Goal: Transaction & Acquisition: Purchase product/service

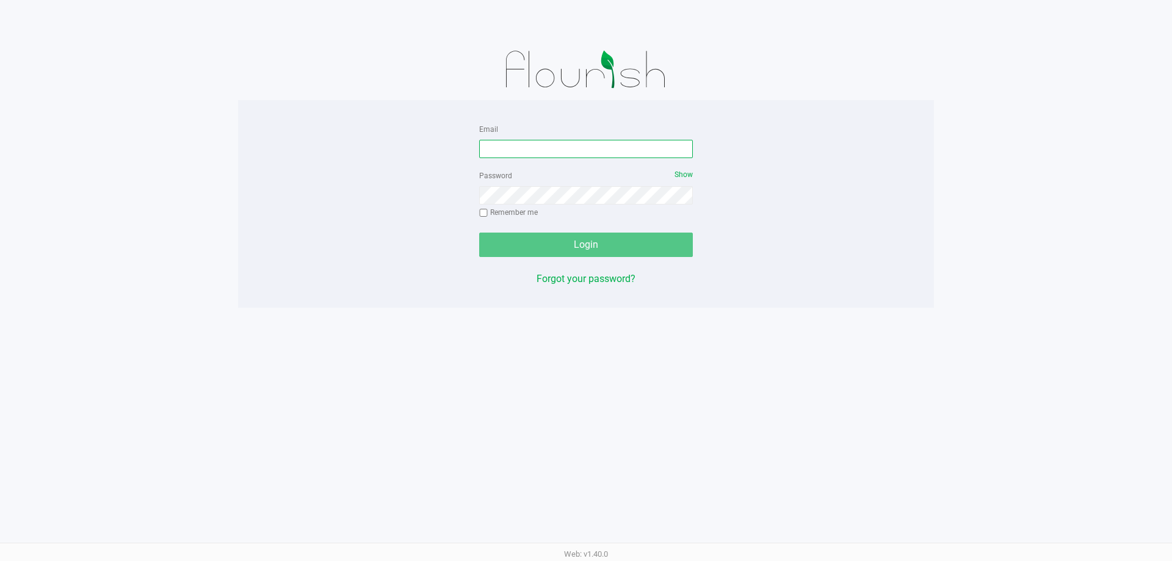
click at [540, 147] on input "Email" at bounding box center [586, 149] width 214 height 18
type input "[EMAIL_ADDRESS][DOMAIN_NAME]"
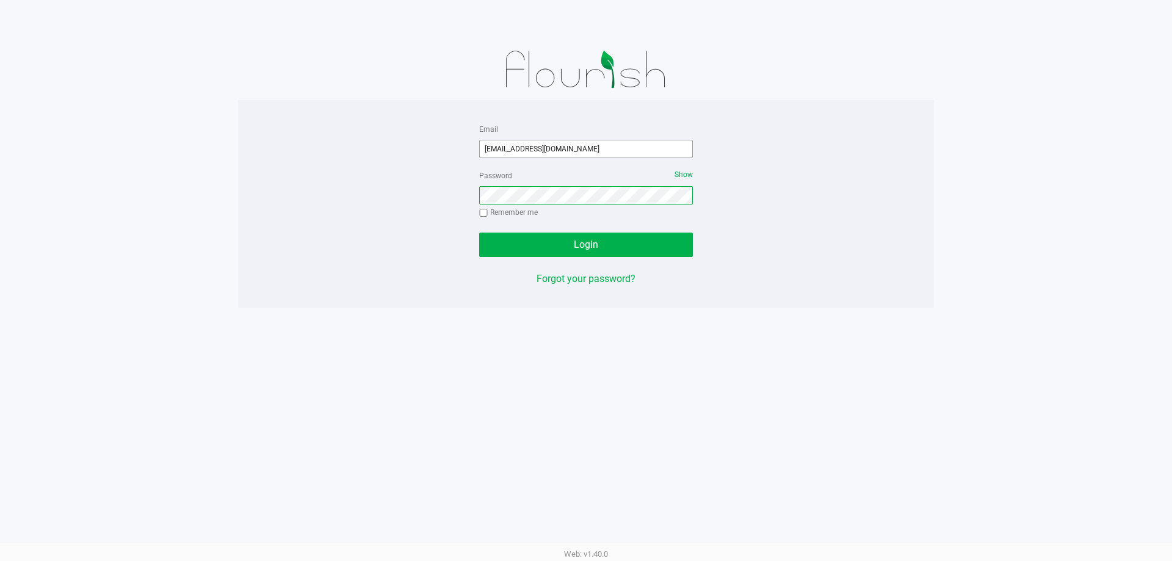
click at [479, 233] on button "Login" at bounding box center [586, 245] width 214 height 24
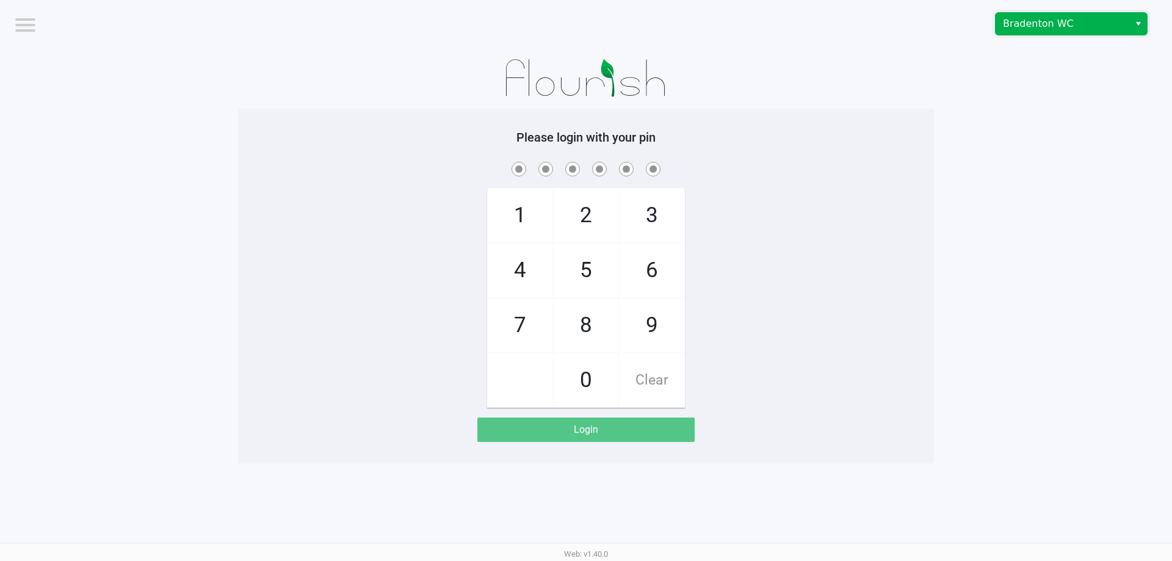
click at [1124, 15] on span "Bradenton WC" at bounding box center [1062, 24] width 134 height 22
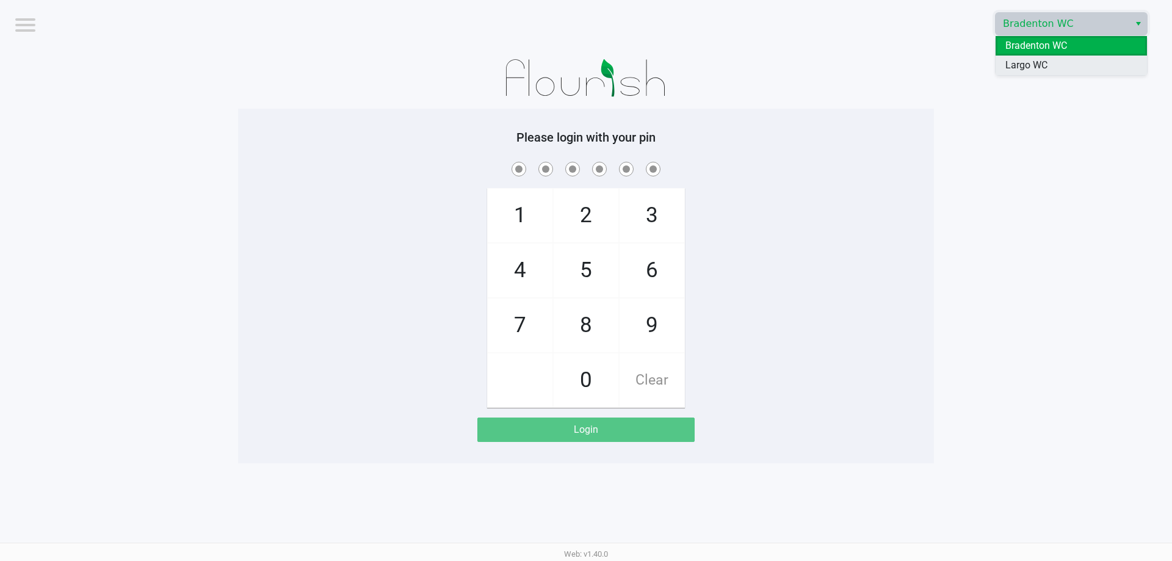
click at [1100, 60] on li "Largo WC" at bounding box center [1070, 66] width 151 height 20
click at [938, 120] on app-pos-login-wrapper "Logout Largo WC Please login with your pin 1 4 7 2 5 8 0 3 6 9 Clear Login" at bounding box center [586, 231] width 1172 height 463
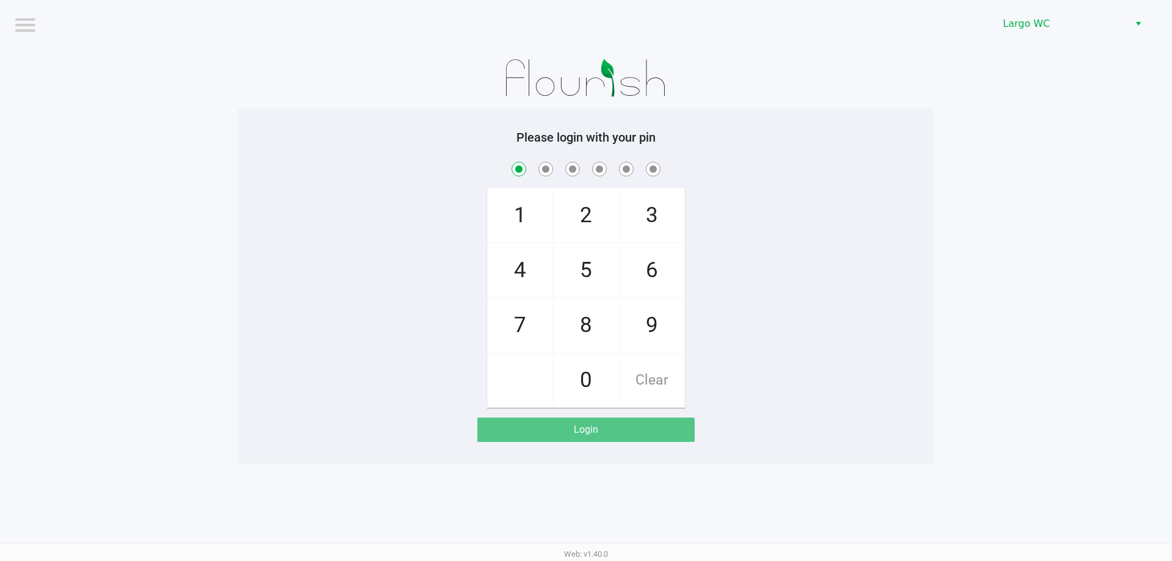
checkbox input "true"
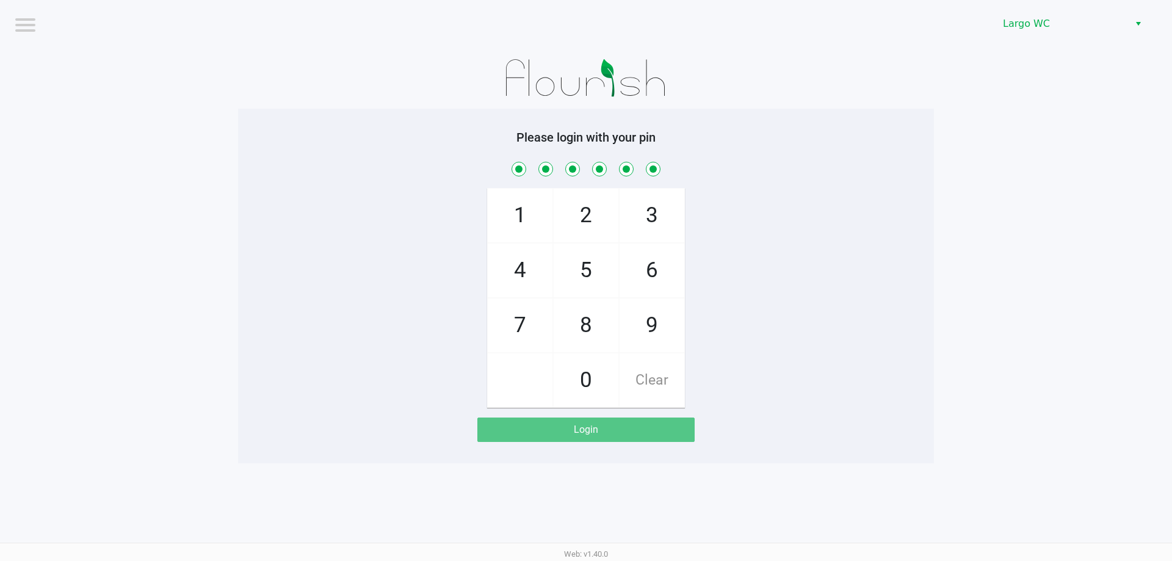
checkbox input "true"
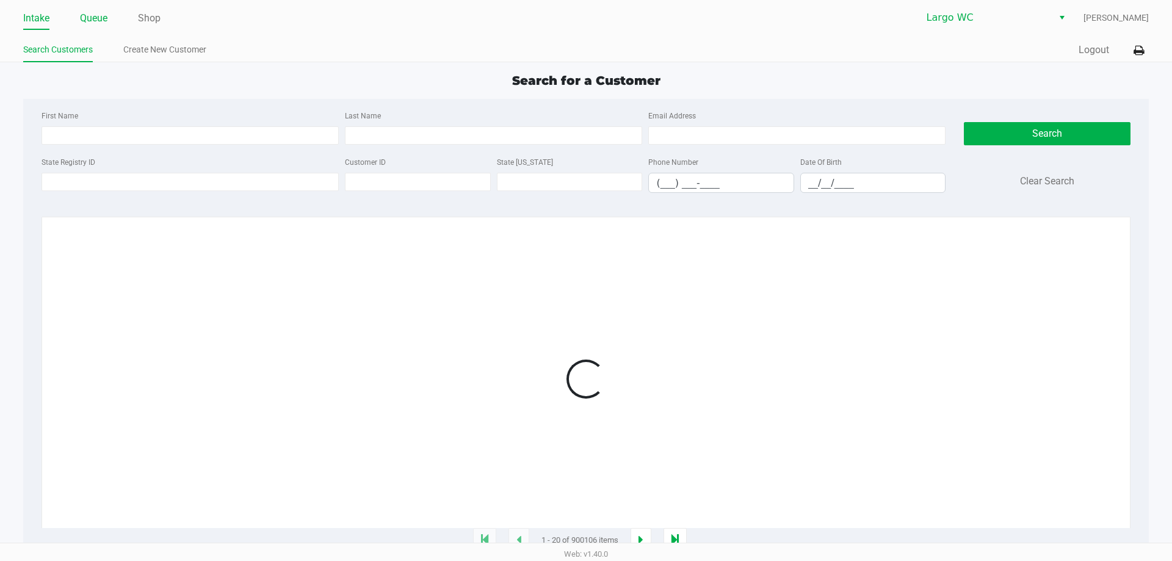
click at [92, 25] on link "Queue" at bounding box center [93, 18] width 27 height 17
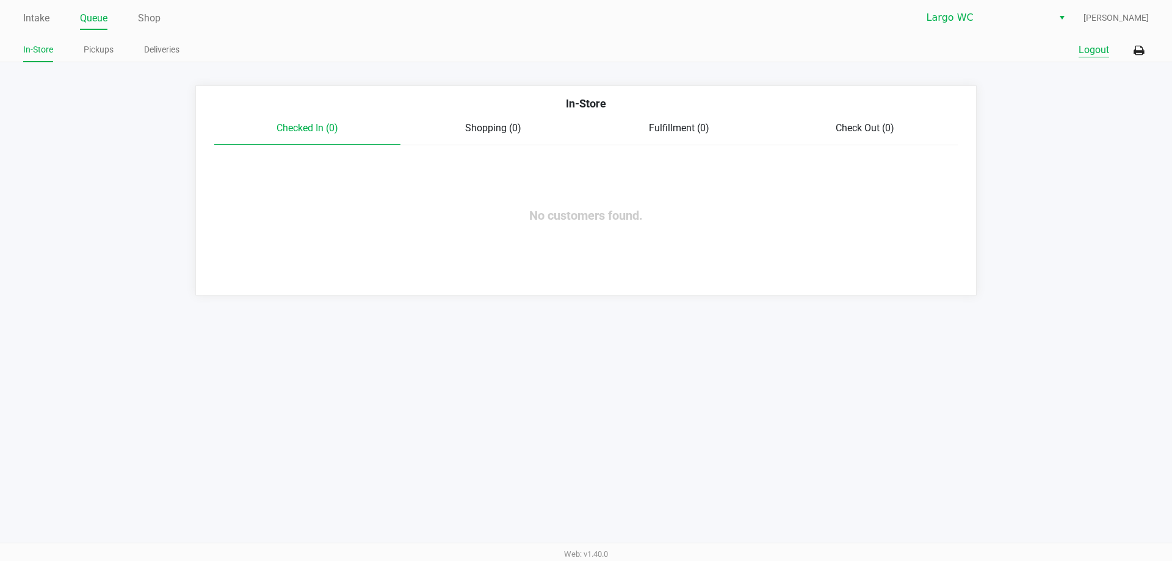
click at [1084, 56] on div "Quick Sale Logout" at bounding box center [867, 50] width 563 height 23
click at [1082, 52] on button "Logout" at bounding box center [1093, 50] width 31 height 15
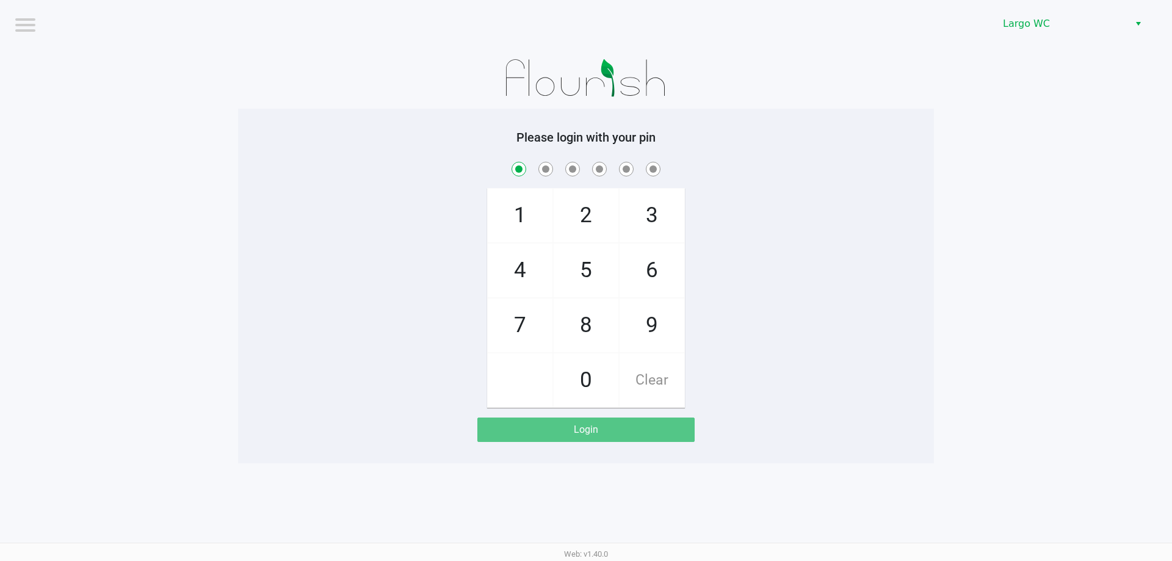
checkbox input "true"
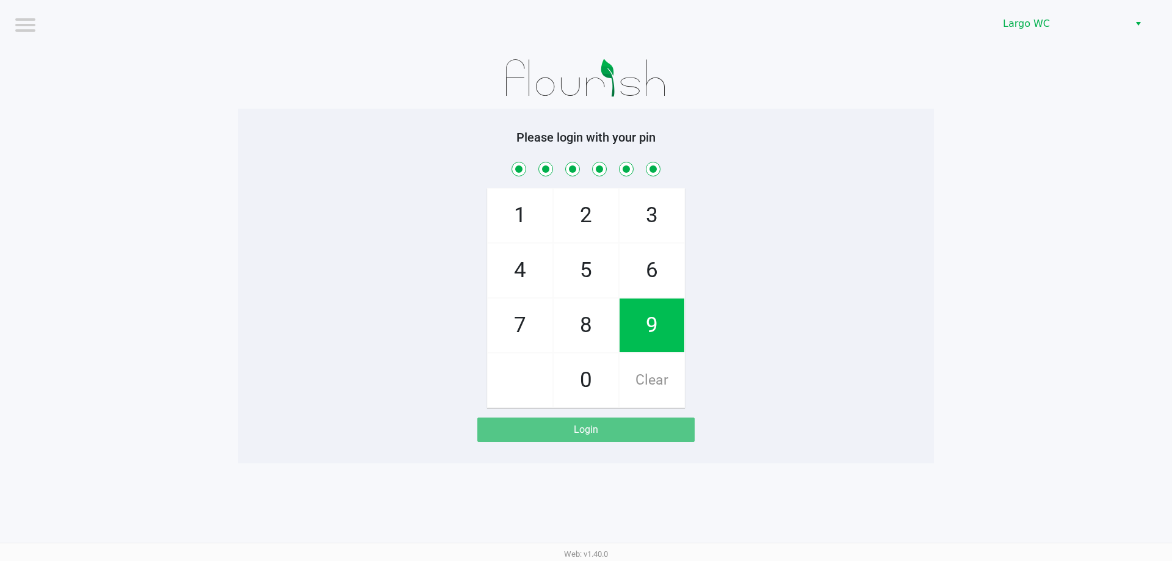
checkbox input "true"
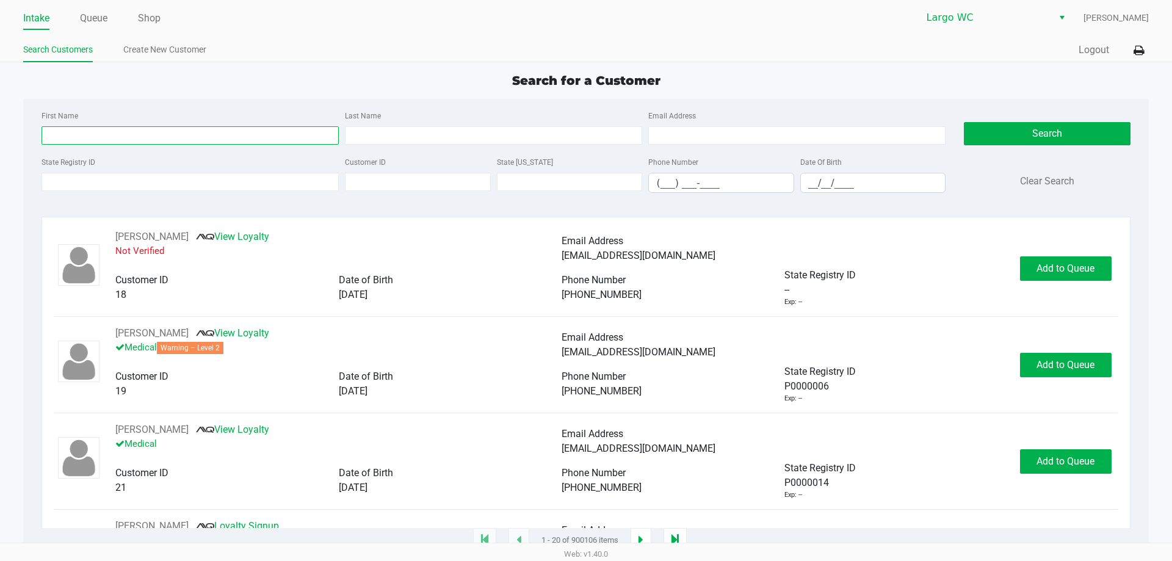
drag, startPoint x: 131, startPoint y: 126, endPoint x: 137, endPoint y: 130, distance: 6.6
click at [131, 128] on input "First Name" at bounding box center [189, 135] width 297 height 18
type input "[PERSON_NAME]"
type input "q"
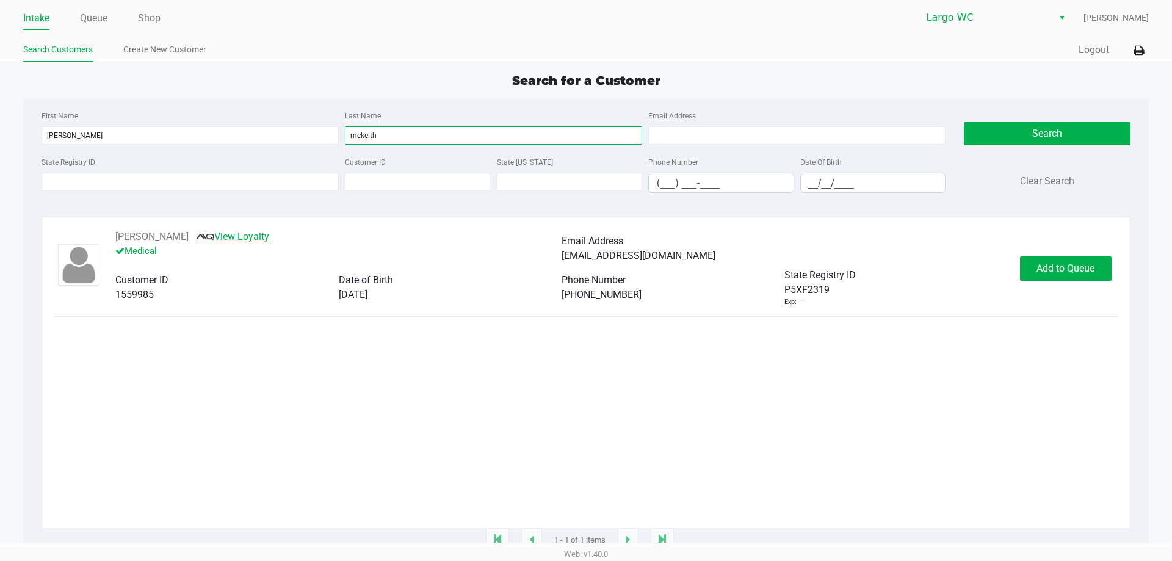
type input "mckeith"
click at [262, 237] on link "View Loyalty" at bounding box center [232, 237] width 73 height 12
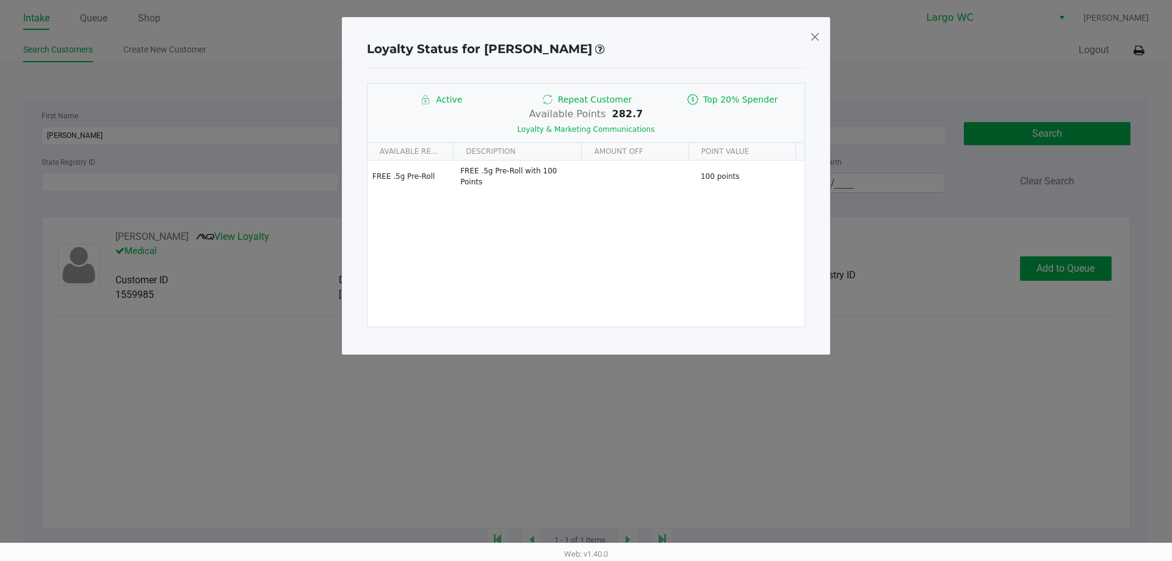
click at [812, 34] on span at bounding box center [814, 37] width 11 height 20
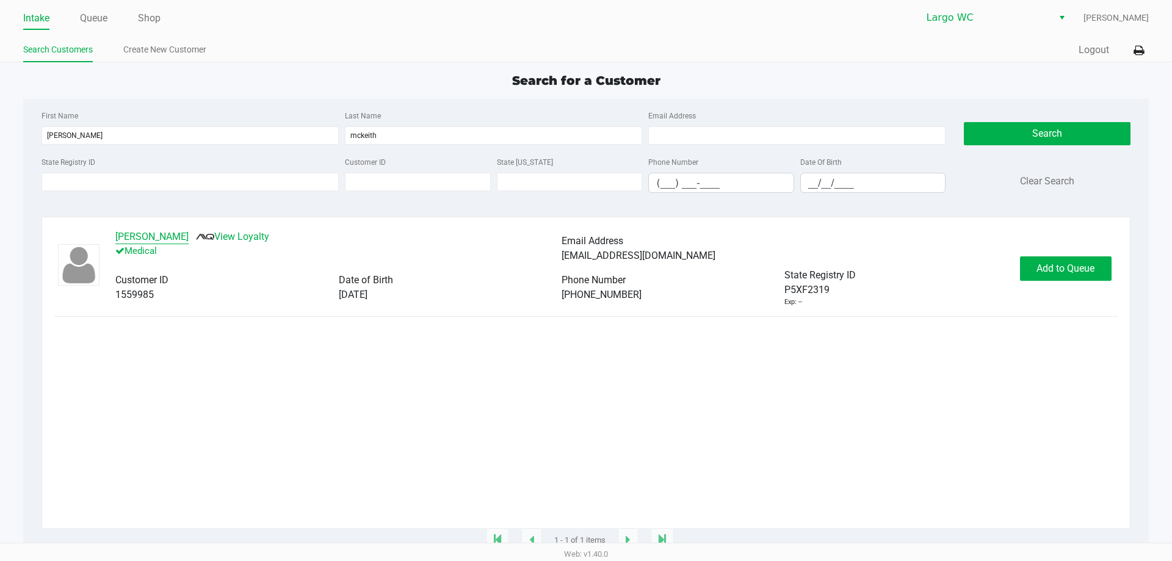
click at [186, 231] on button "[PERSON_NAME]" at bounding box center [151, 236] width 73 height 15
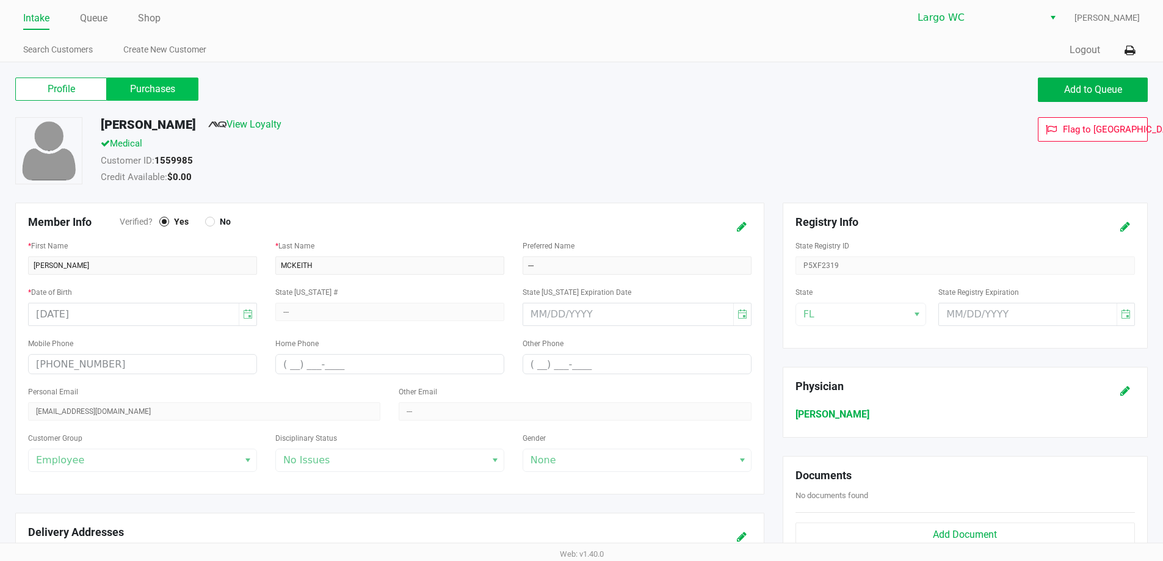
click at [154, 98] on label "Purchases" at bounding box center [153, 89] width 92 height 23
click at [0, 0] on 1 "Purchases" at bounding box center [0, 0] width 0 height 0
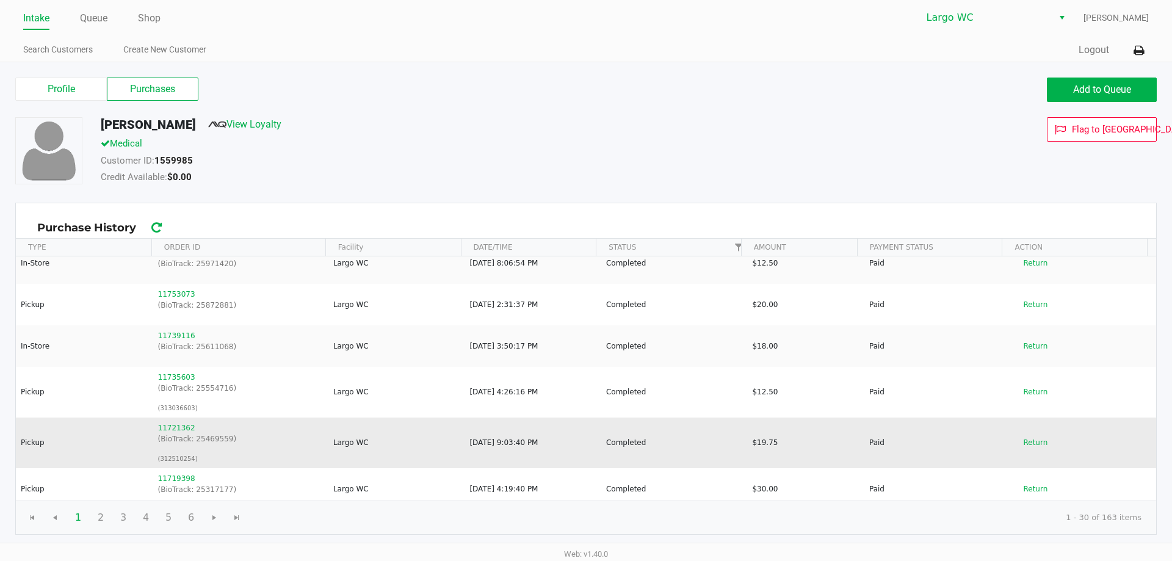
scroll to position [966, 0]
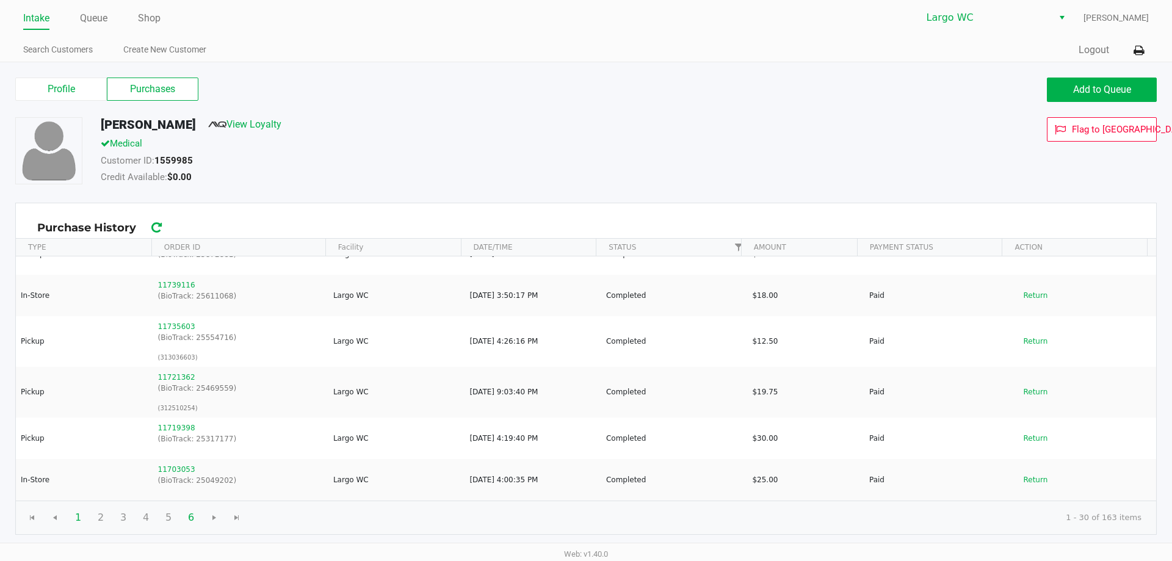
click at [199, 516] on span "6" at bounding box center [190, 517] width 23 height 23
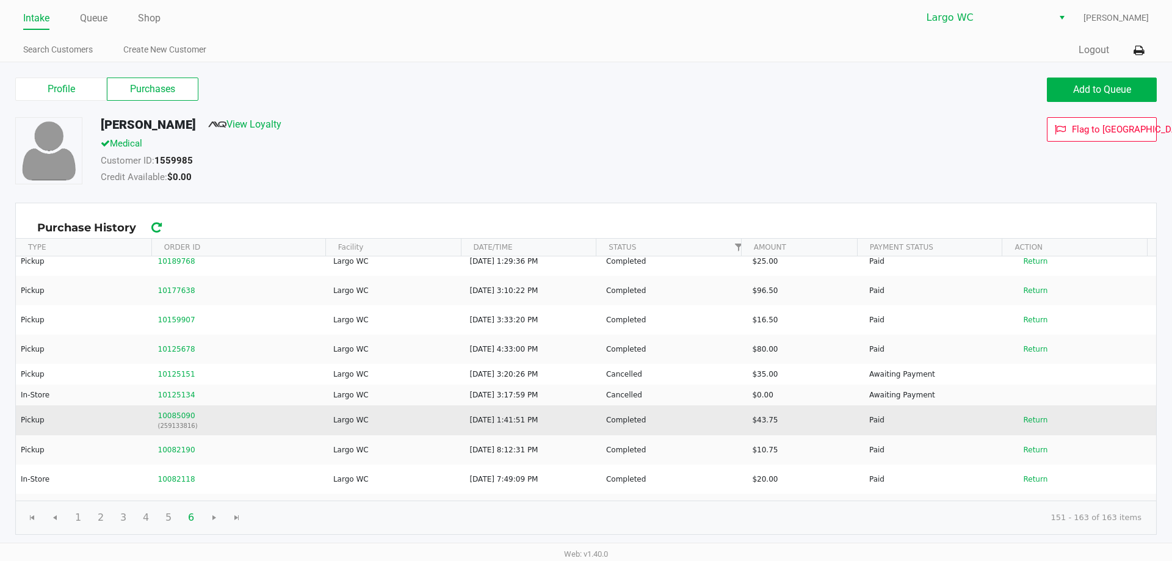
scroll to position [112, 0]
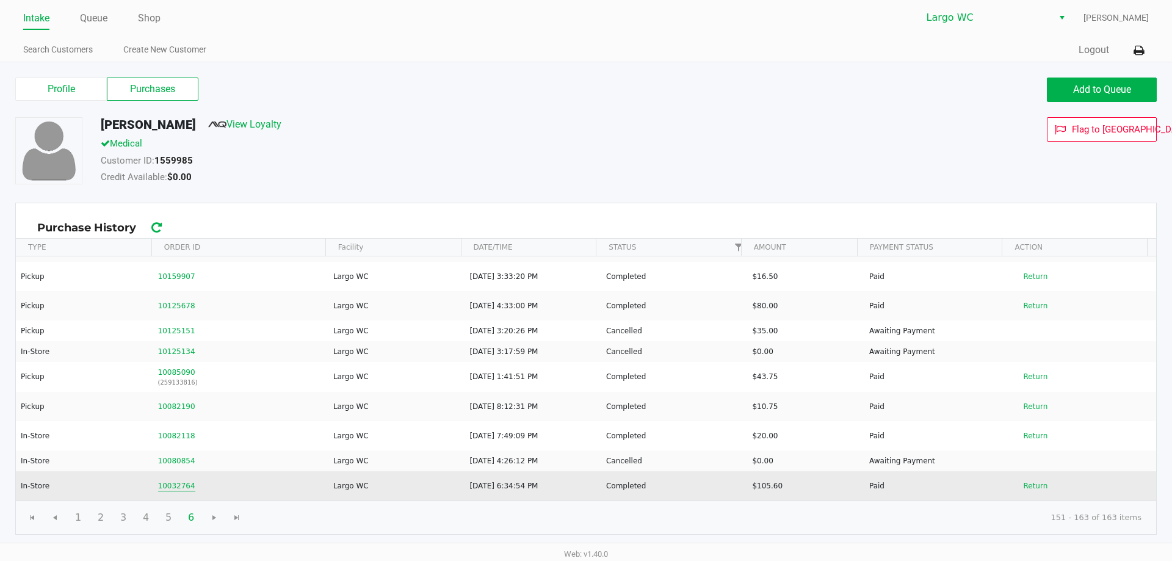
click at [181, 489] on button "10032764" at bounding box center [176, 485] width 37 height 11
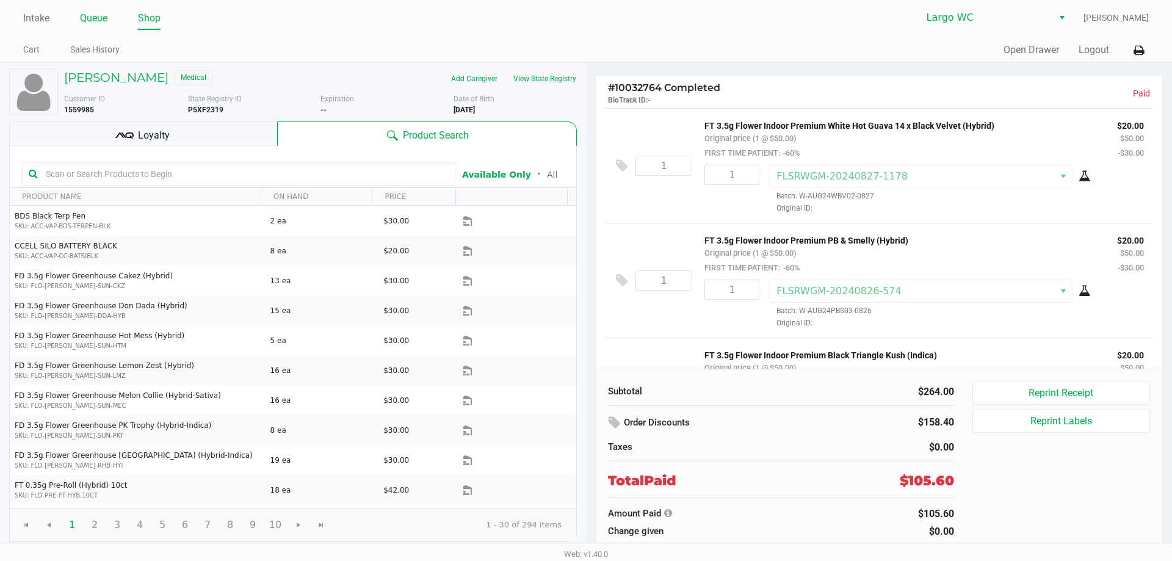
click at [83, 16] on link "Queue" at bounding box center [93, 18] width 27 height 17
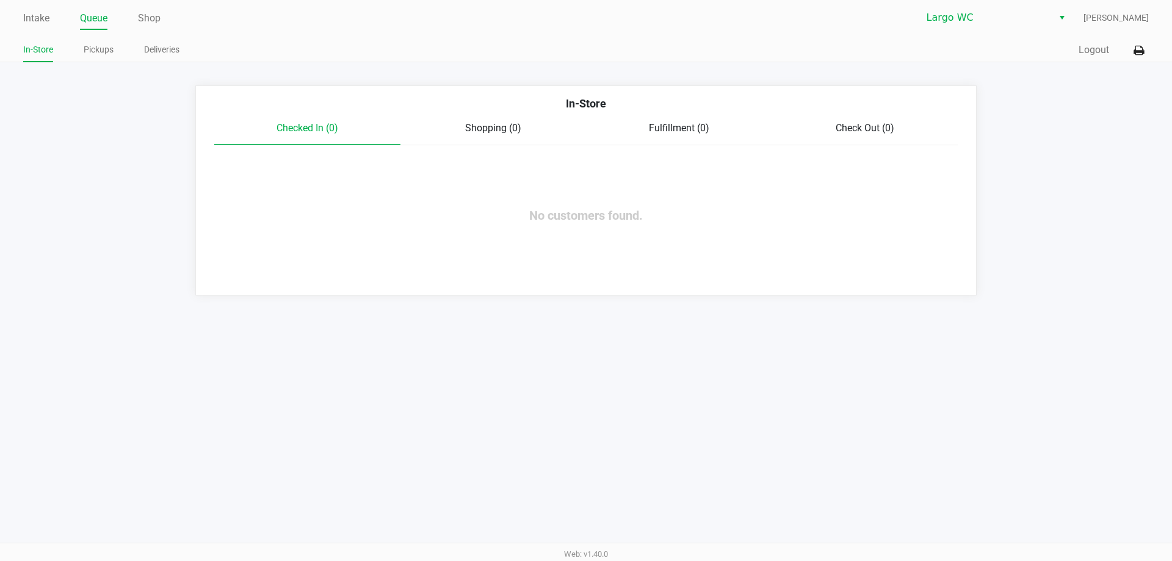
click at [746, 375] on div "Intake Queue Shop Largo [PERSON_NAME] [PERSON_NAME] In-Store Pickups Deliveries…" at bounding box center [586, 280] width 1172 height 561
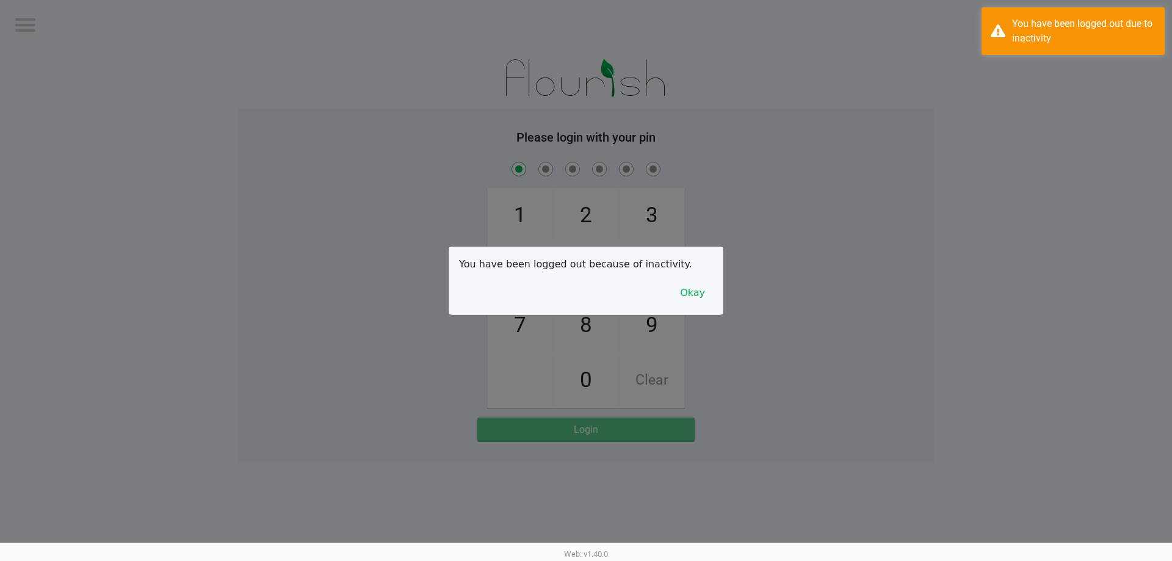
checkbox input "true"
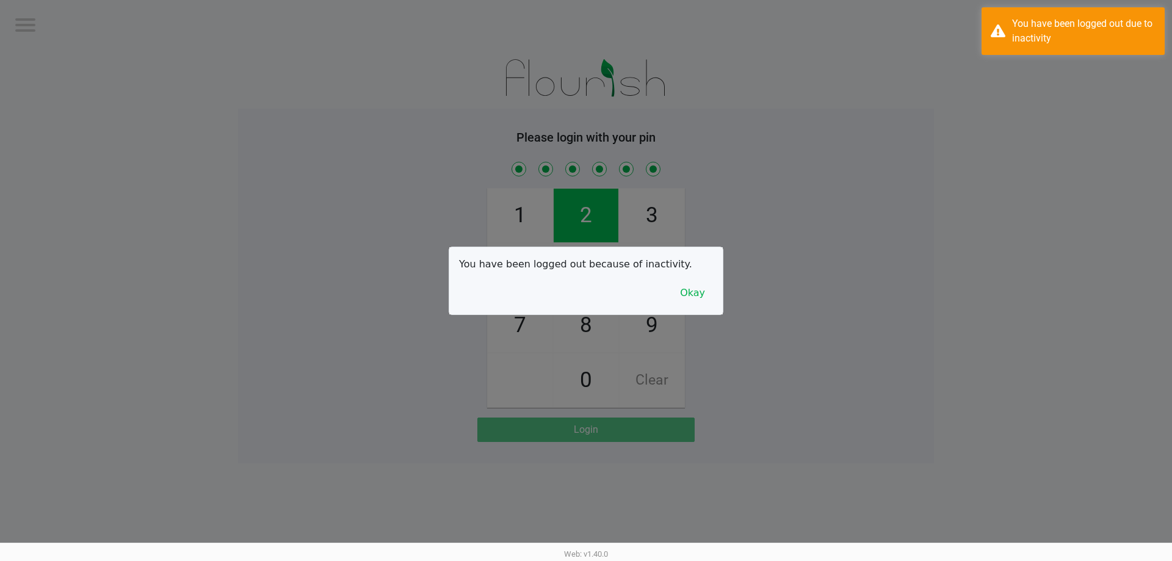
checkbox input "true"
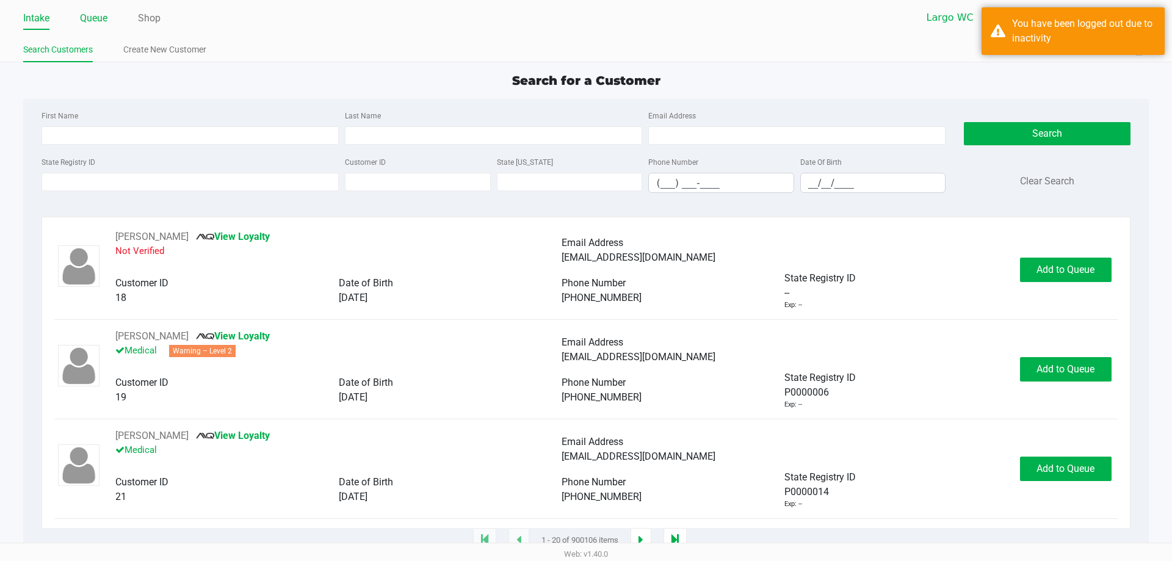
click at [91, 15] on link "Queue" at bounding box center [93, 18] width 27 height 17
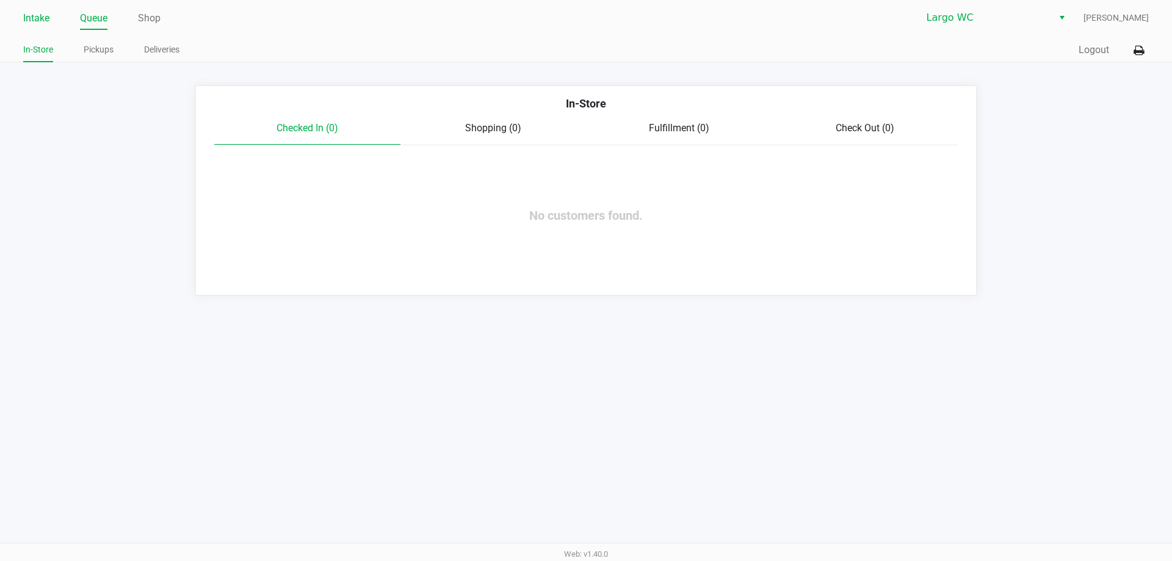
click at [40, 19] on link "Intake" at bounding box center [36, 18] width 26 height 17
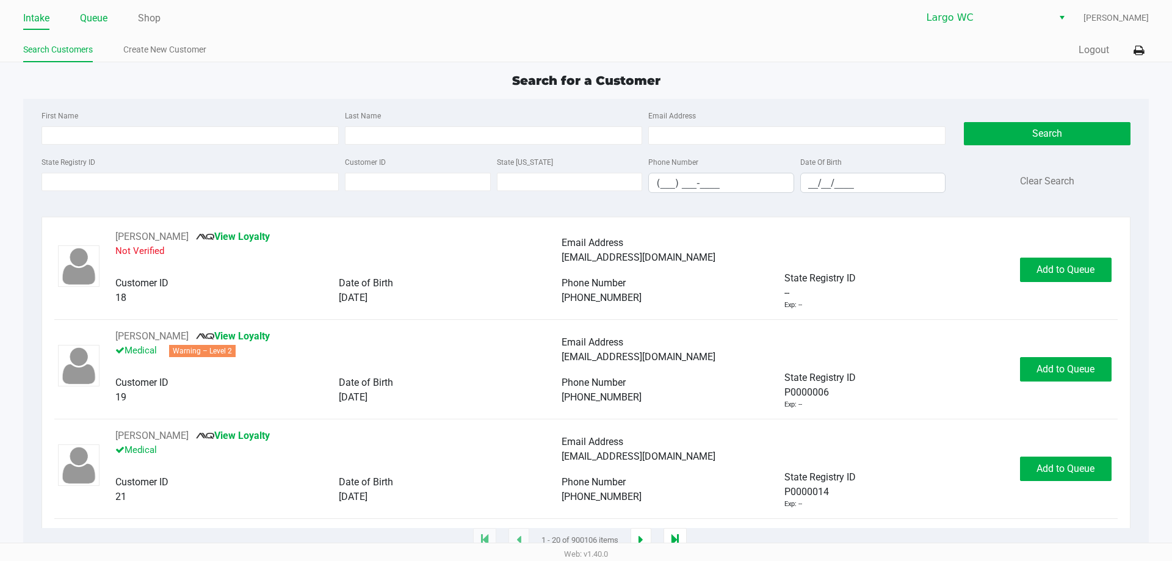
click at [96, 15] on link "Queue" at bounding box center [93, 18] width 27 height 17
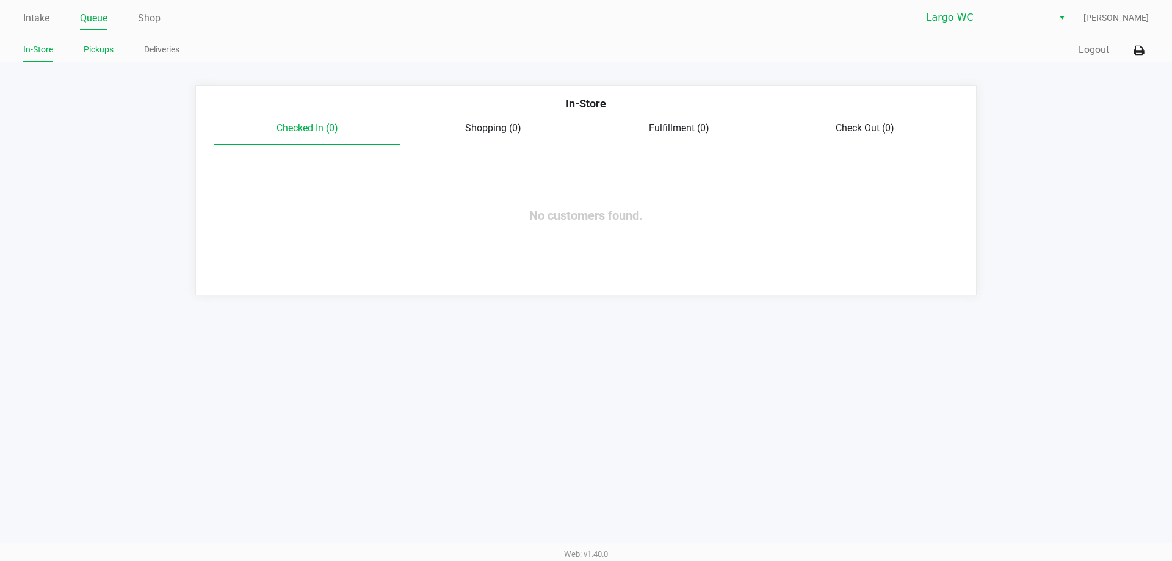
click at [104, 51] on link "Pickups" at bounding box center [99, 49] width 30 height 15
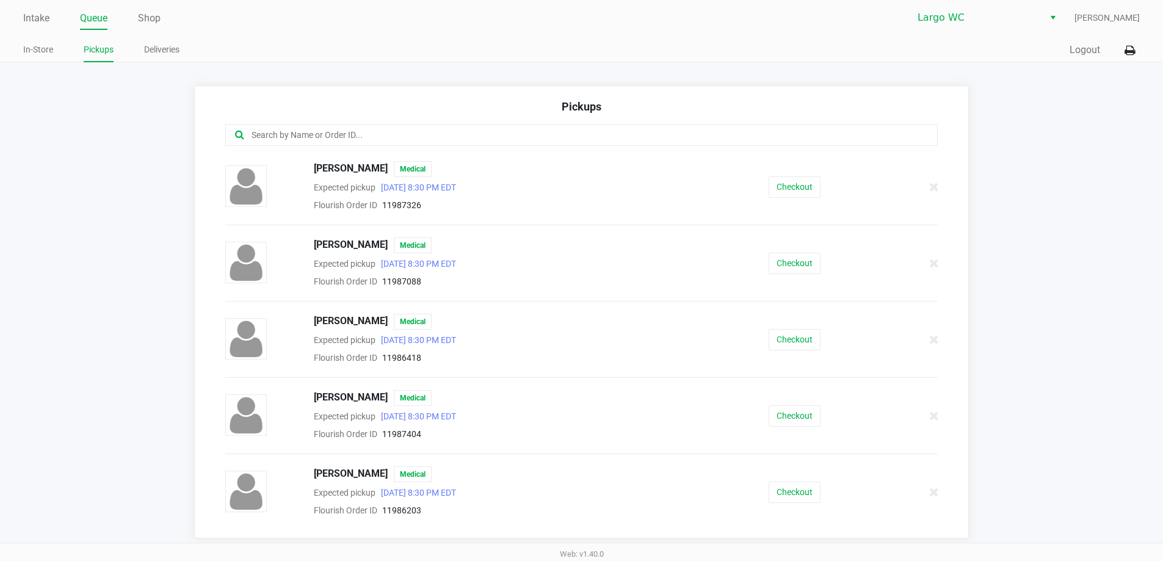
drag, startPoint x: 38, startPoint y: 18, endPoint x: 48, endPoint y: 68, distance: 51.1
click at [38, 18] on link "Intake" at bounding box center [36, 18] width 26 height 17
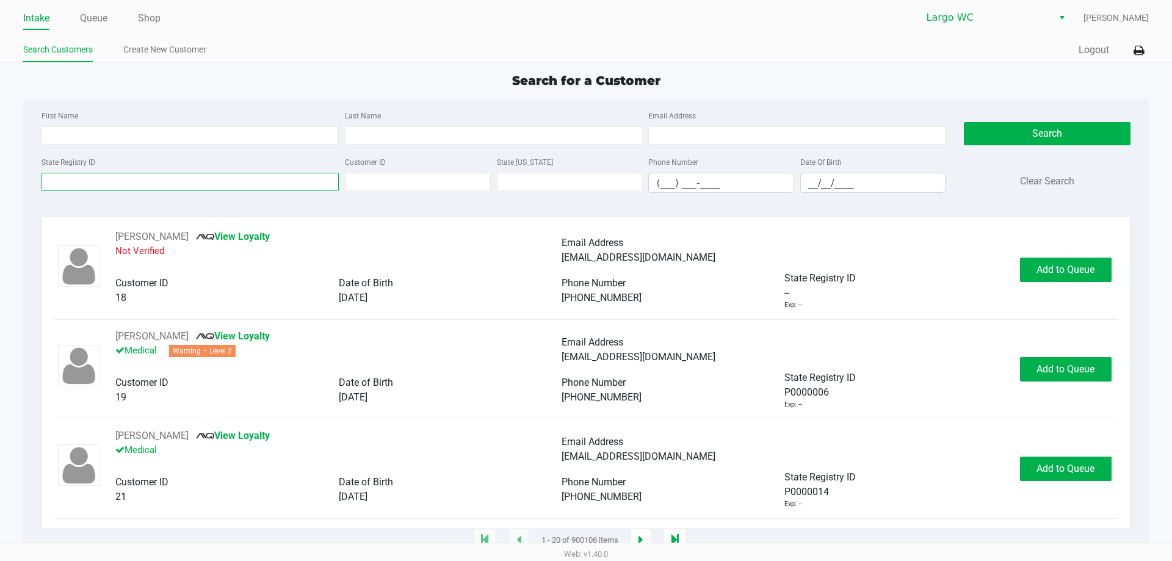
click at [145, 182] on input "State Registry ID" at bounding box center [189, 182] width 297 height 18
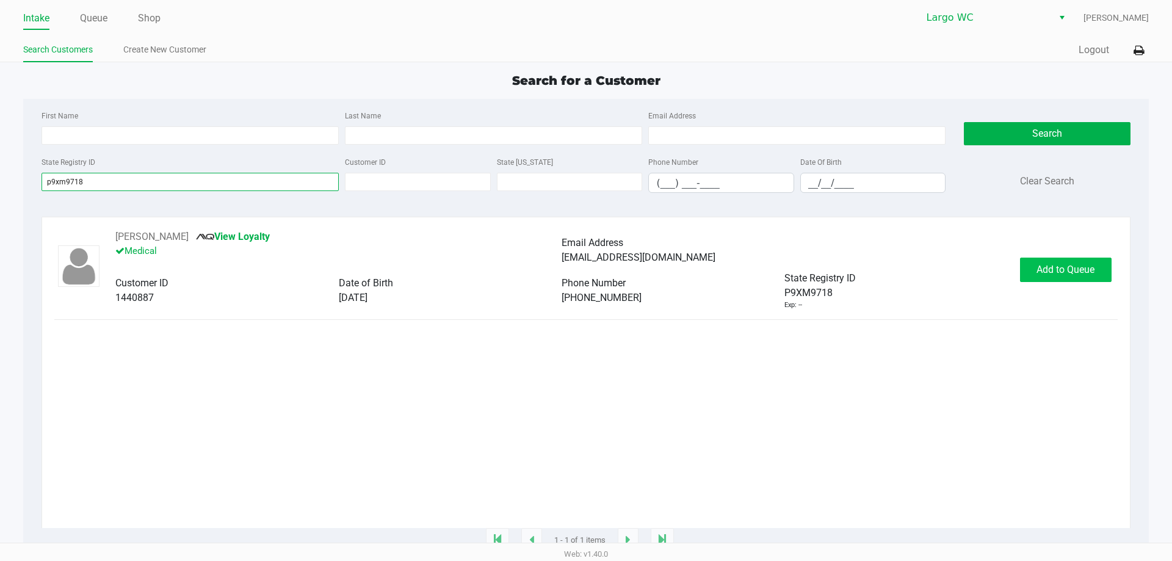
type input "p9xm9718"
click at [1072, 279] on button "Add to Queue" at bounding box center [1066, 270] width 92 height 24
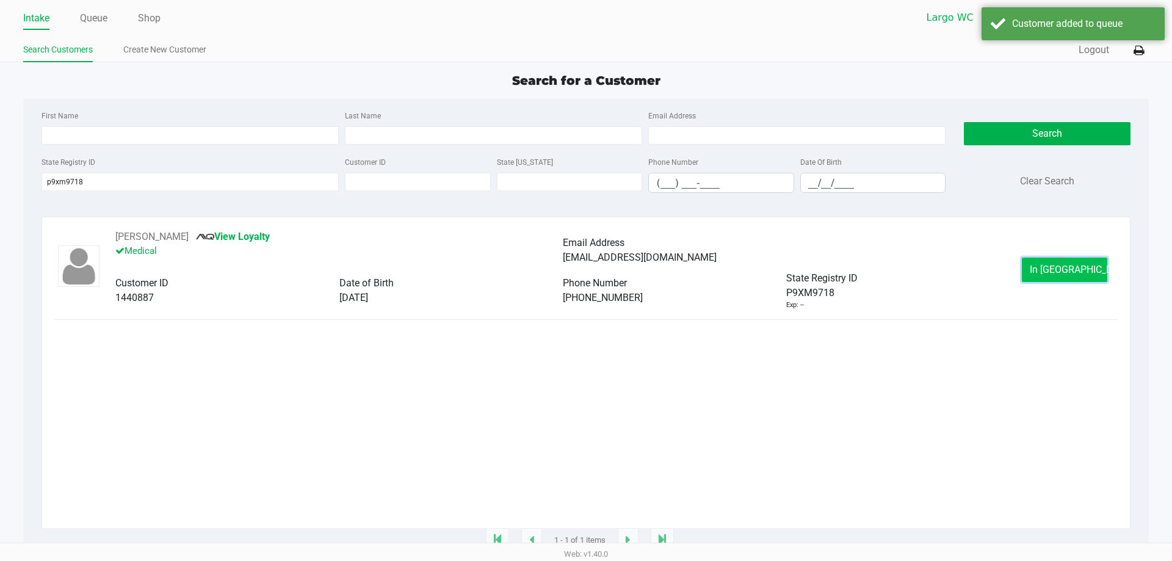
click at [1075, 280] on button "In [GEOGRAPHIC_DATA]" at bounding box center [1064, 270] width 85 height 24
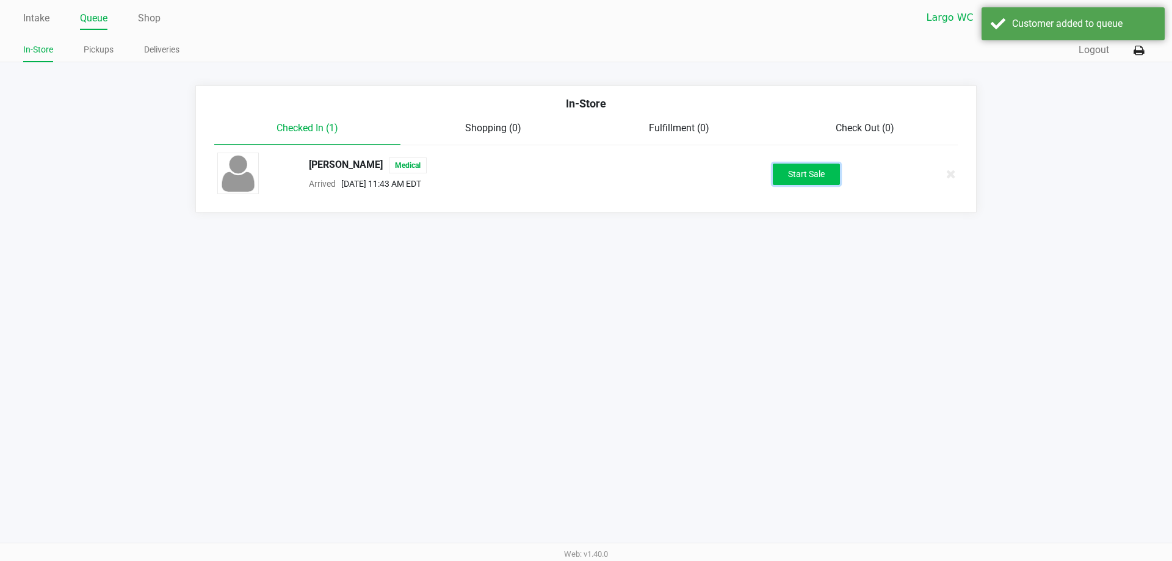
click at [804, 170] on button "Start Sale" at bounding box center [806, 174] width 67 height 21
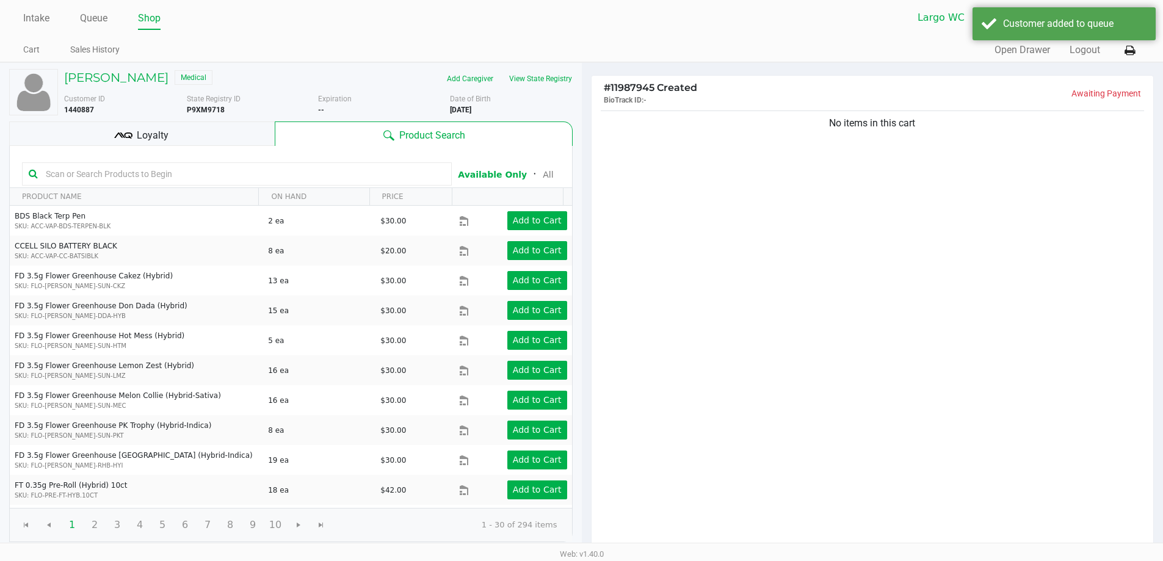
click at [181, 136] on div "Loyalty" at bounding box center [141, 133] width 265 height 24
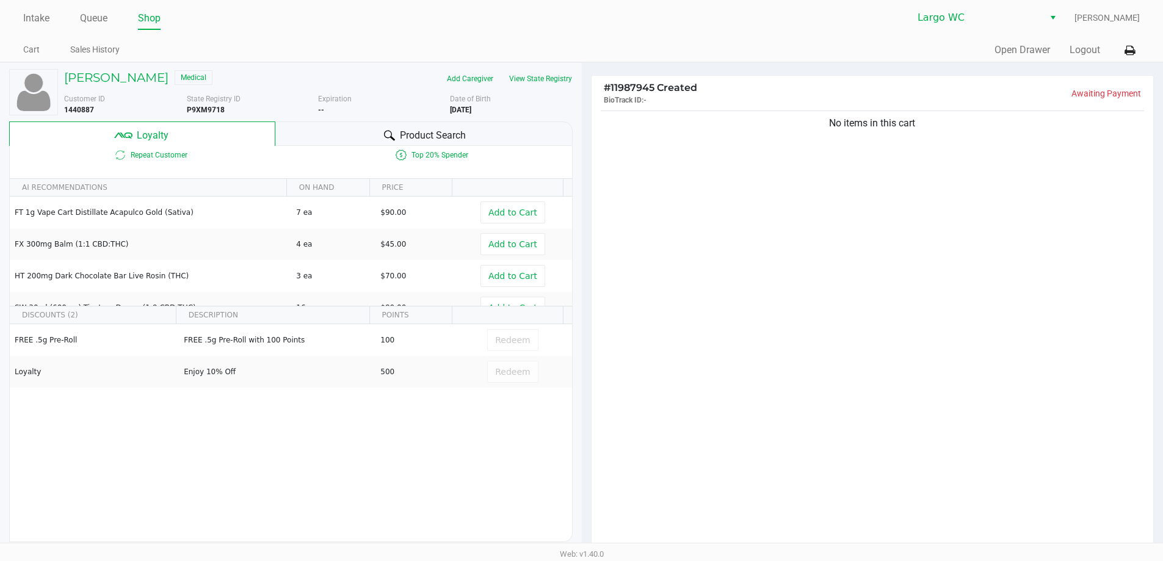
click at [337, 139] on div "Product Search" at bounding box center [423, 133] width 297 height 24
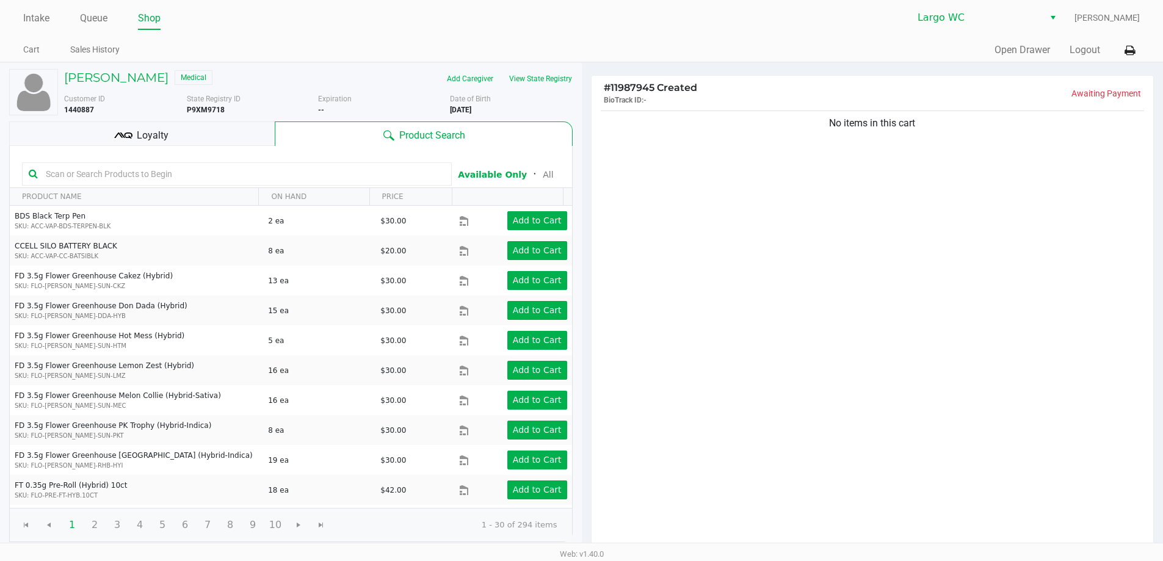
click at [276, 165] on input "text" at bounding box center [243, 174] width 404 height 18
click at [538, 79] on button "View State Registry" at bounding box center [536, 79] width 71 height 20
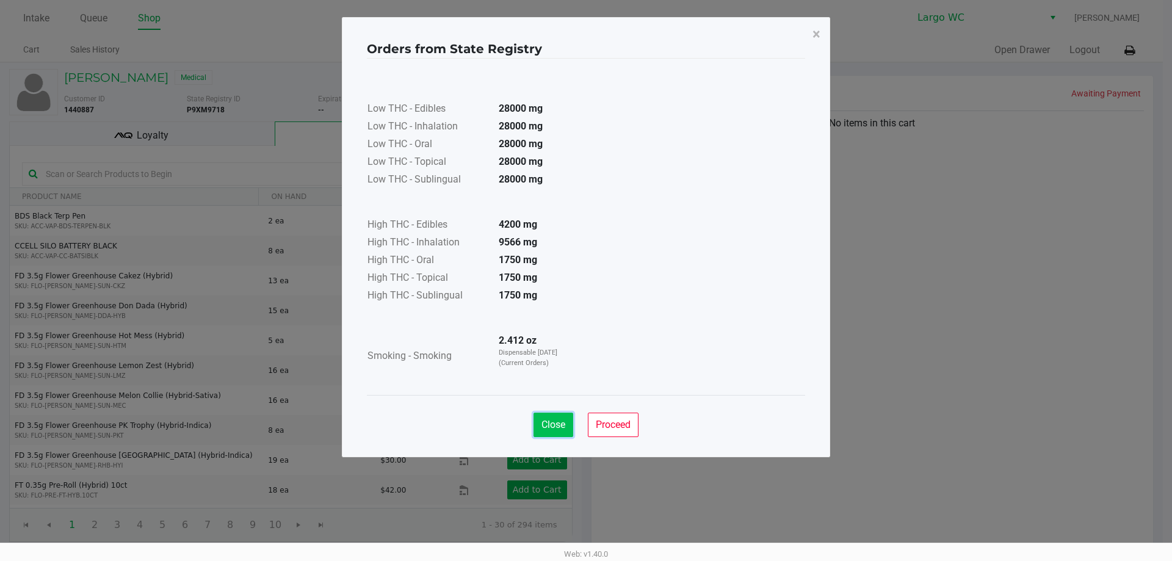
click at [554, 432] on button "Close" at bounding box center [553, 425] width 40 height 24
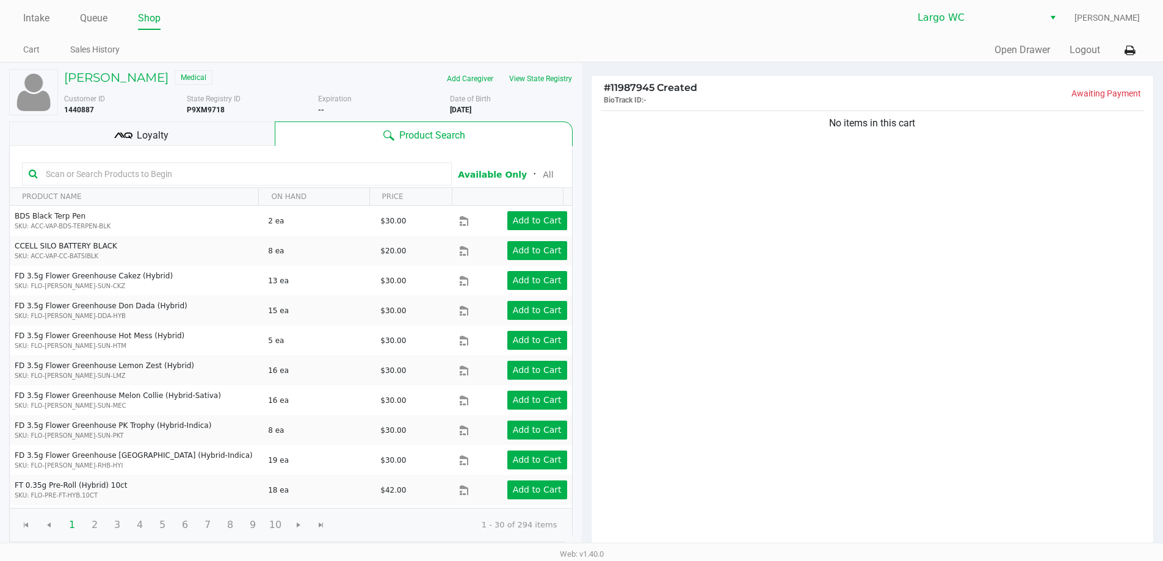
click at [205, 163] on div at bounding box center [237, 173] width 430 height 23
click at [214, 173] on input "text" at bounding box center [243, 174] width 404 height 18
click at [148, 171] on input "text" at bounding box center [243, 174] width 404 height 18
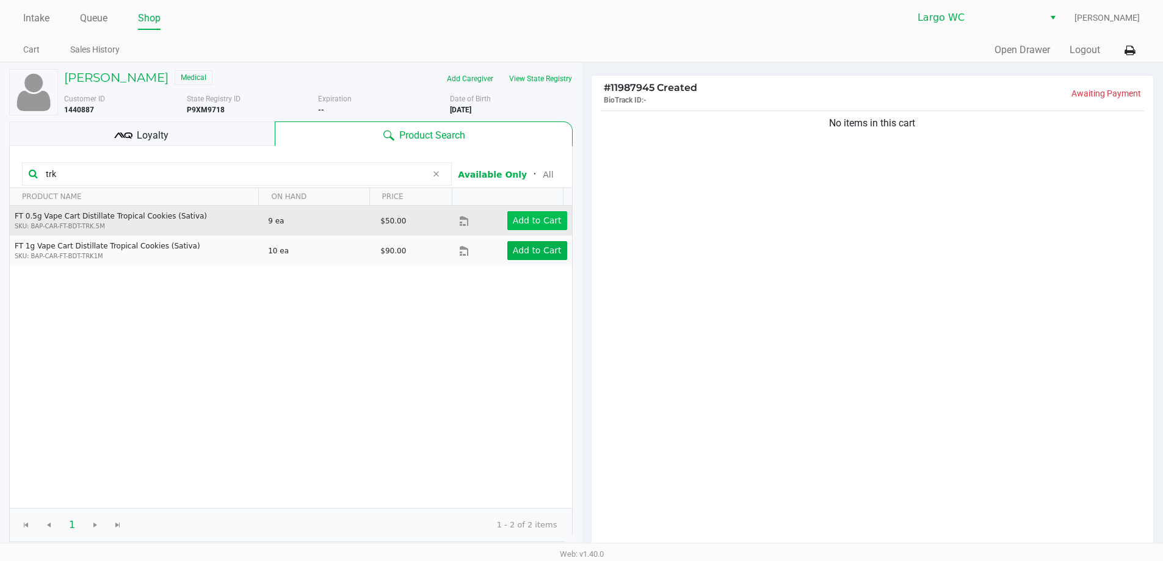
type input "trk"
click at [507, 226] on button "Add to Cart" at bounding box center [537, 220] width 60 height 19
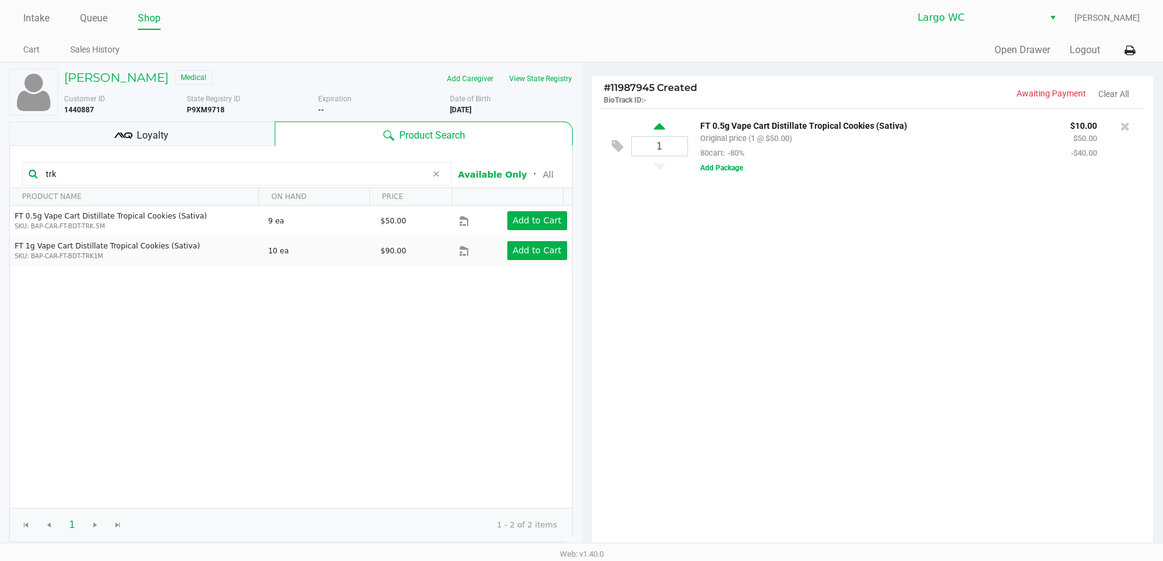
click at [659, 129] on icon at bounding box center [659, 128] width 11 height 15
type input "2"
click at [125, 170] on input "trk" at bounding box center [234, 174] width 386 height 18
type input "t"
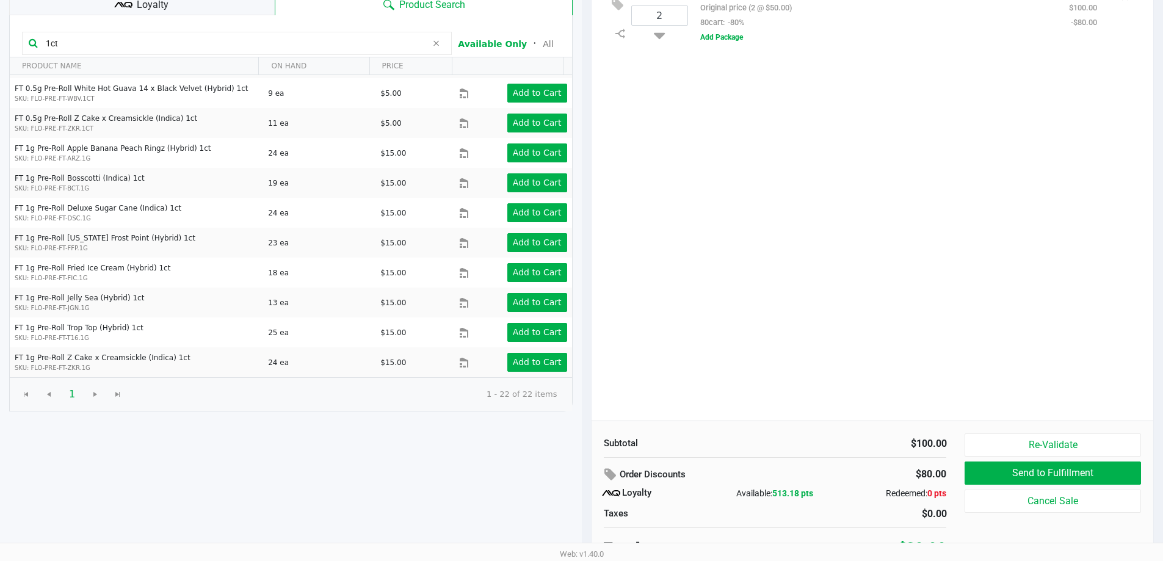
scroll to position [140, 0]
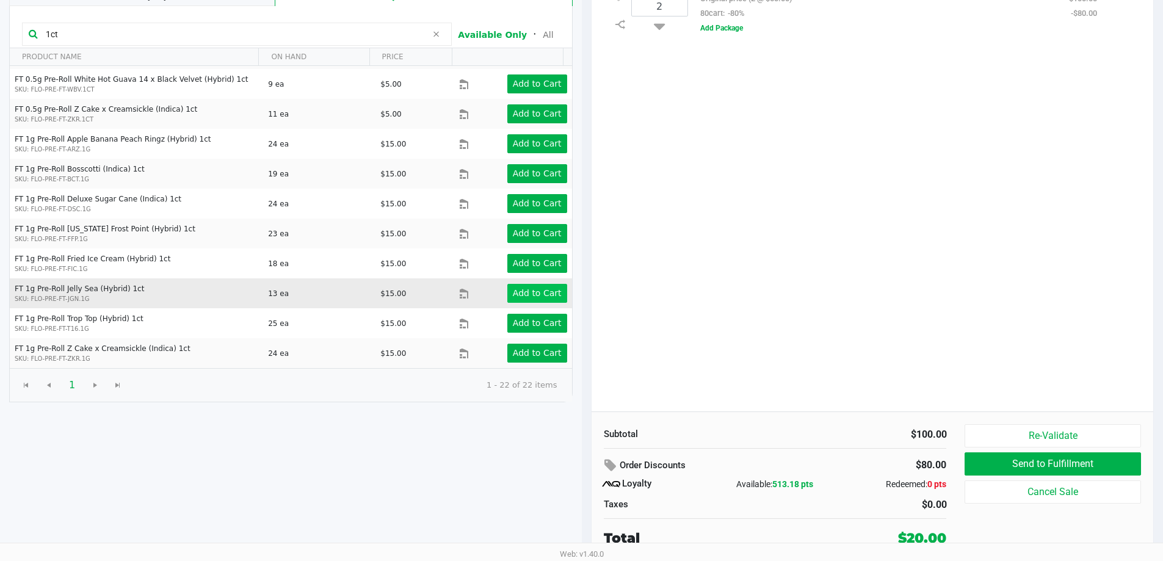
type input "1ct"
click at [533, 291] on app-button-loader "Add to Cart" at bounding box center [537, 293] width 49 height 10
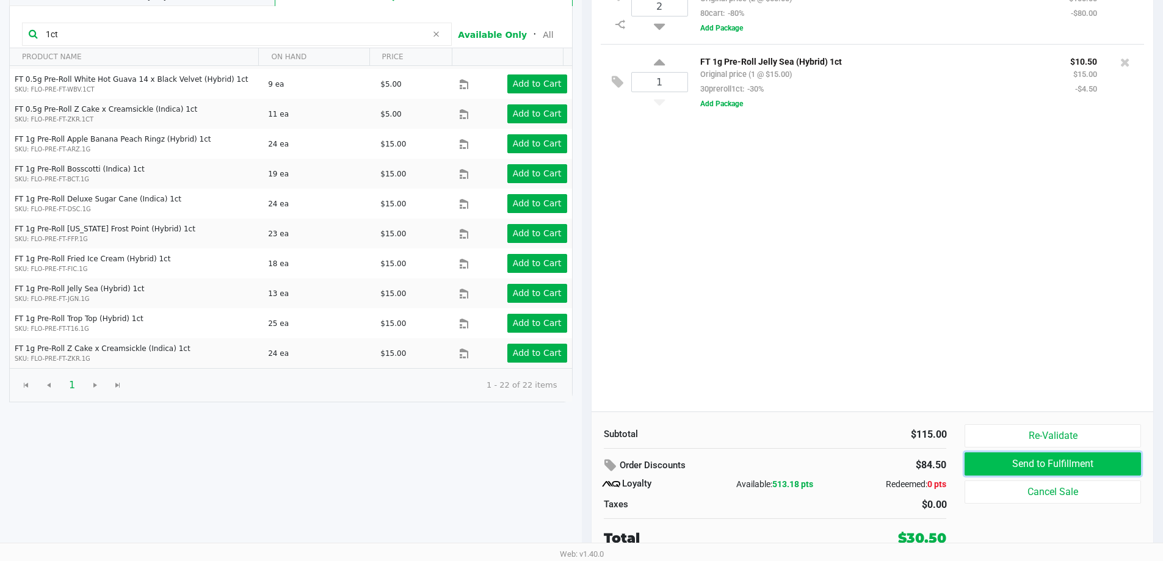
click at [1120, 465] on button "Send to Fulfillment" at bounding box center [1052, 463] width 176 height 23
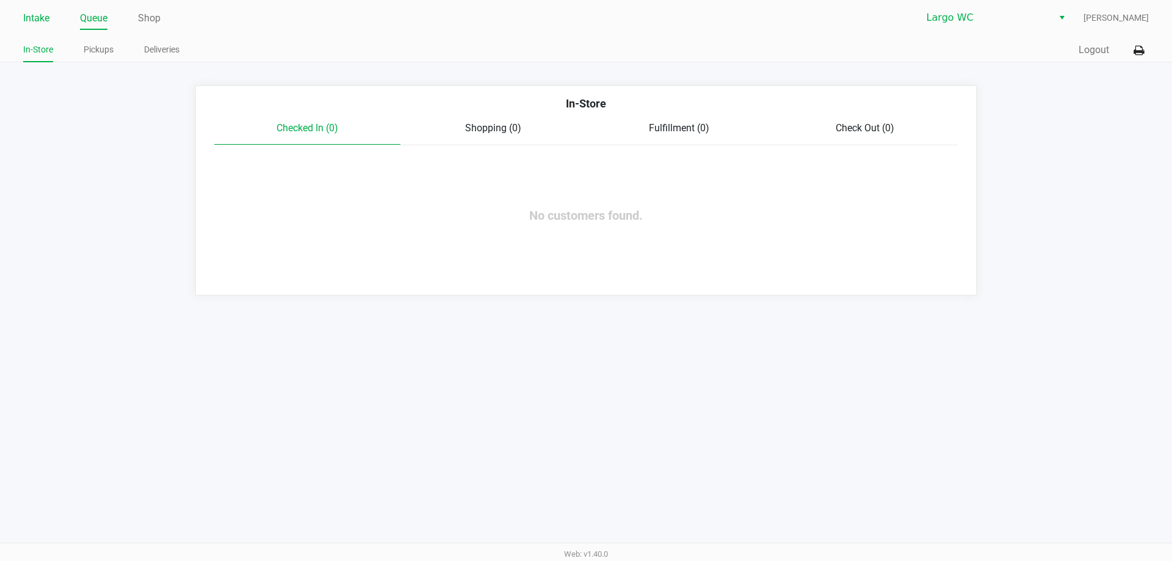
click at [48, 17] on link "Intake" at bounding box center [36, 18] width 26 height 17
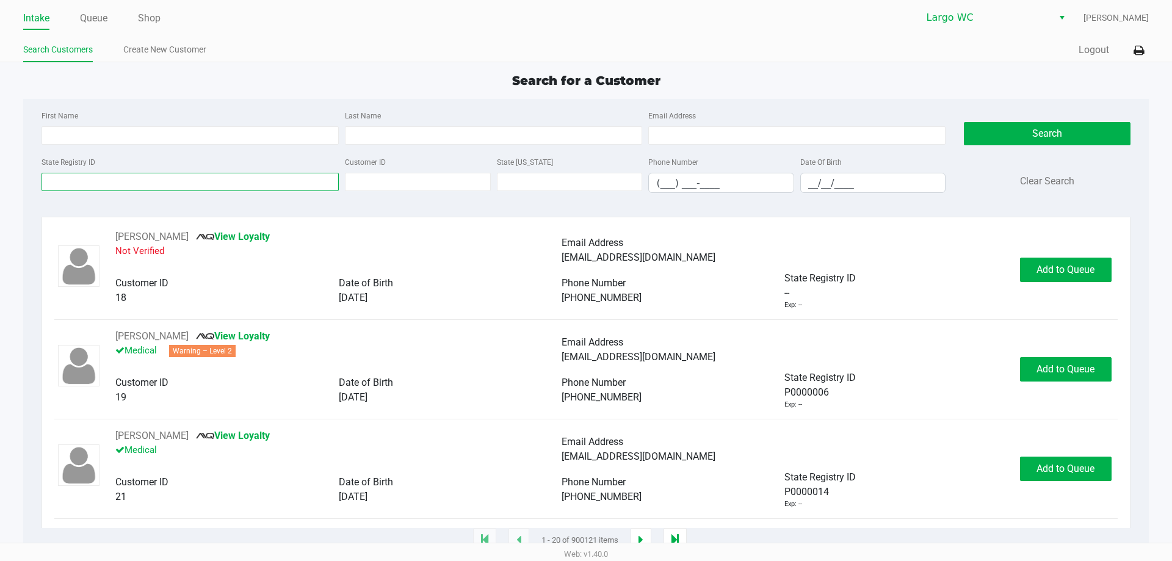
click at [102, 178] on input "State Registry ID" at bounding box center [189, 182] width 297 height 18
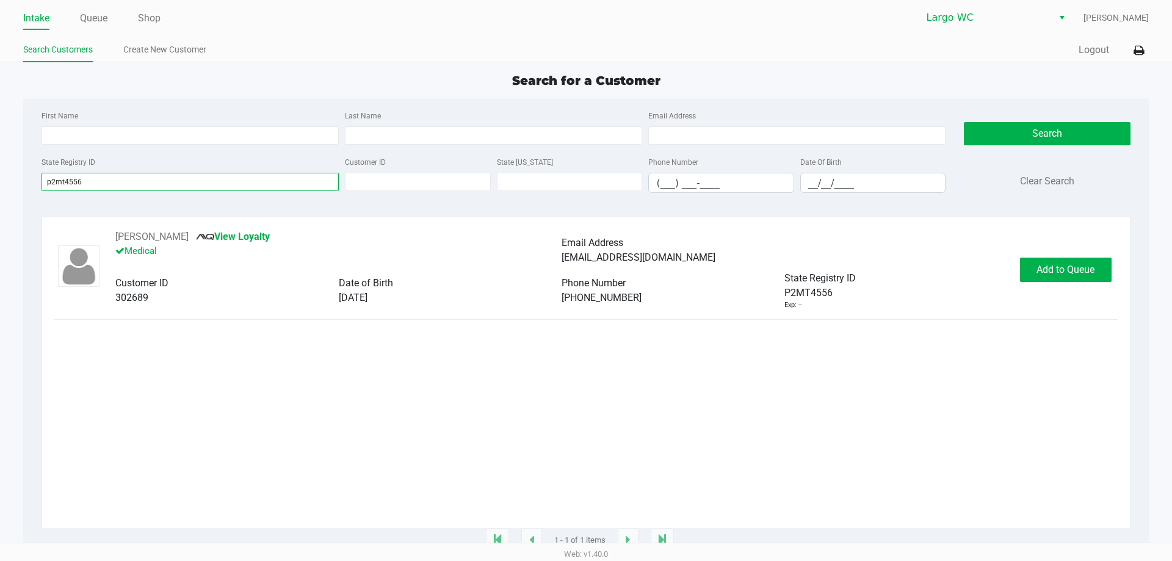
type input "p2mt4556"
click at [1073, 266] on span "Add to Queue" at bounding box center [1065, 270] width 58 height 12
click at [1023, 271] on div "Add to Queue" at bounding box center [1066, 270] width 92 height 24
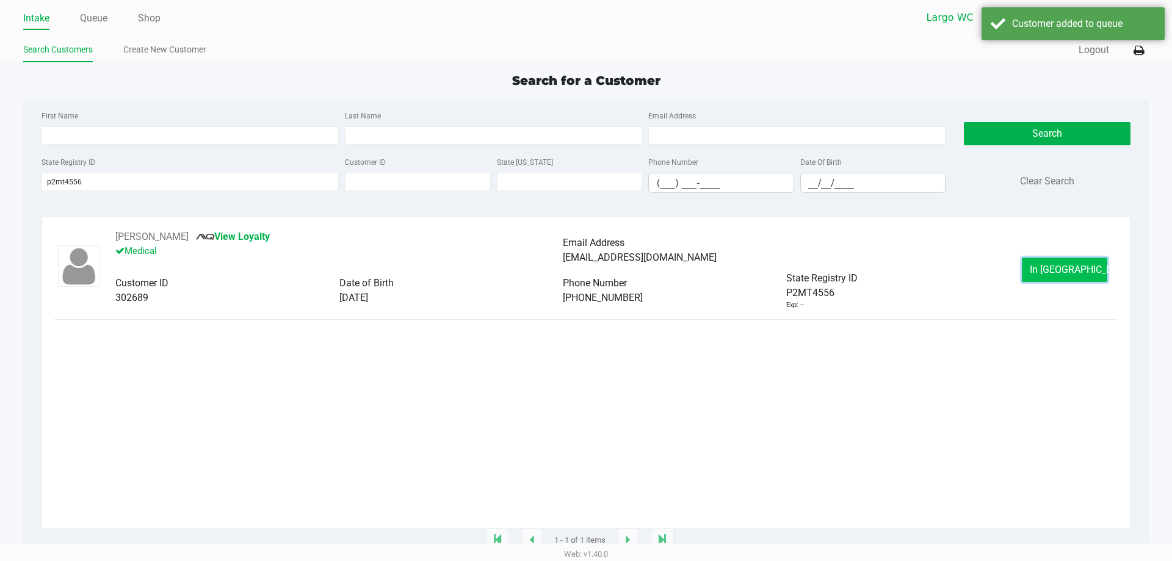
click at [1033, 272] on button "In [GEOGRAPHIC_DATA]" at bounding box center [1064, 270] width 85 height 24
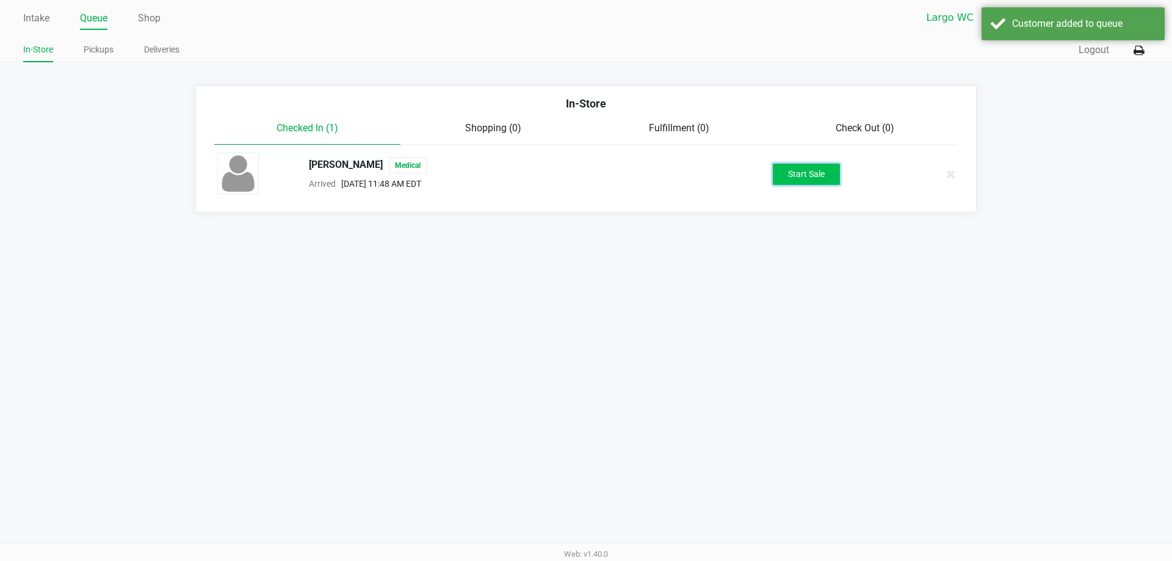
click at [825, 171] on button "Start Sale" at bounding box center [806, 174] width 67 height 21
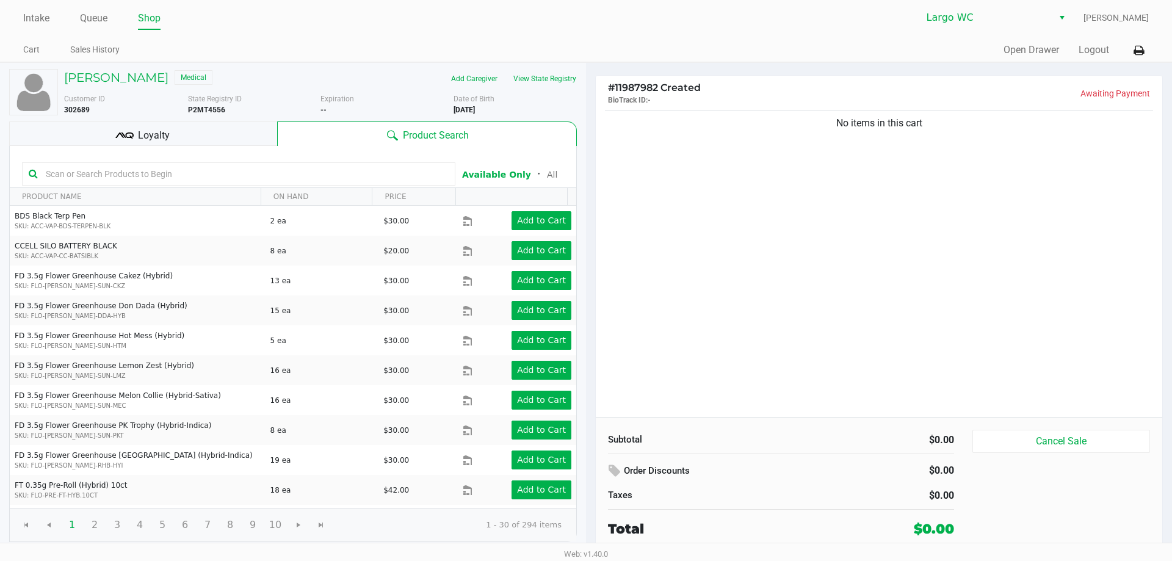
click at [269, 171] on input "text" at bounding box center [245, 174] width 408 height 18
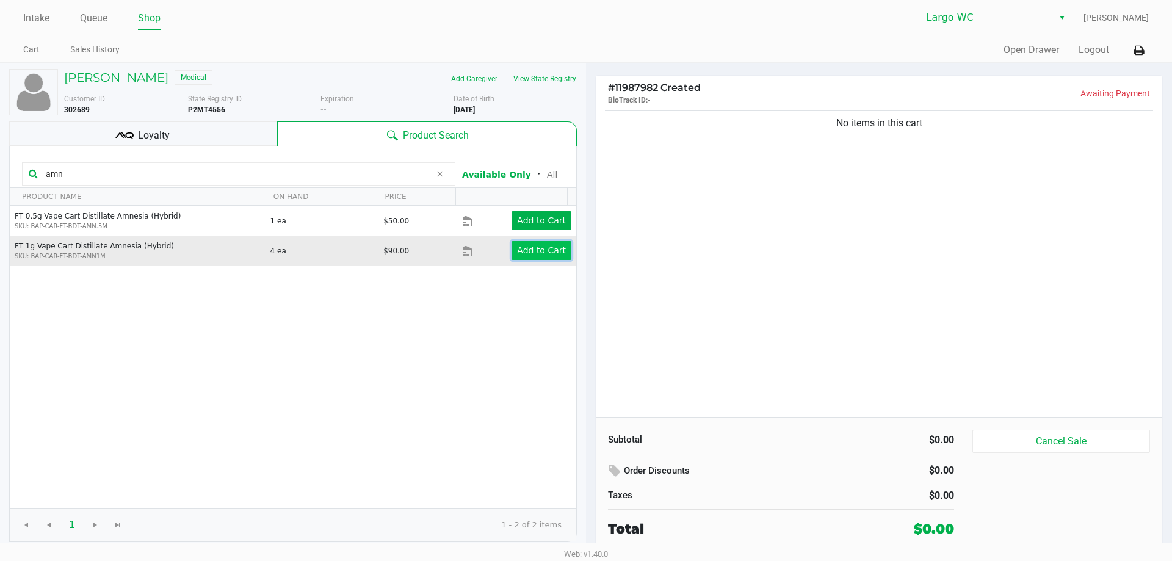
click at [554, 253] on app-button-loader "Add to Cart" at bounding box center [541, 250] width 49 height 10
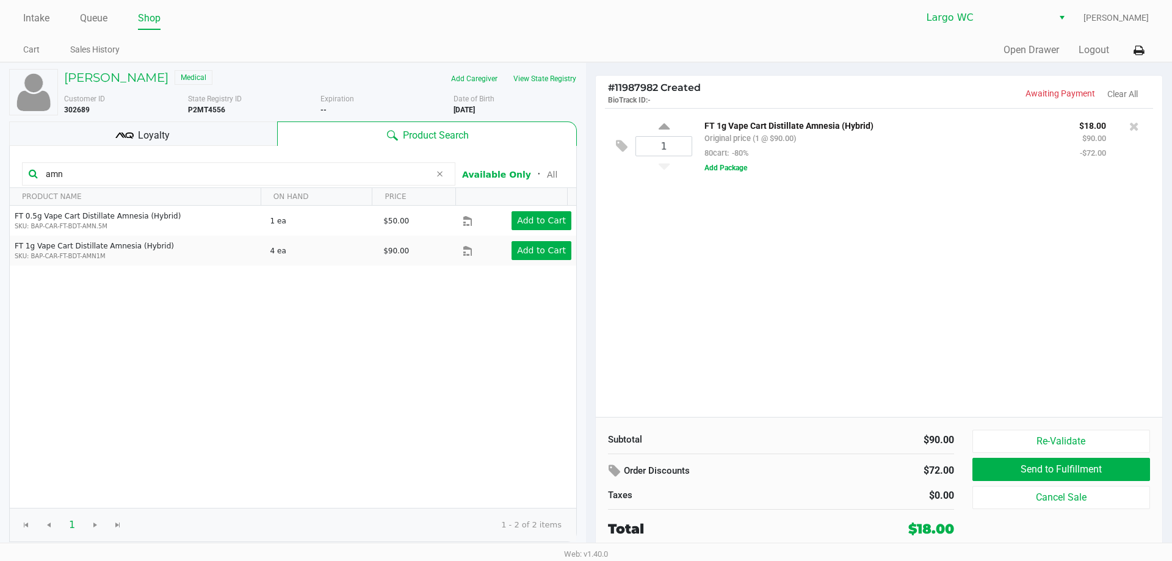
drag, startPoint x: 46, startPoint y: 176, endPoint x: 0, endPoint y: 164, distance: 47.4
click at [0, 165] on div "[PERSON_NAME] Medical Add Caregiver View State Registry Customer ID 302689 Stat…" at bounding box center [293, 307] width 586 height 489
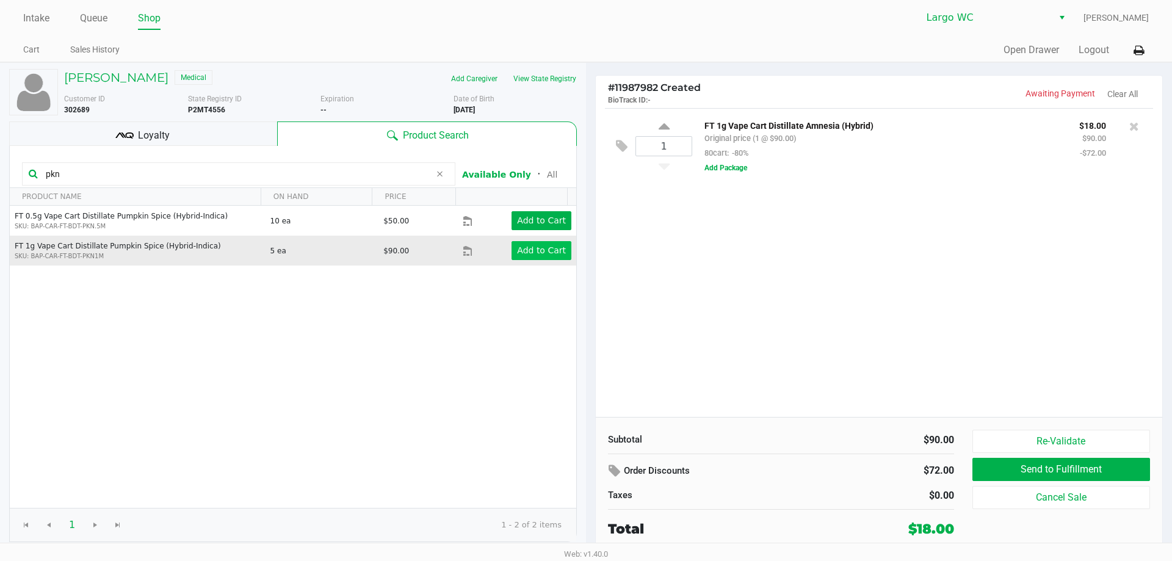
type input "pkn"
click at [534, 255] on app-button-loader "Add to Cart" at bounding box center [541, 250] width 49 height 10
click at [558, 252] on button "Add to Cart" at bounding box center [541, 250] width 60 height 19
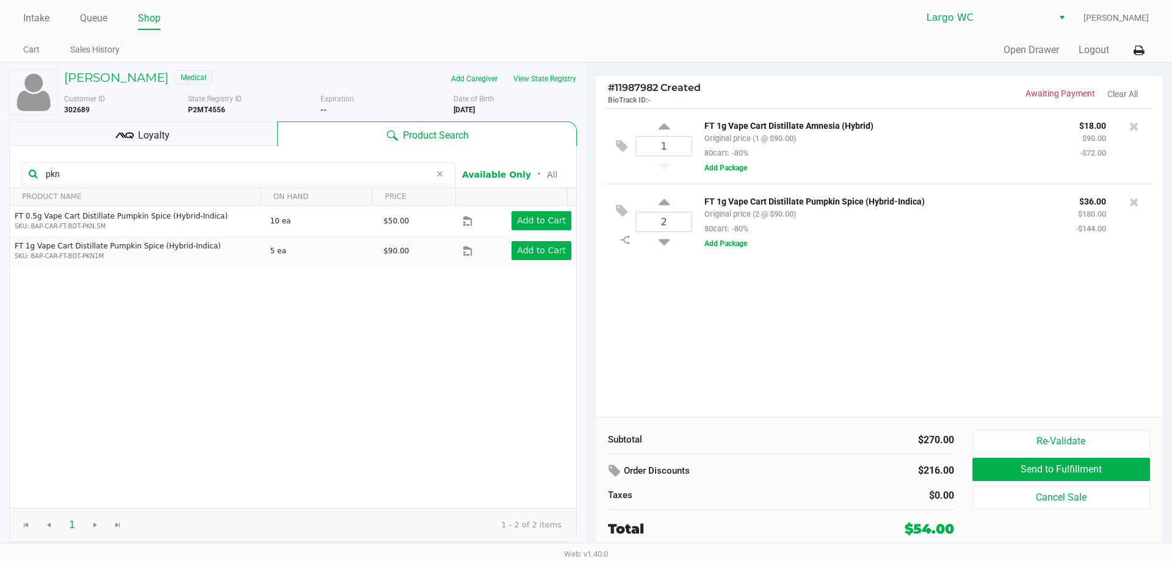
click at [182, 130] on div "Loyalty" at bounding box center [143, 133] width 268 height 24
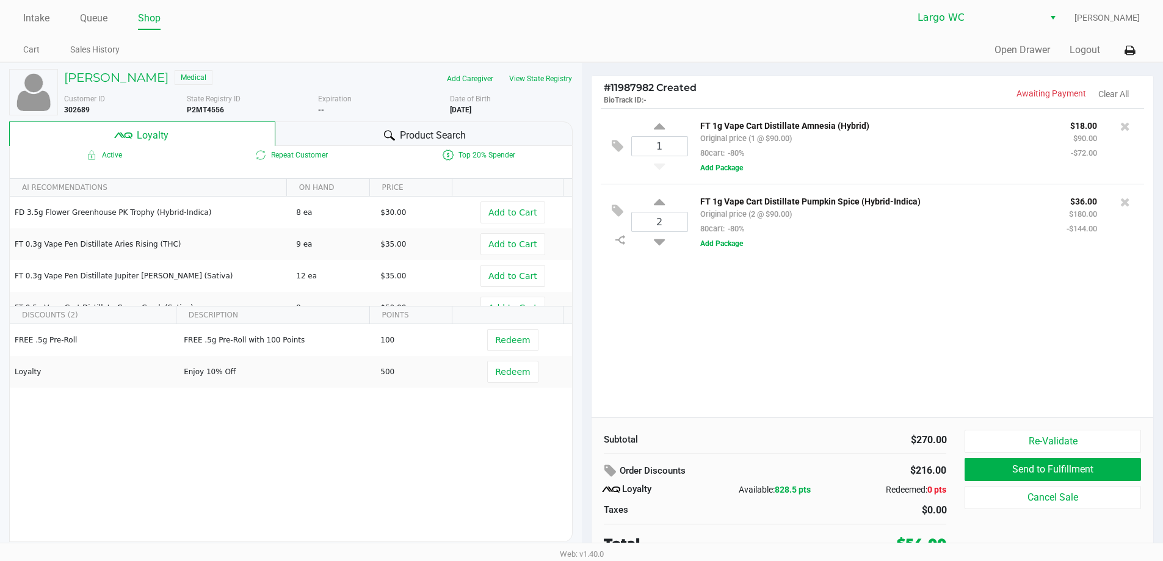
click at [353, 133] on div "Product Search" at bounding box center [423, 133] width 297 height 24
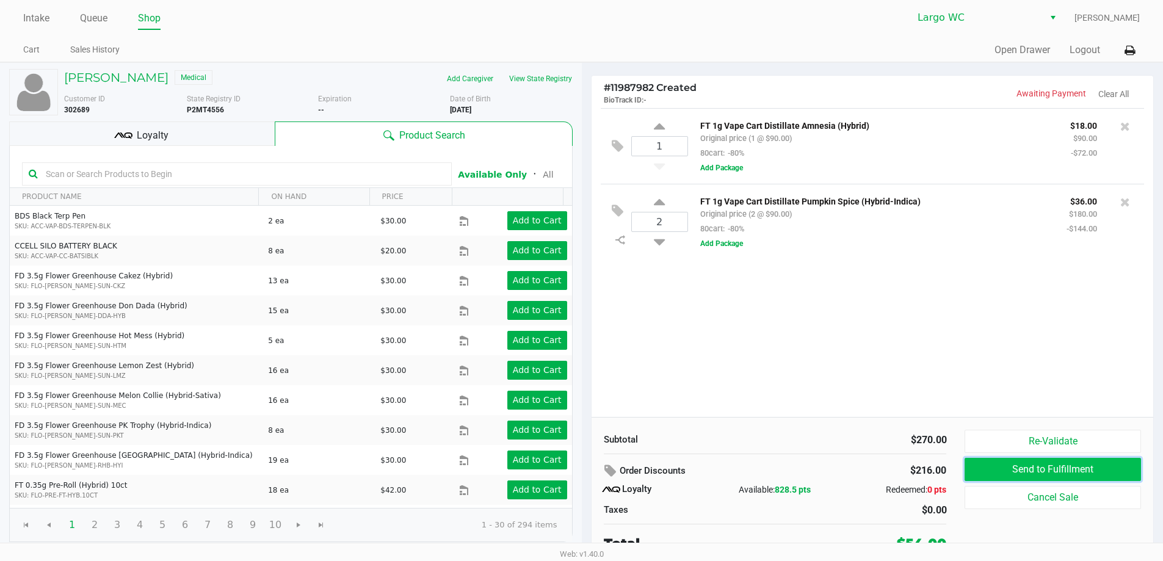
click at [1045, 472] on button "Send to Fulfillment" at bounding box center [1052, 469] width 176 height 23
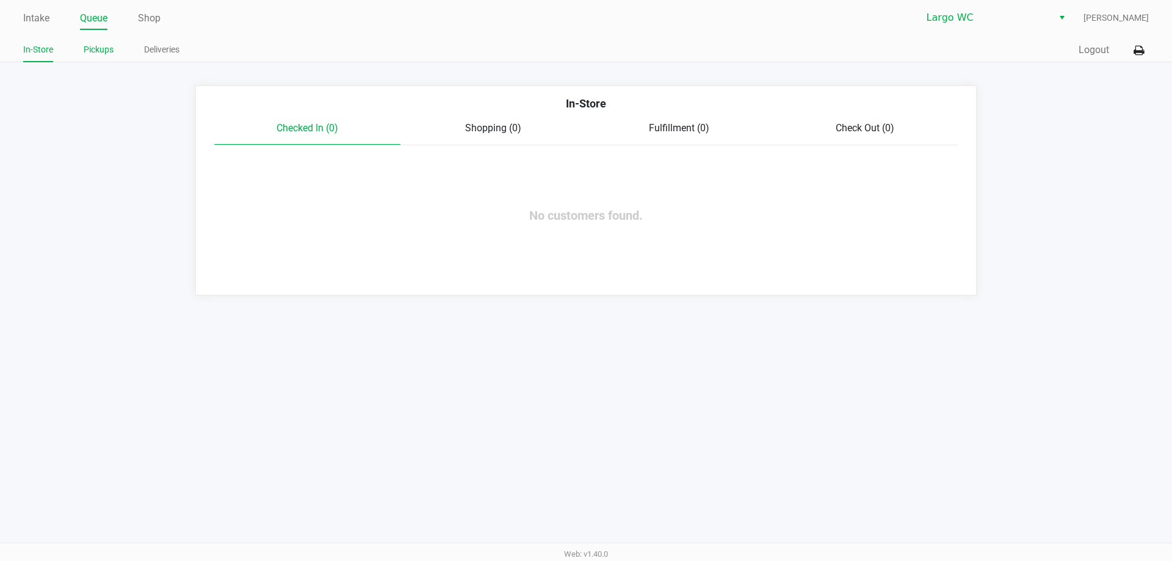
click at [114, 46] on link "Pickups" at bounding box center [99, 49] width 30 height 15
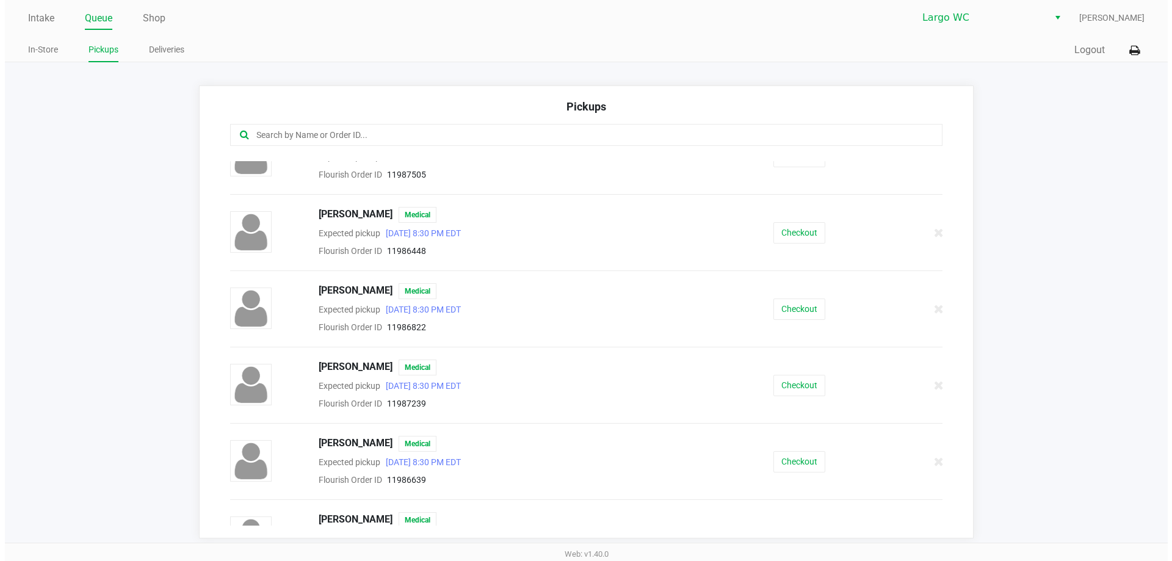
scroll to position [854, 0]
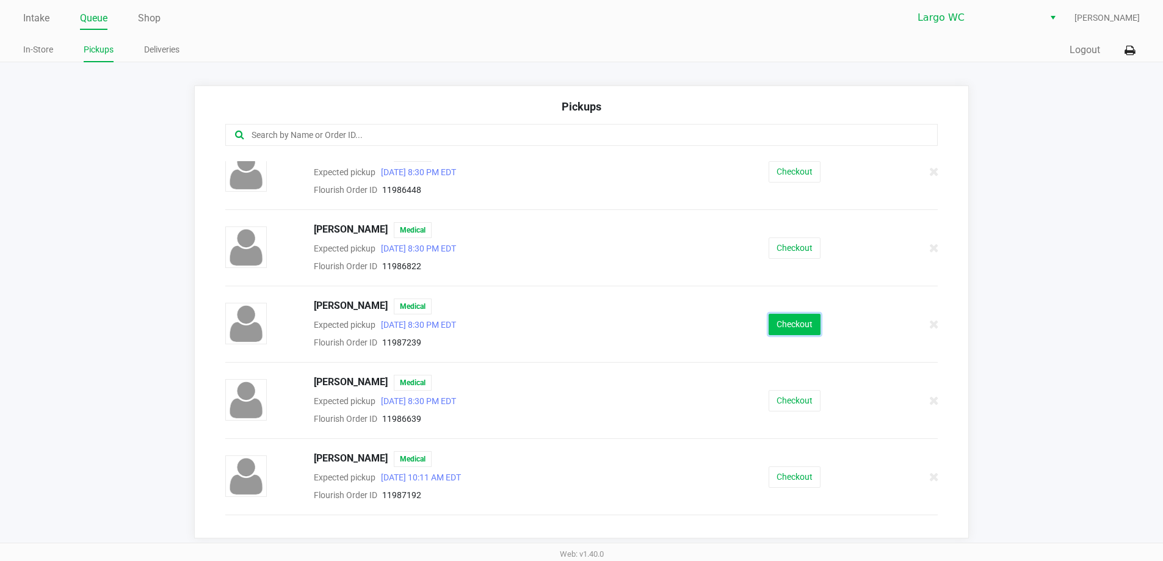
click at [779, 320] on button "Checkout" at bounding box center [794, 324] width 52 height 21
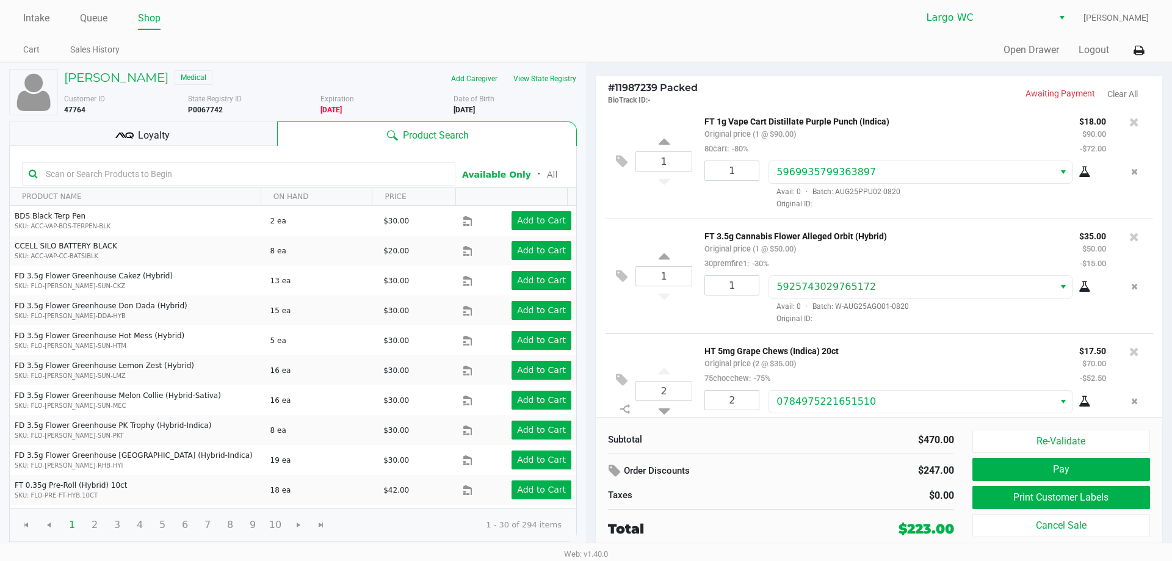
scroll to position [499, 0]
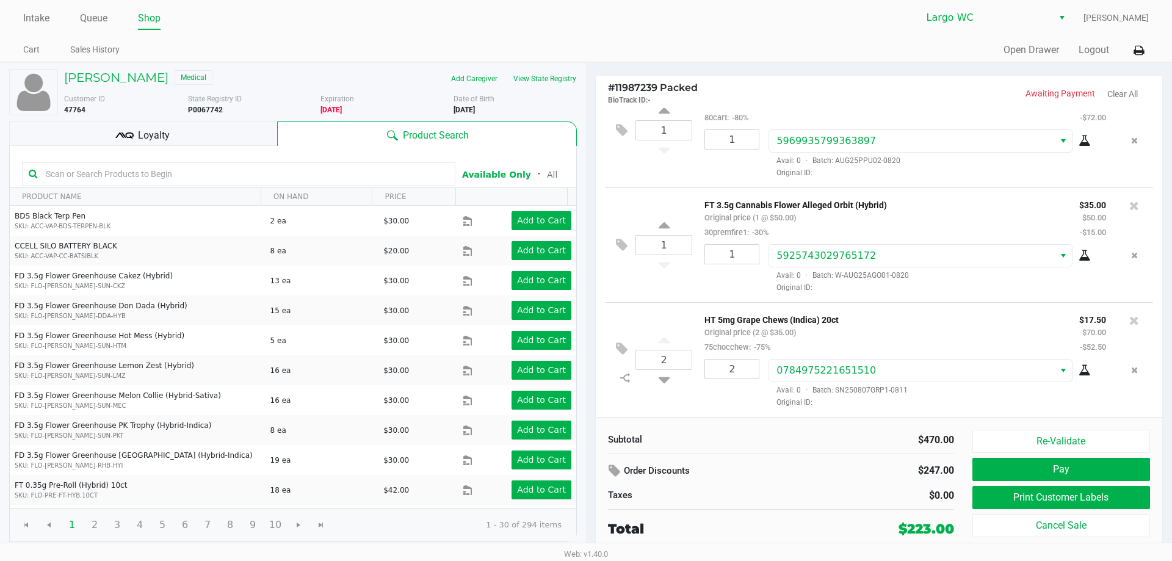
click at [330, 183] on div at bounding box center [238, 173] width 433 height 23
click at [313, 171] on input "text" at bounding box center [245, 174] width 408 height 18
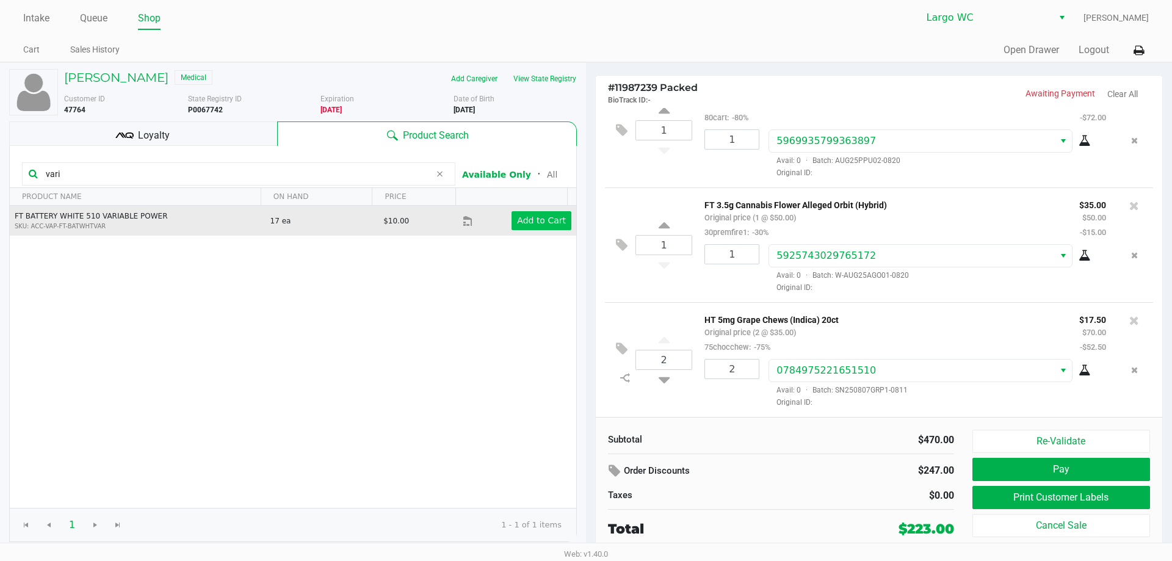
type input "vari"
click at [557, 224] on button "Add to Cart" at bounding box center [541, 220] width 60 height 19
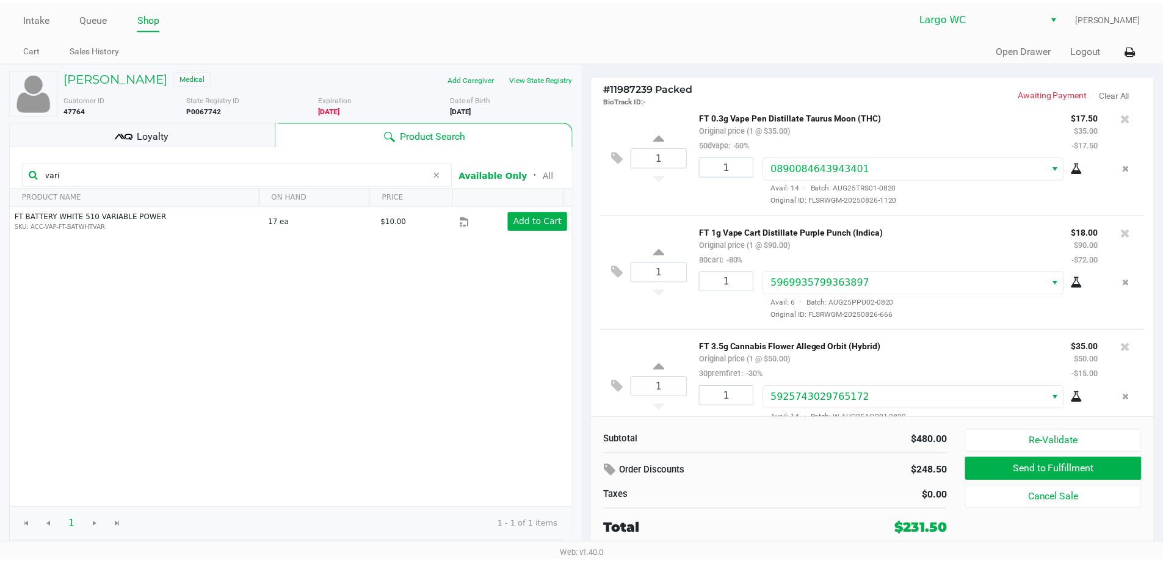
scroll to position [270, 0]
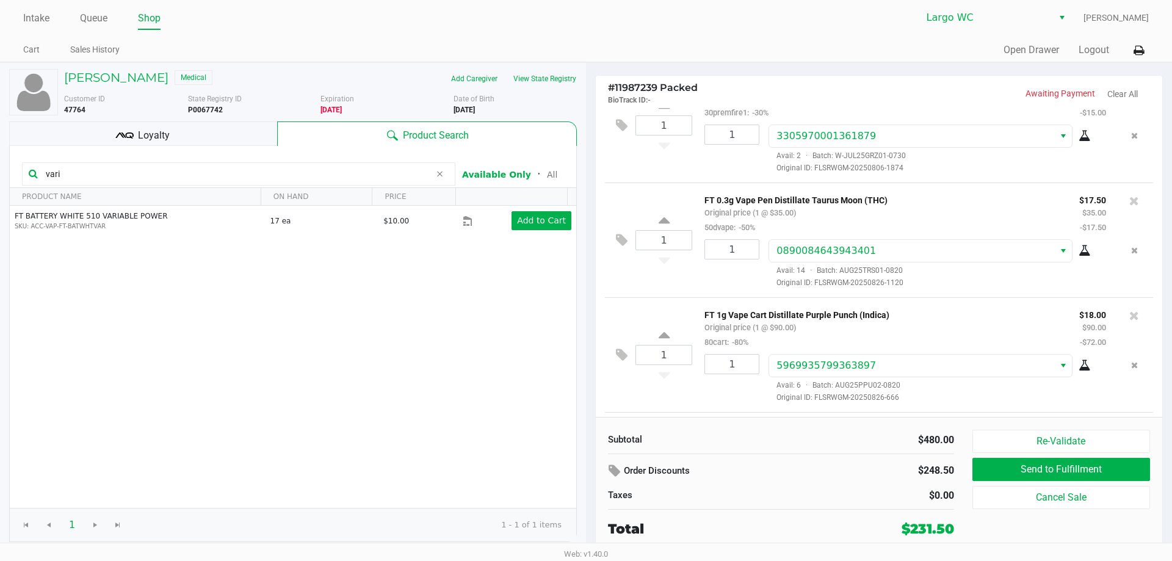
click at [203, 139] on div "Loyalty" at bounding box center [143, 133] width 268 height 24
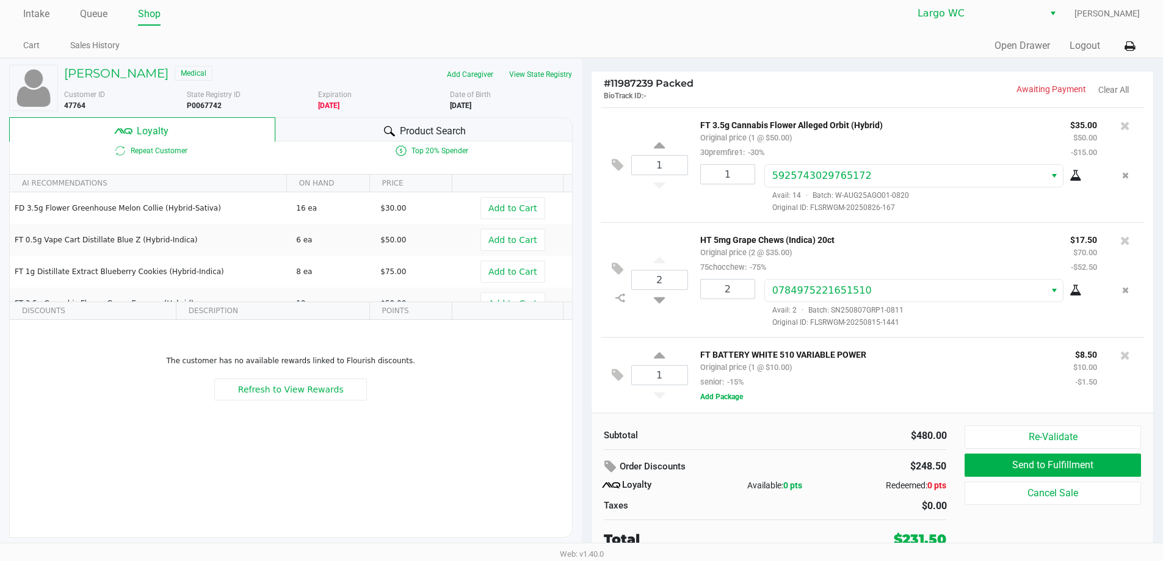
scroll to position [5, 0]
click at [449, 130] on span "Product Search" at bounding box center [433, 130] width 66 height 15
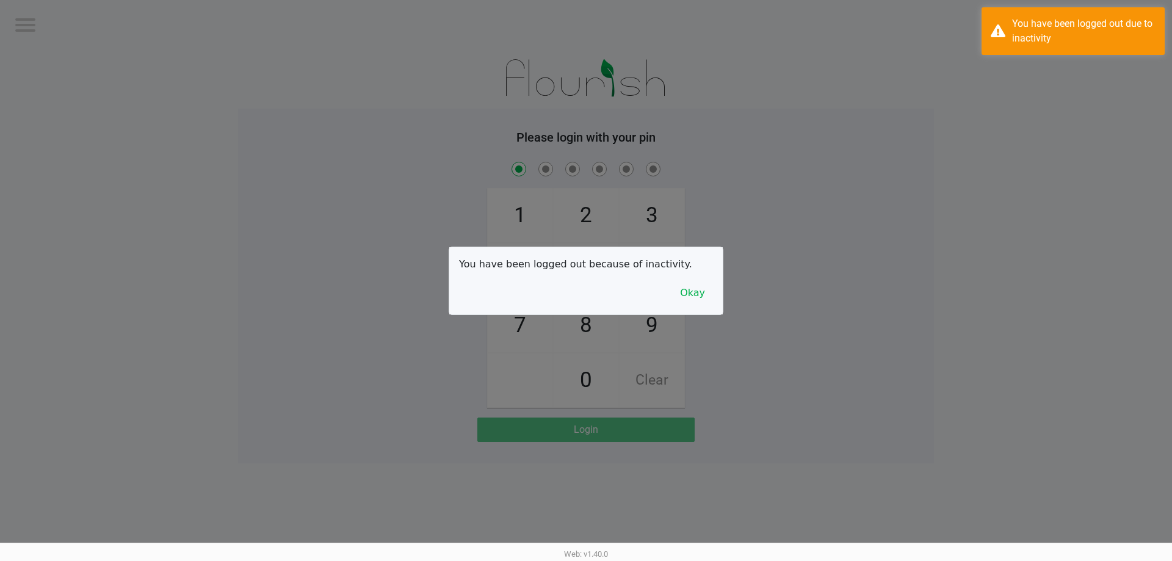
checkbox input "true"
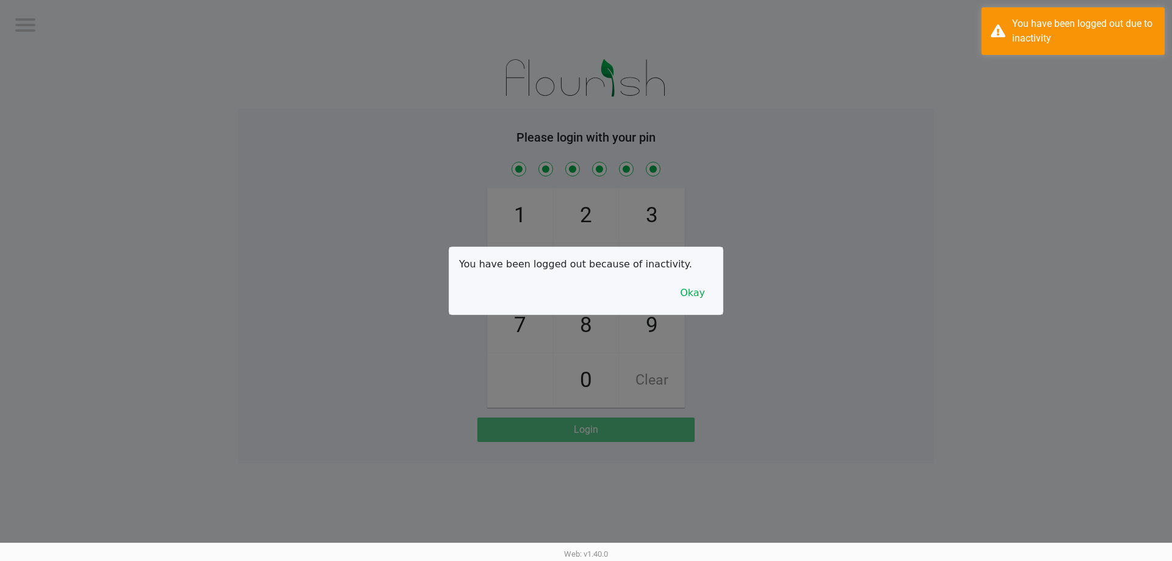
checkbox input "true"
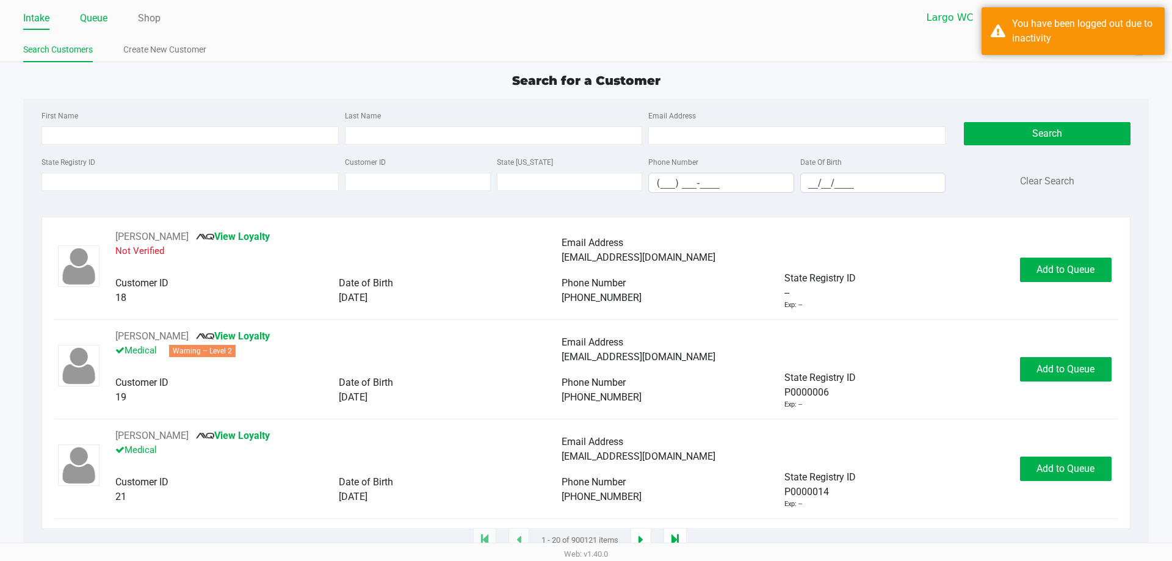
click at [88, 12] on link "Queue" at bounding box center [93, 18] width 27 height 17
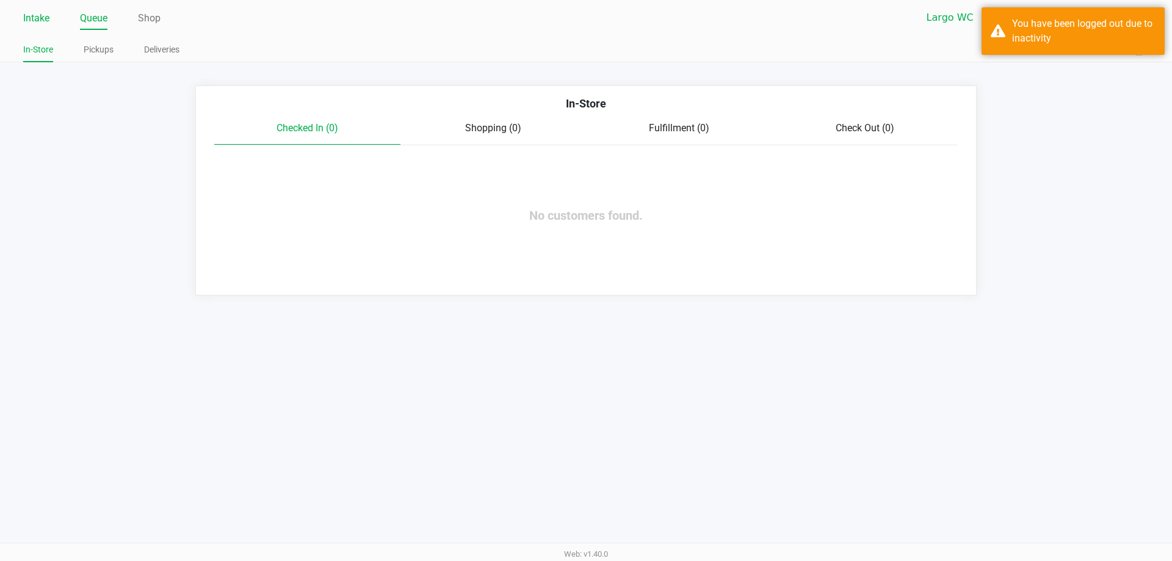
click at [48, 17] on link "Intake" at bounding box center [36, 18] width 26 height 17
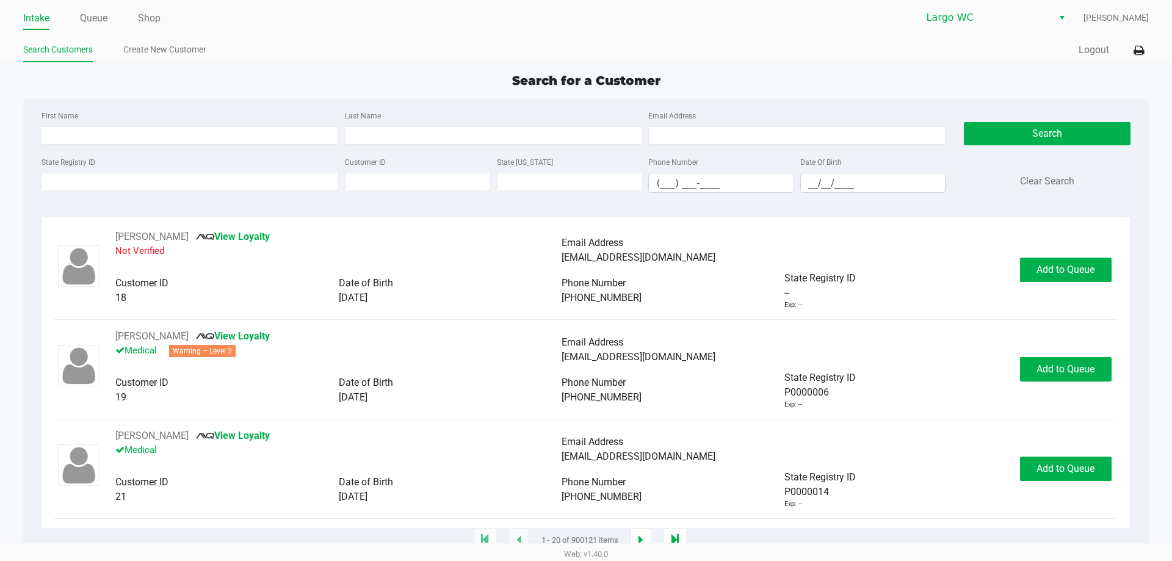
click at [127, 199] on div "State Registry ID Customer ID State [US_STATE] Phone Number (___) ___-____ Date…" at bounding box center [493, 178] width 910 height 48
click at [121, 179] on input "State Registry ID" at bounding box center [189, 182] width 297 height 18
type input "p"
click at [1056, 466] on span "Add to Queue" at bounding box center [1065, 469] width 58 height 12
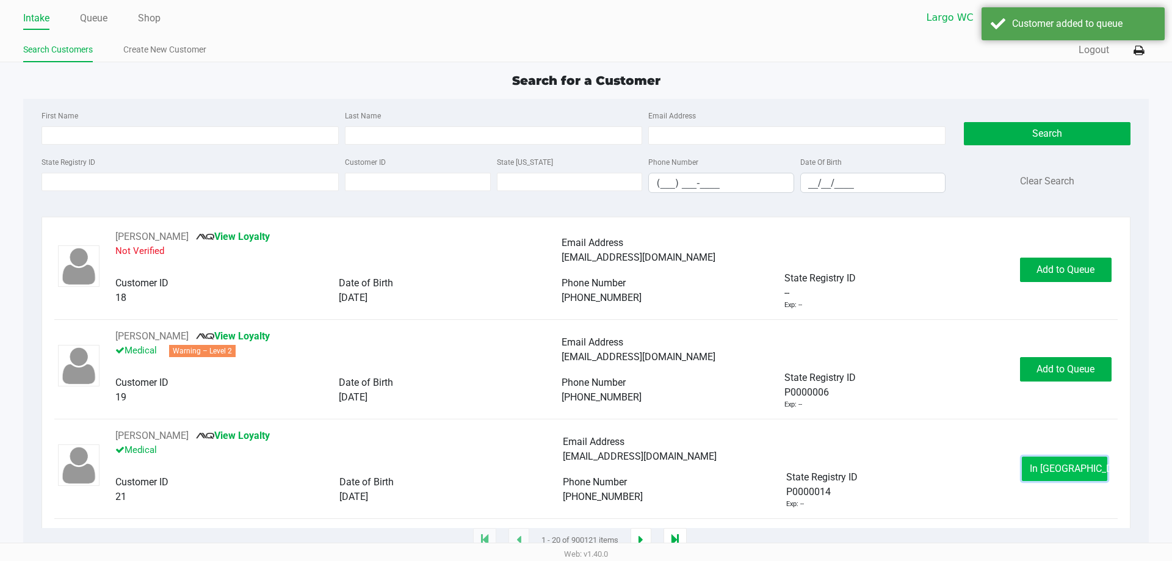
click at [1073, 472] on span "In [GEOGRAPHIC_DATA]" at bounding box center [1081, 469] width 103 height 12
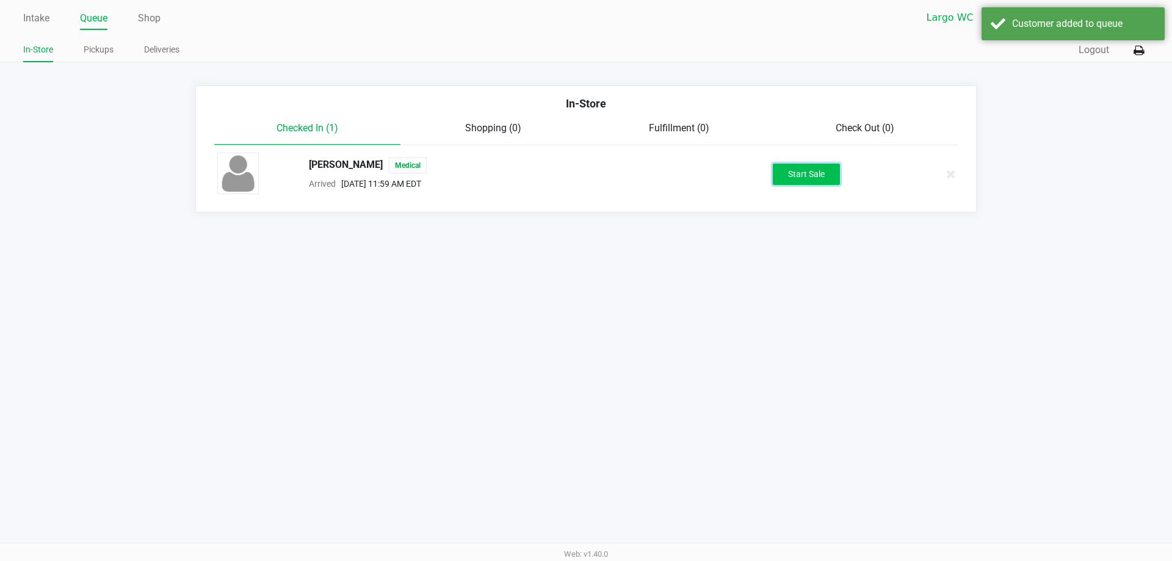
click at [798, 173] on button "Start Sale" at bounding box center [806, 174] width 67 height 21
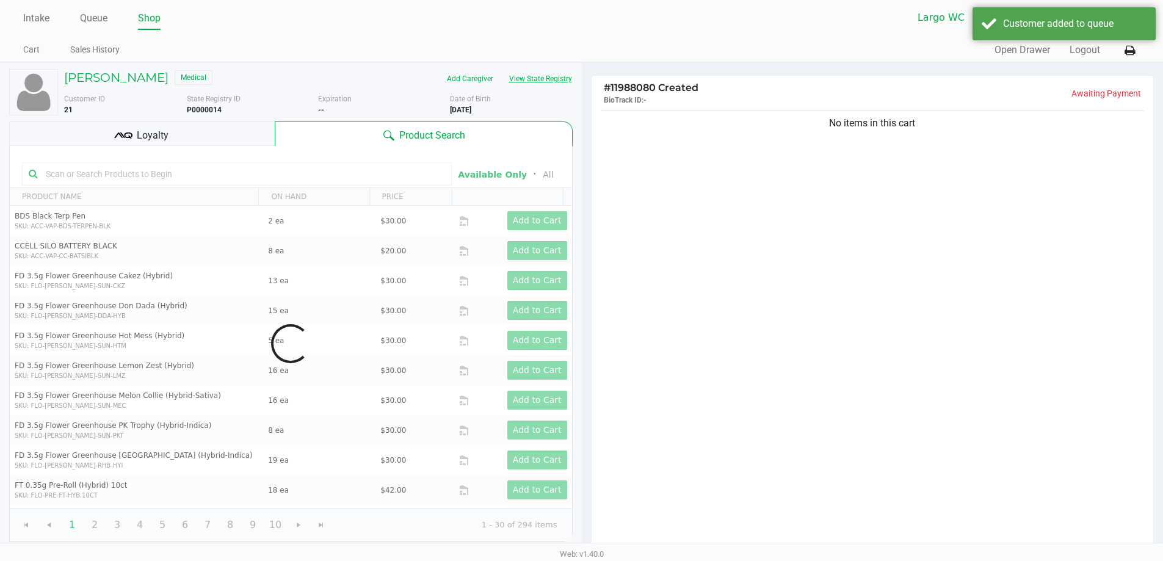
click at [553, 84] on button "View State Registry" at bounding box center [536, 79] width 71 height 20
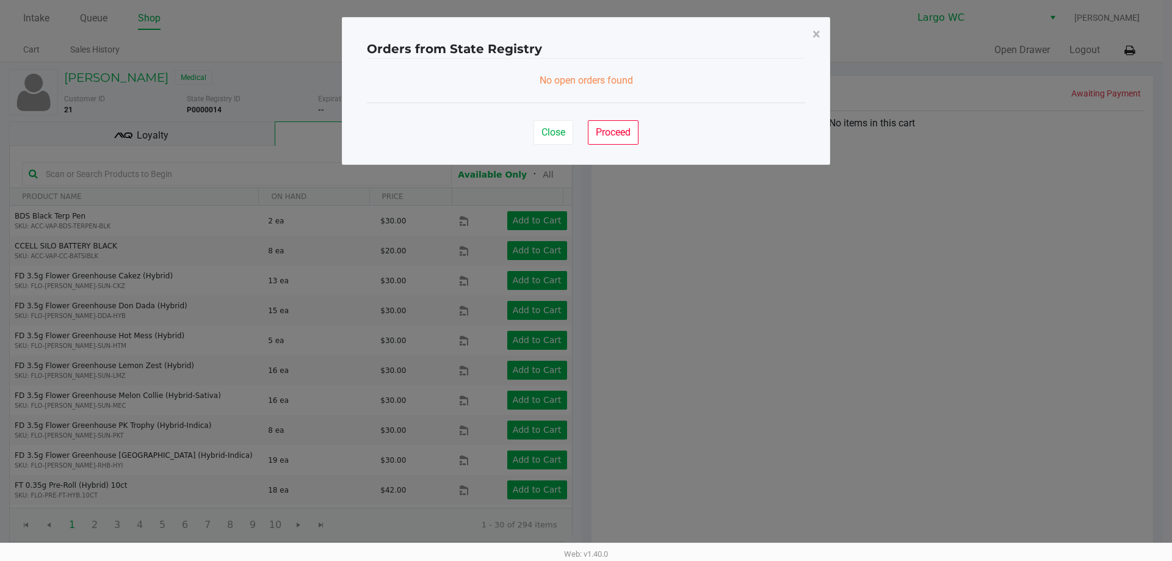
drag, startPoint x: 518, startPoint y: 77, endPoint x: 678, endPoint y: 73, distance: 160.6
click at [678, 73] on div "No open orders found" at bounding box center [586, 81] width 438 height 44
click at [713, 165] on ngb-modal-window "Orders from State Registry × No open orders found Close Proceed" at bounding box center [586, 280] width 1172 height 561
drag, startPoint x: 557, startPoint y: 137, endPoint x: 510, endPoint y: 41, distance: 107.0
click at [557, 137] on span "Close" at bounding box center [553, 132] width 24 height 12
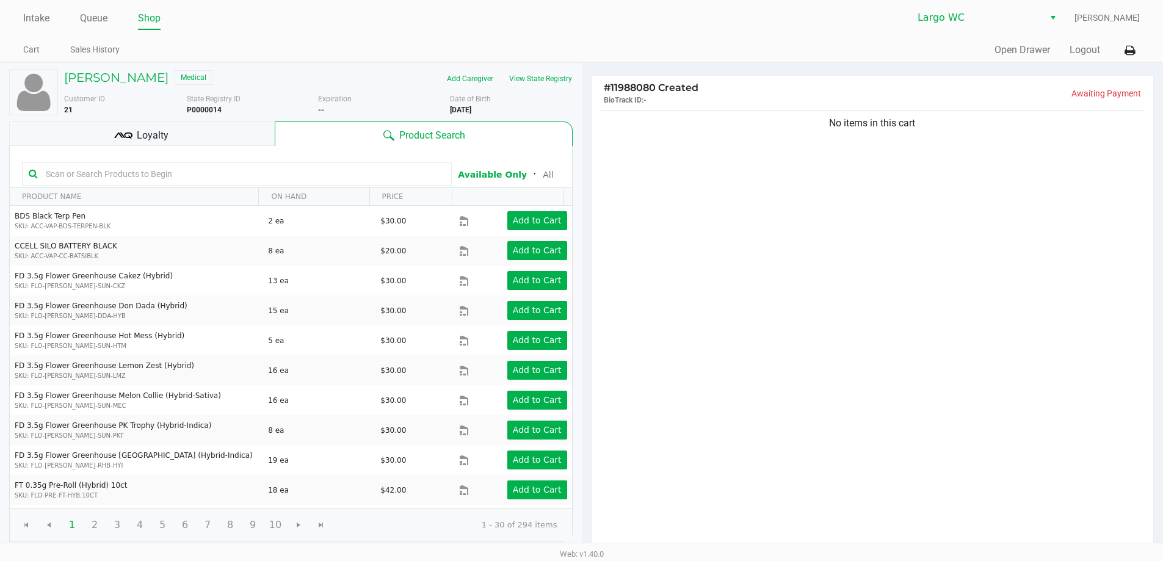
click at [220, 135] on div "Loyalty" at bounding box center [141, 133] width 265 height 24
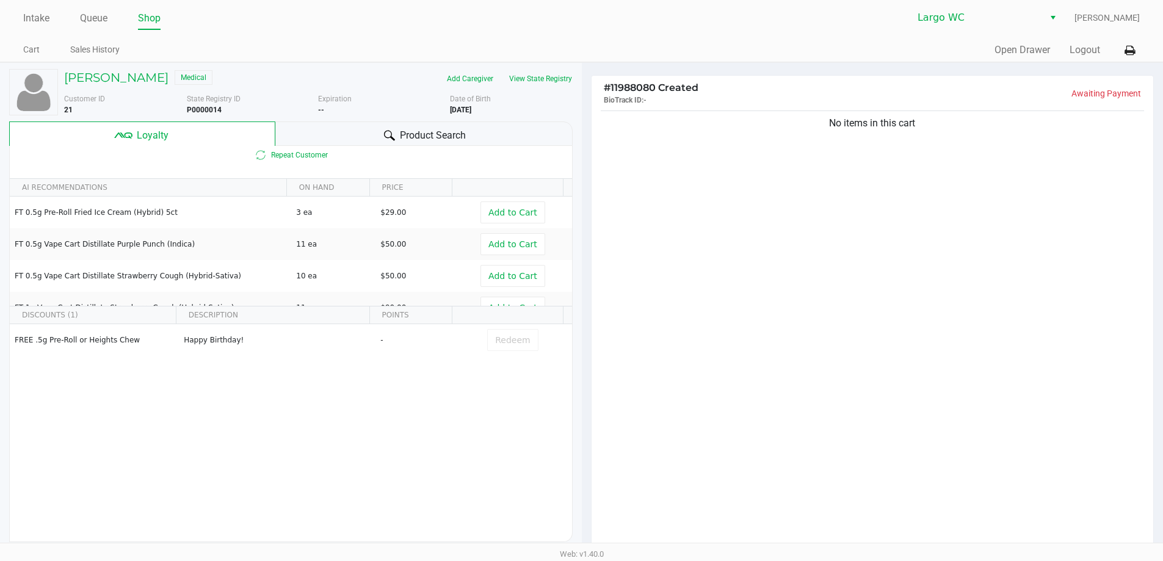
click at [405, 131] on span "Product Search" at bounding box center [433, 135] width 66 height 15
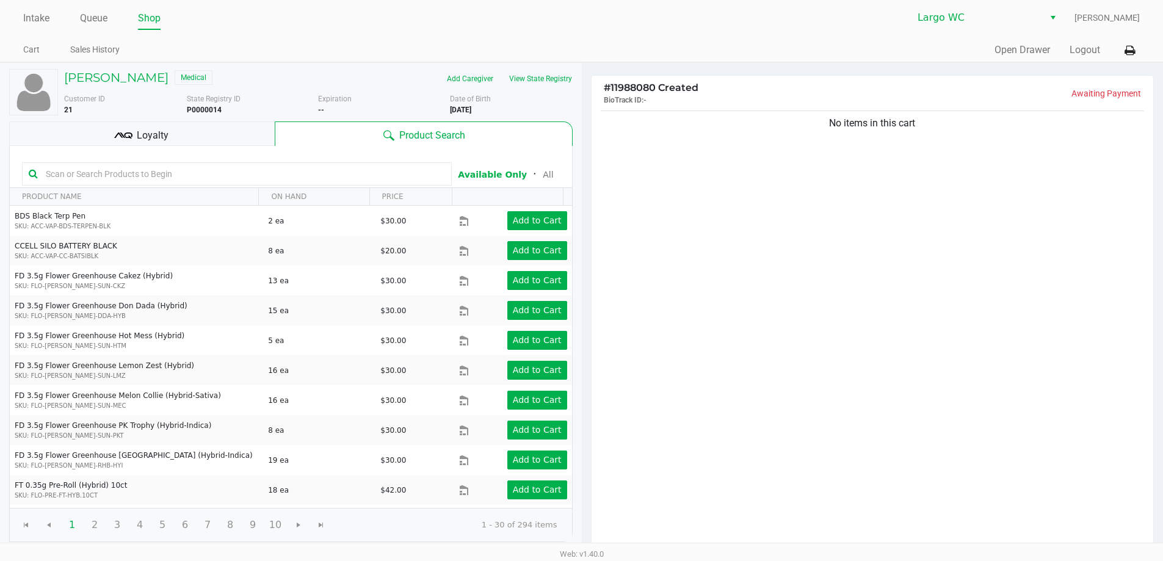
click at [248, 130] on div "Loyalty" at bounding box center [141, 133] width 265 height 24
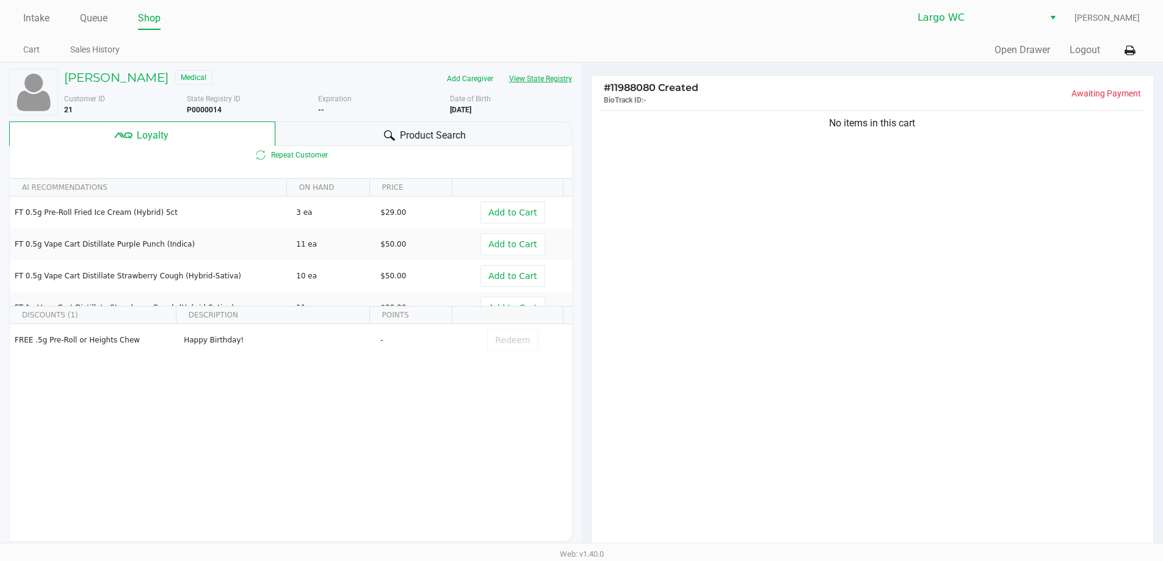
click at [555, 73] on button "View State Registry" at bounding box center [536, 79] width 71 height 20
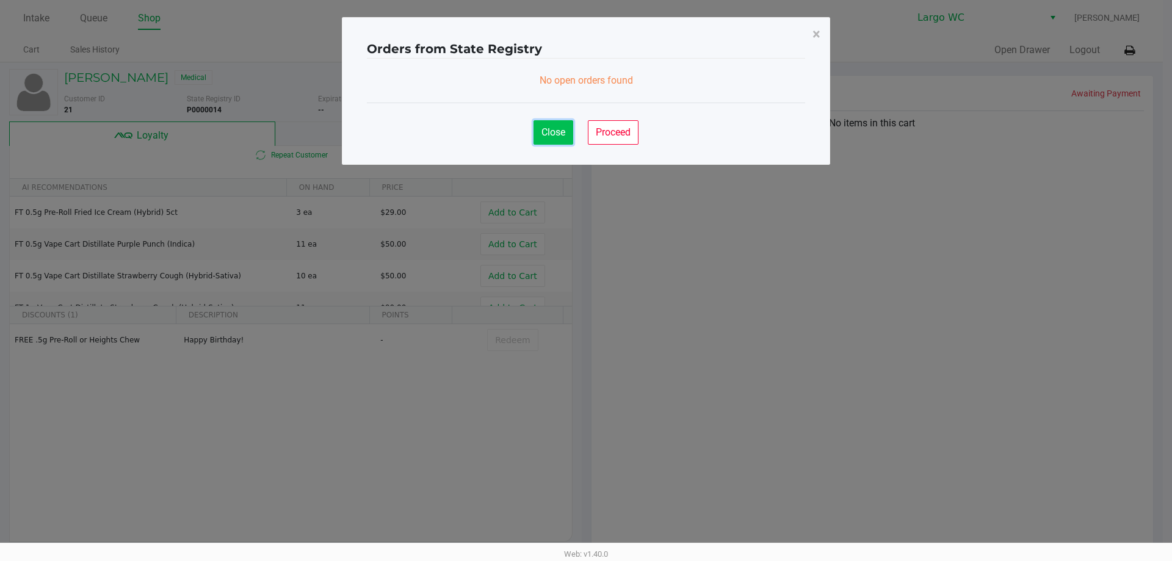
click at [558, 132] on span "Close" at bounding box center [553, 132] width 24 height 12
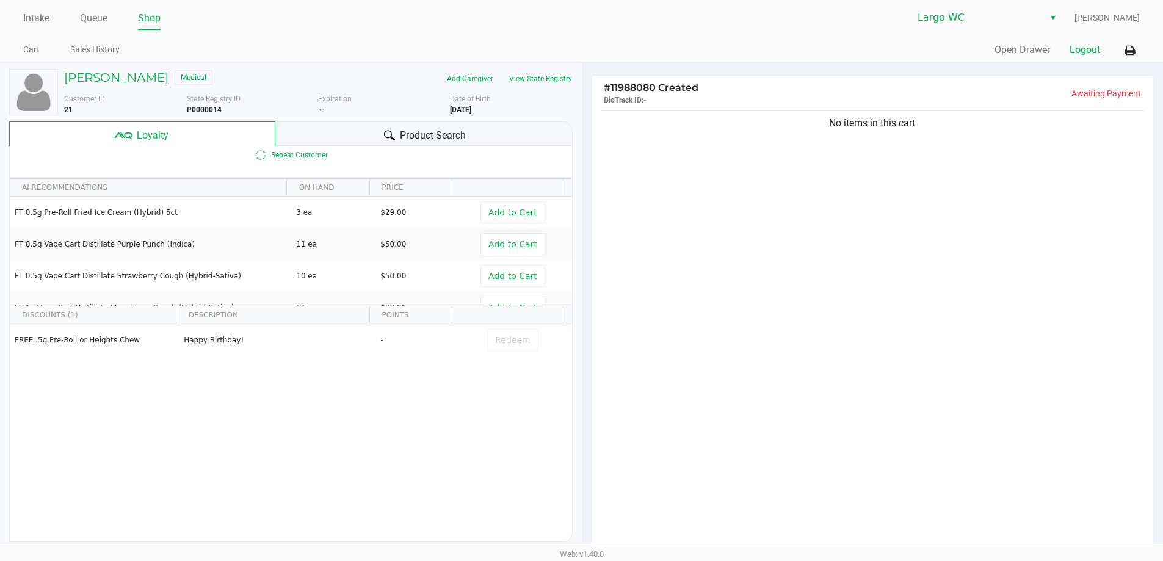
click at [1088, 51] on button "Logout" at bounding box center [1084, 50] width 31 height 15
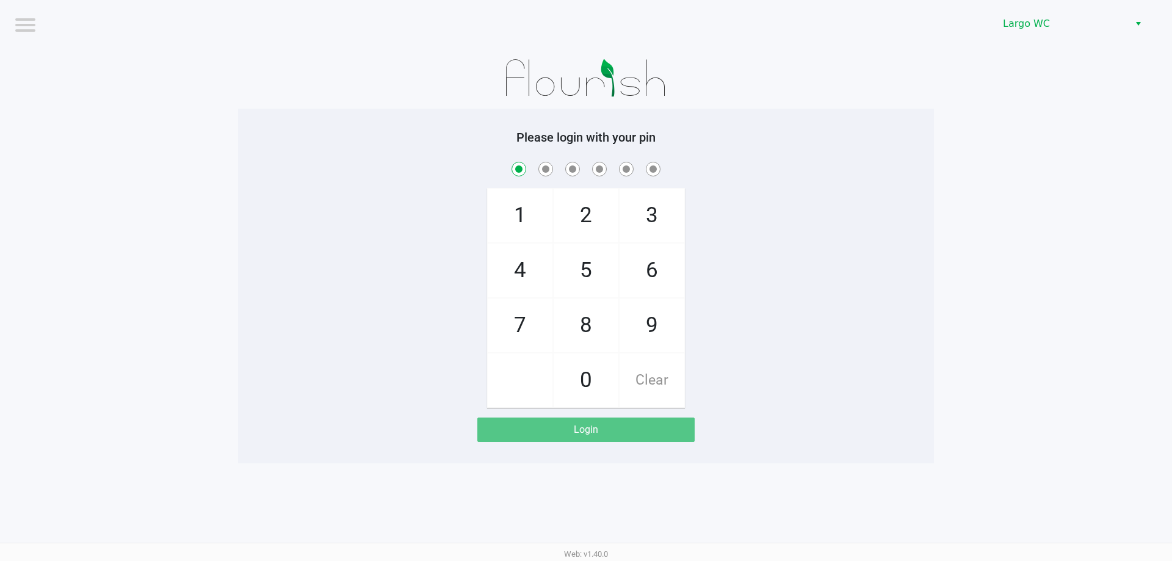
checkbox input "true"
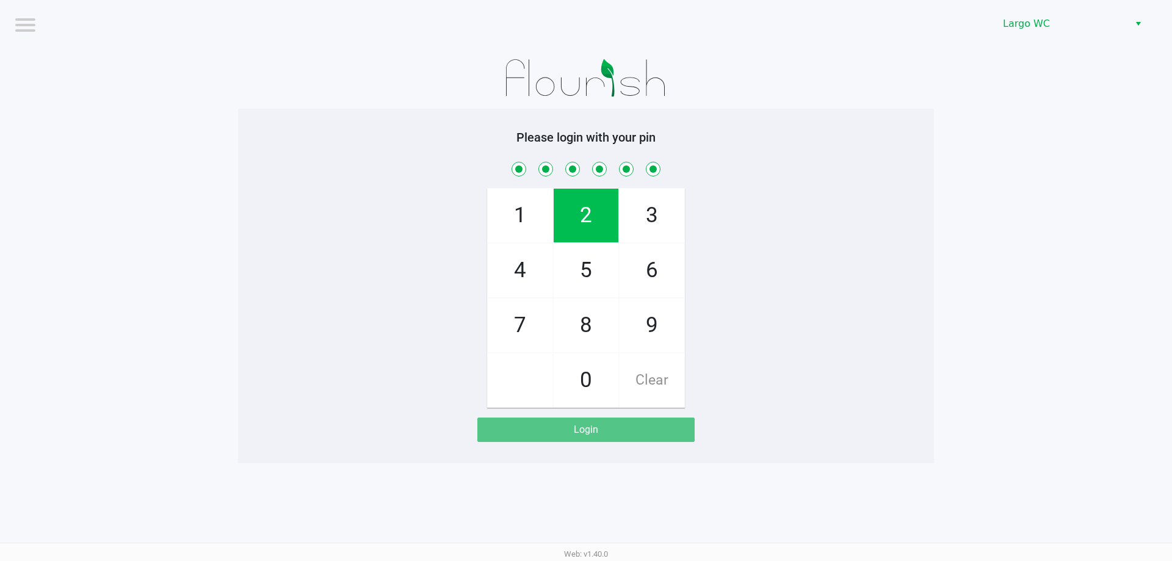
checkbox input "true"
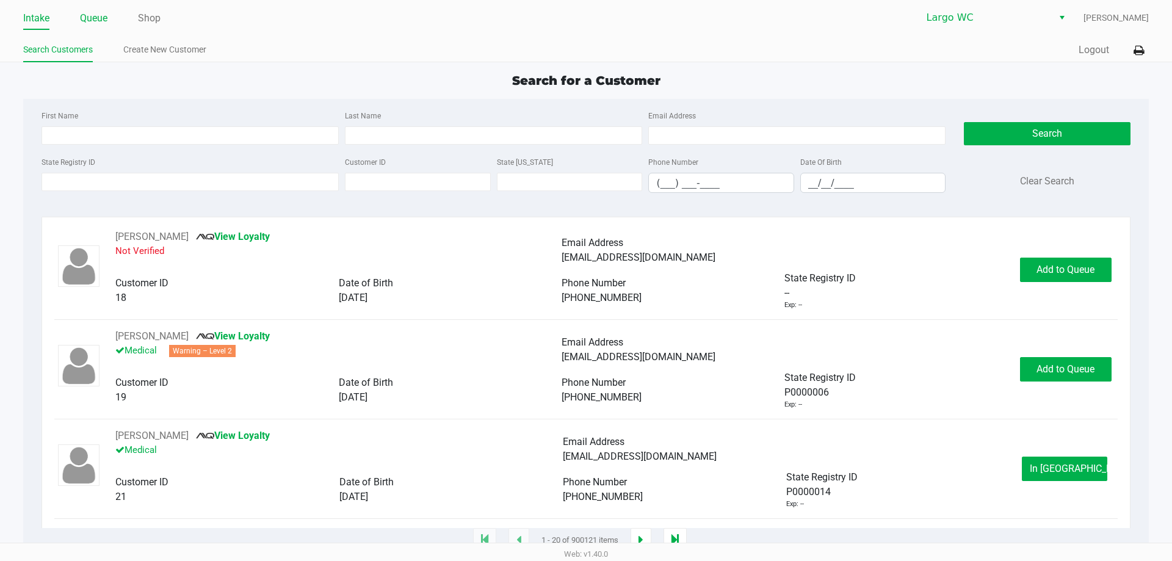
click at [104, 23] on link "Queue" at bounding box center [93, 18] width 27 height 17
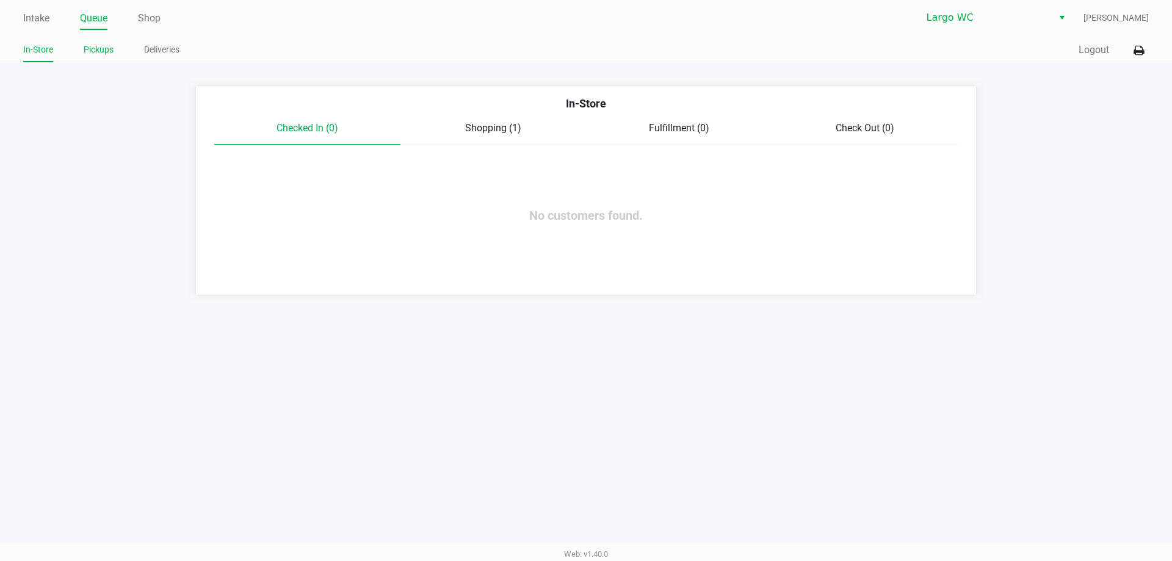
click at [110, 44] on link "Pickups" at bounding box center [99, 49] width 30 height 15
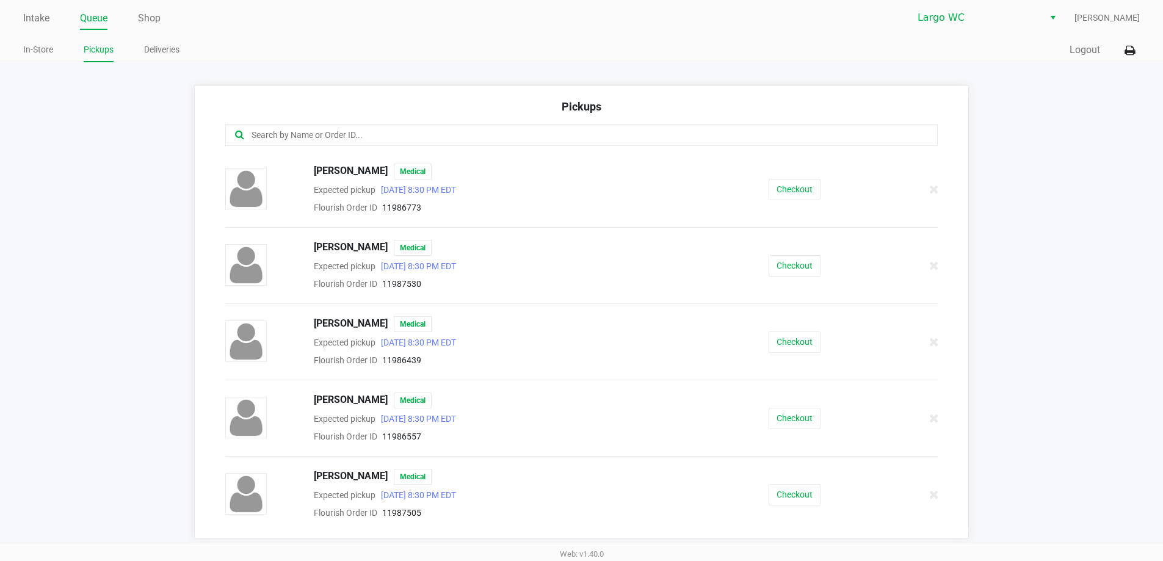
scroll to position [610, 0]
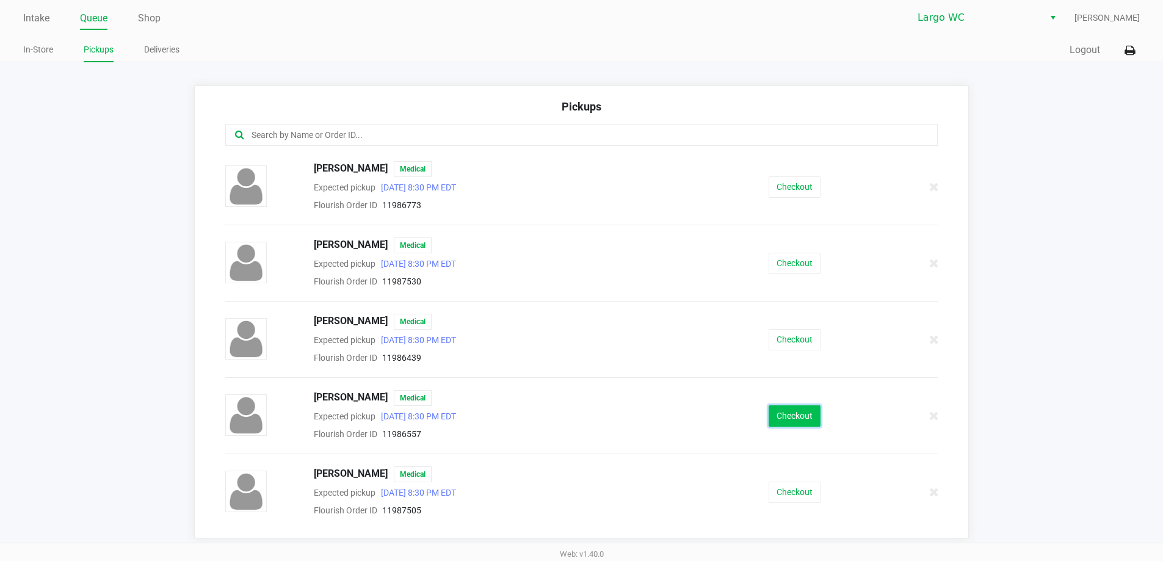
click at [779, 413] on button "Checkout" at bounding box center [794, 415] width 52 height 21
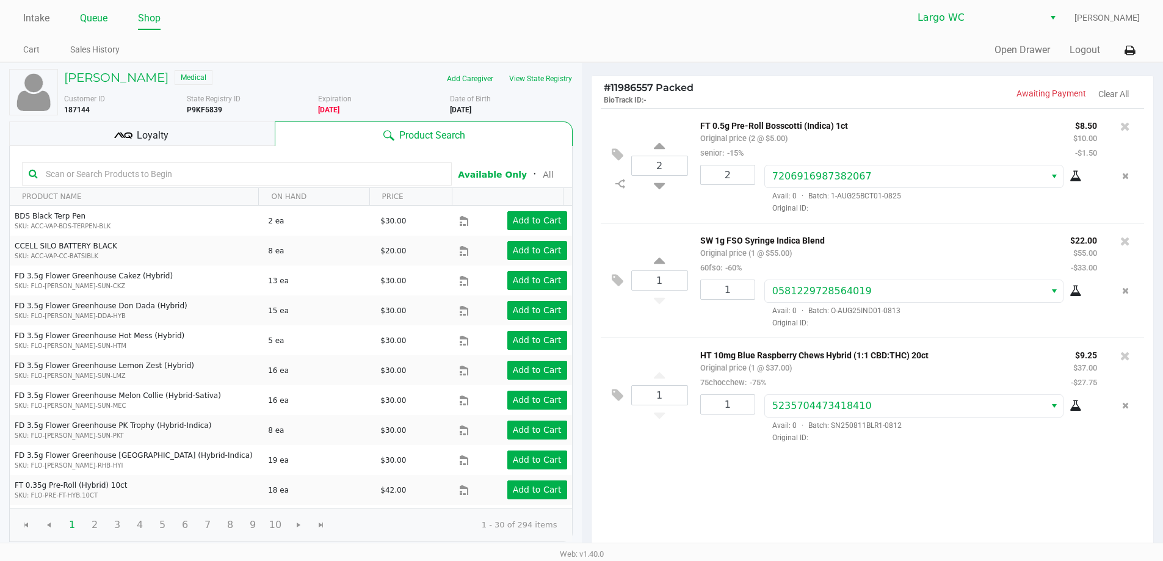
click at [89, 24] on link "Queue" at bounding box center [93, 18] width 27 height 17
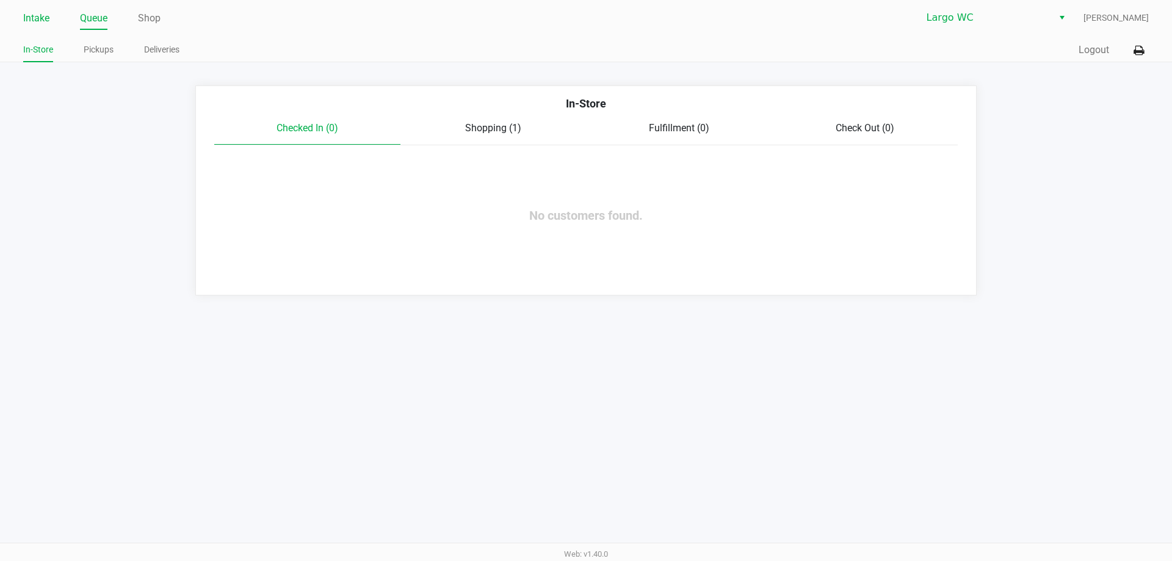
click at [26, 20] on link "Intake" at bounding box center [36, 18] width 26 height 17
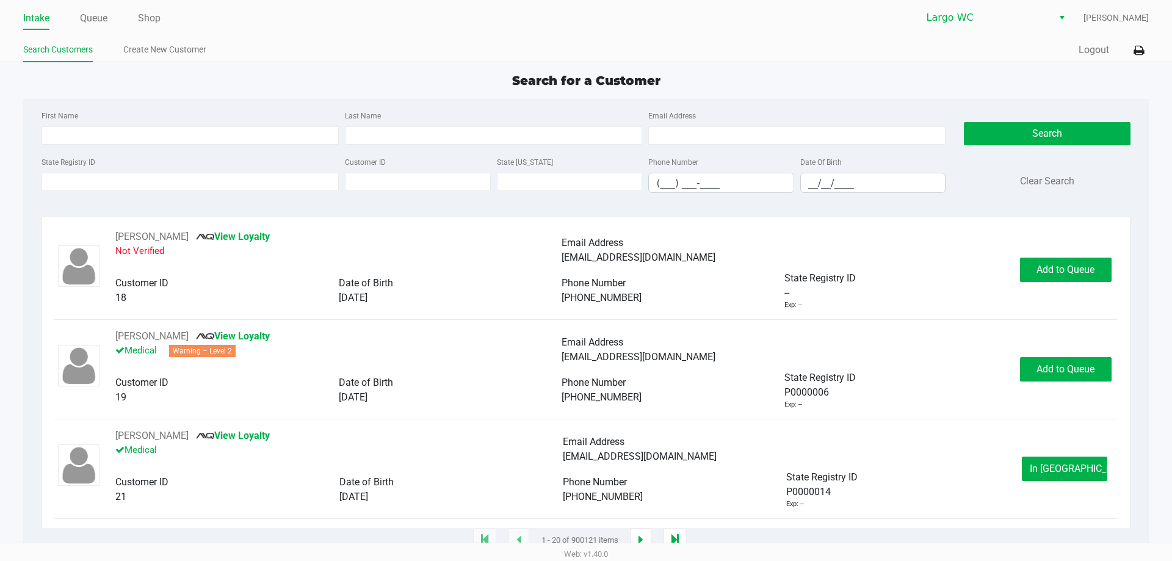
click at [102, 193] on div "State Registry ID" at bounding box center [189, 173] width 303 height 38
click at [102, 185] on input "State Registry ID" at bounding box center [189, 182] width 297 height 18
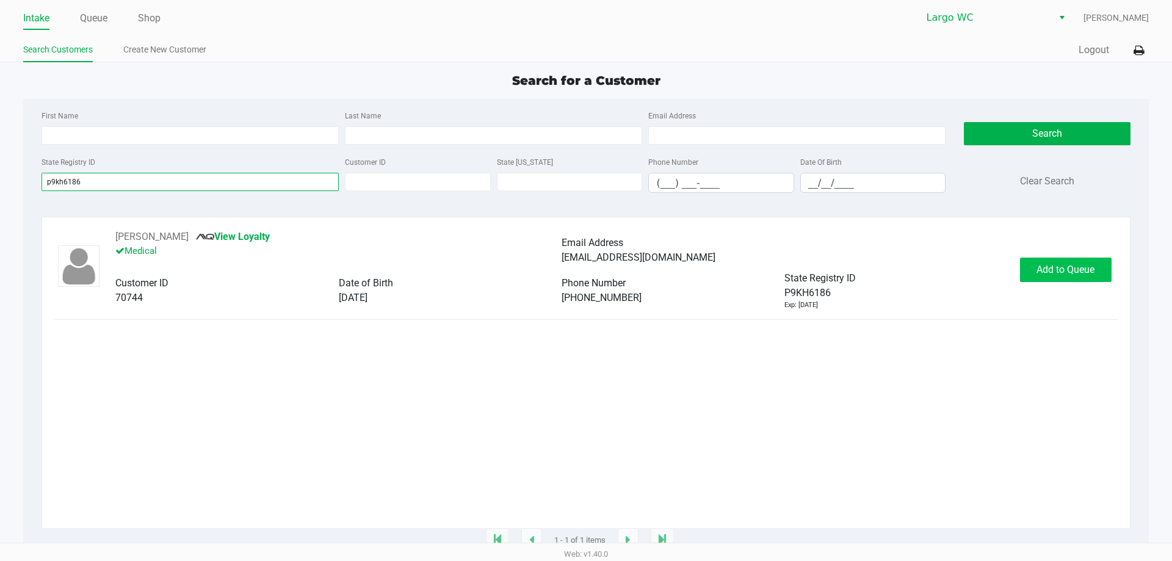
type input "p9kh6186"
click at [1081, 272] on span "Add to Queue" at bounding box center [1065, 270] width 58 height 12
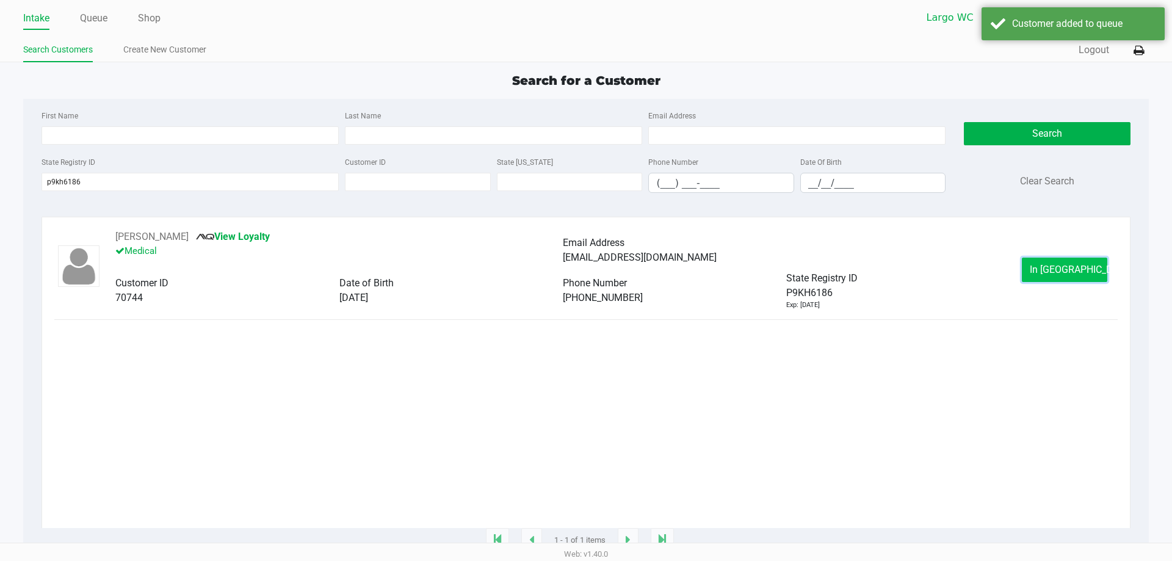
click at [1078, 270] on span "In [GEOGRAPHIC_DATA]" at bounding box center [1081, 270] width 103 height 12
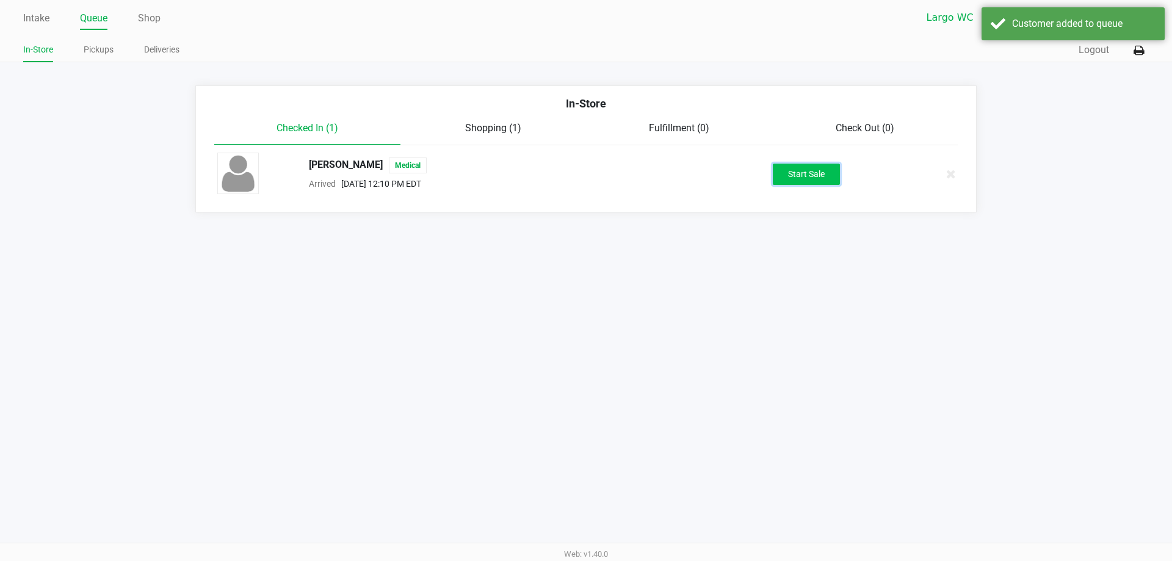
click at [800, 178] on button "Start Sale" at bounding box center [806, 174] width 67 height 21
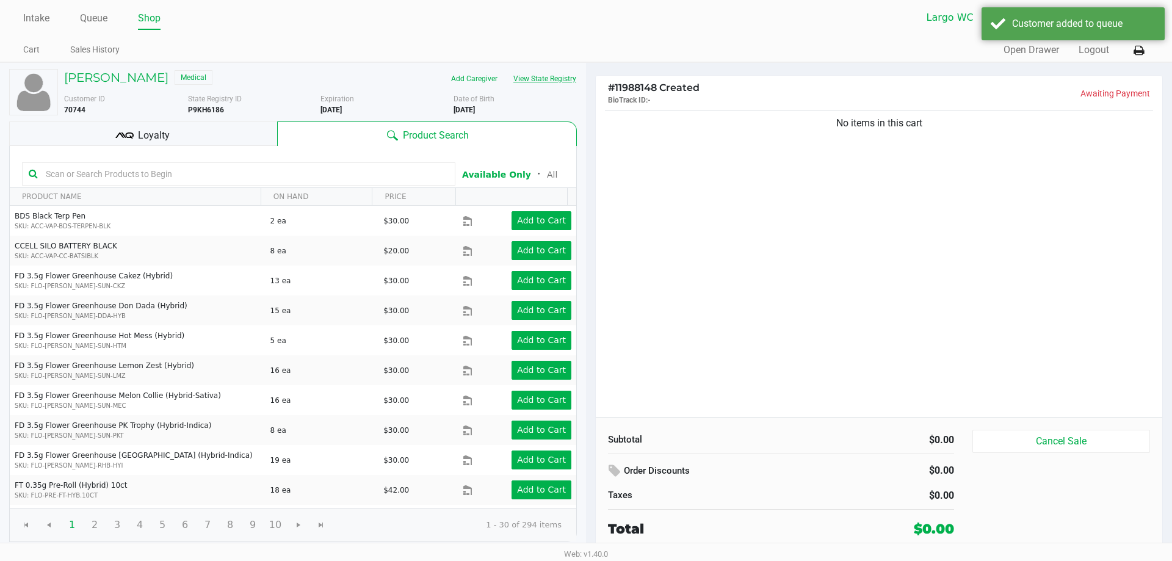
click at [550, 79] on button "View State Registry" at bounding box center [540, 79] width 71 height 20
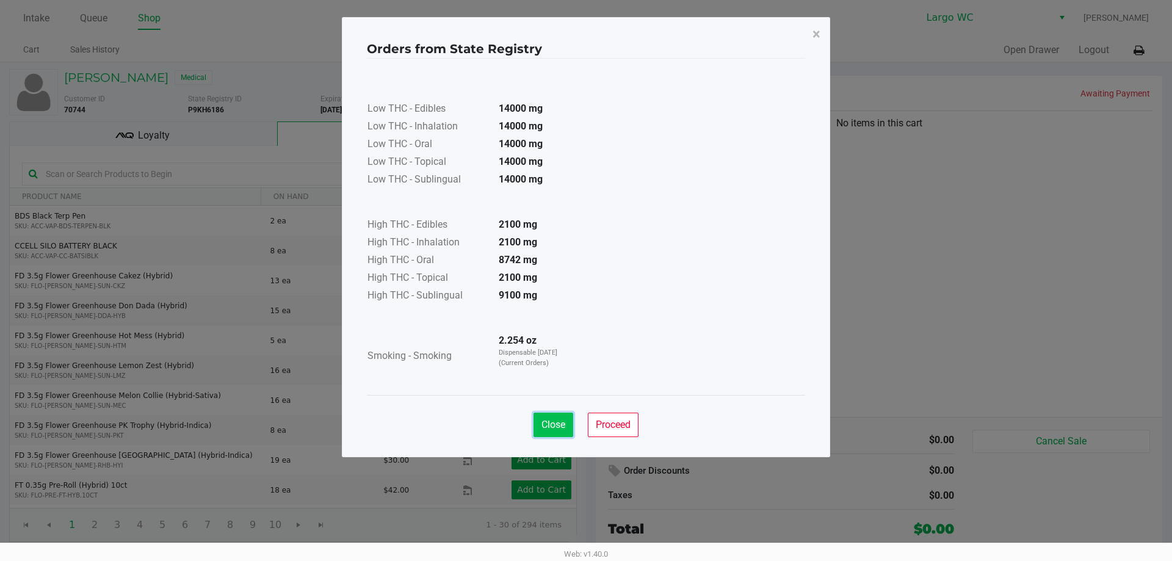
click at [543, 425] on span "Close" at bounding box center [553, 425] width 24 height 12
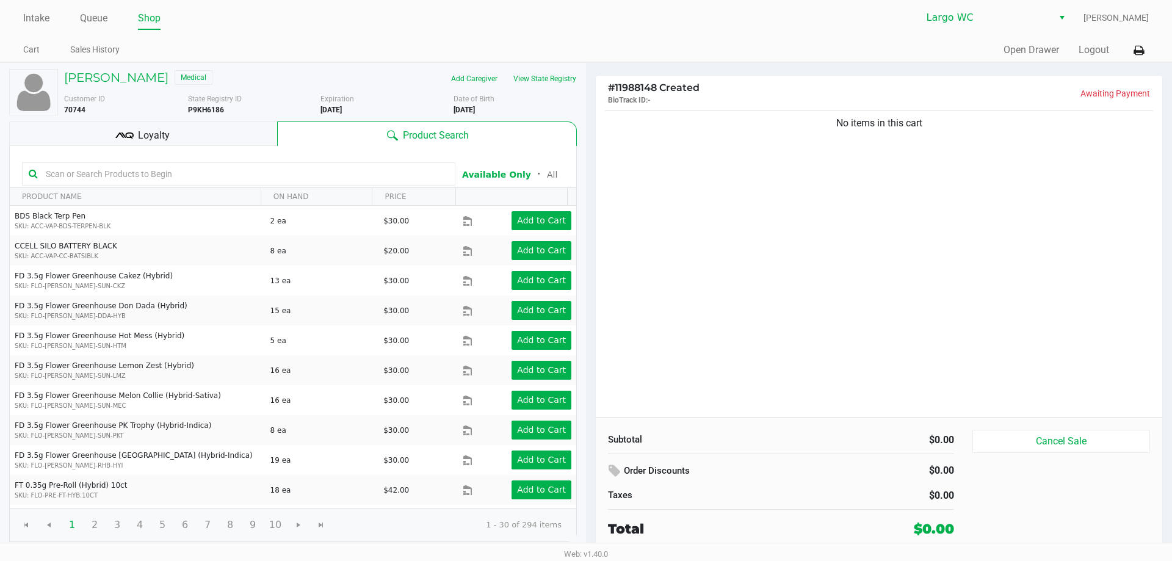
click at [235, 172] on input "text" at bounding box center [245, 174] width 408 height 18
click at [211, 121] on div "[PERSON_NAME] Medical Add Caregiver View State Registry Customer ID 70744 State…" at bounding box center [293, 305] width 568 height 485
click at [247, 129] on div "Loyalty" at bounding box center [143, 133] width 268 height 24
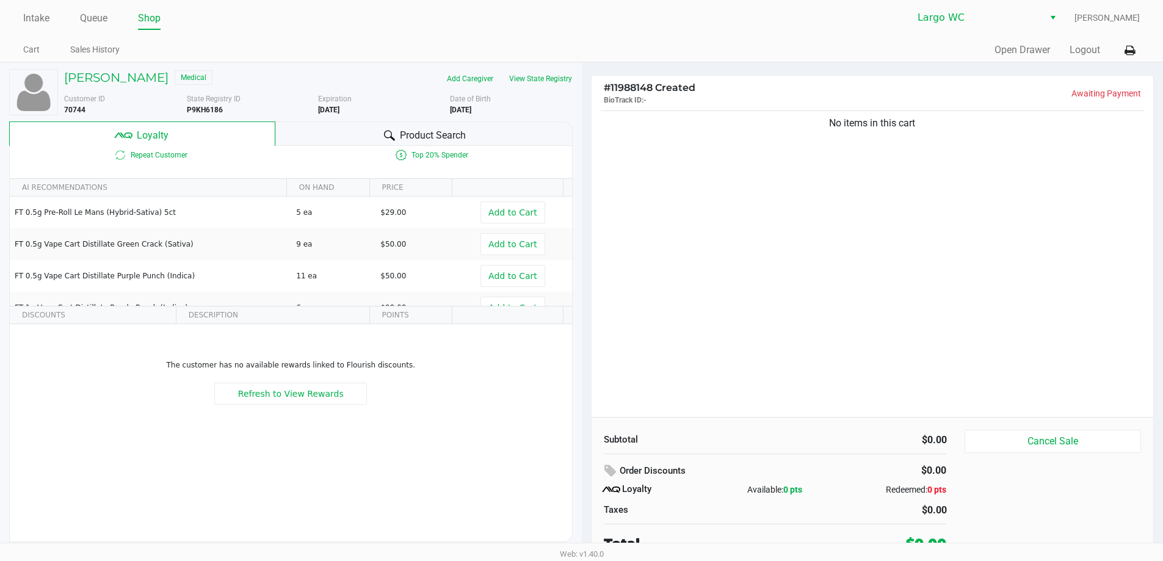
click at [301, 135] on div "Product Search" at bounding box center [423, 133] width 297 height 24
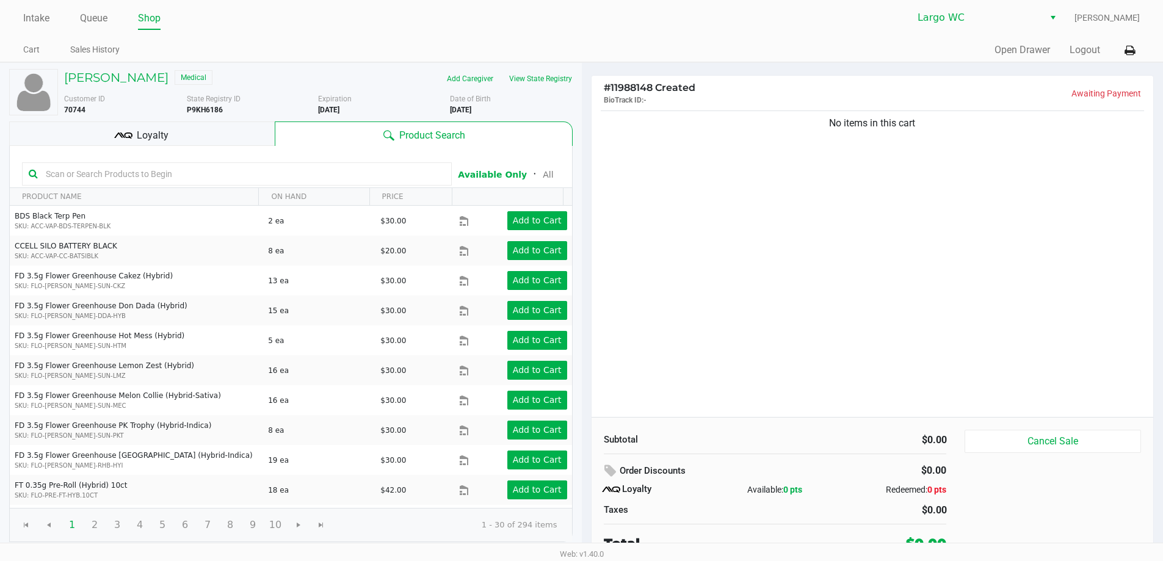
click at [317, 171] on input "text" at bounding box center [243, 174] width 404 height 18
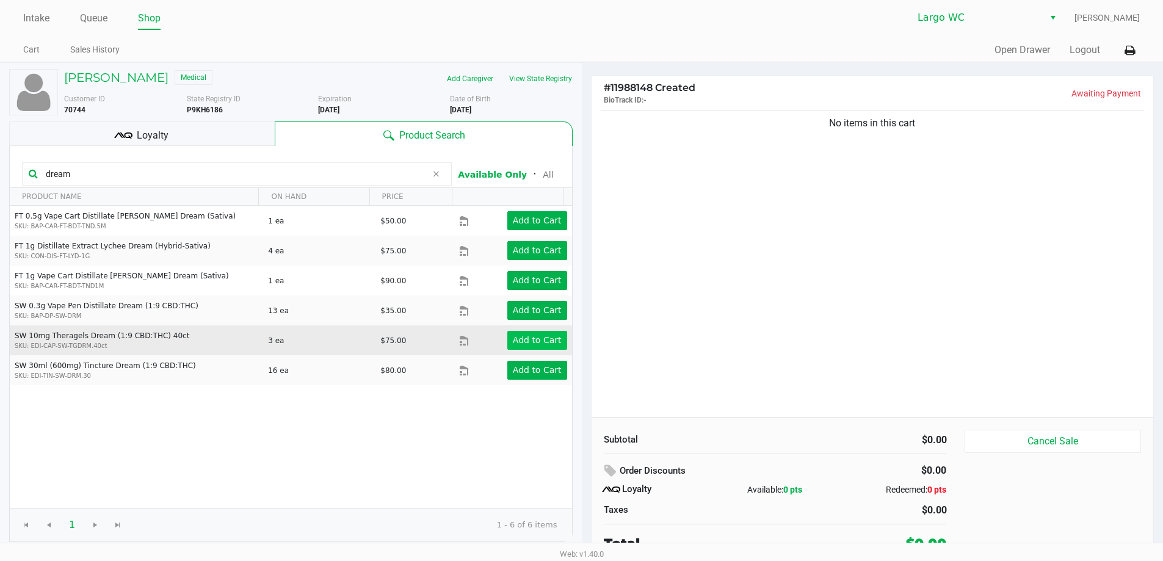
type input "dream"
click at [513, 338] on app-button-loader "Add to Cart" at bounding box center [537, 340] width 49 height 10
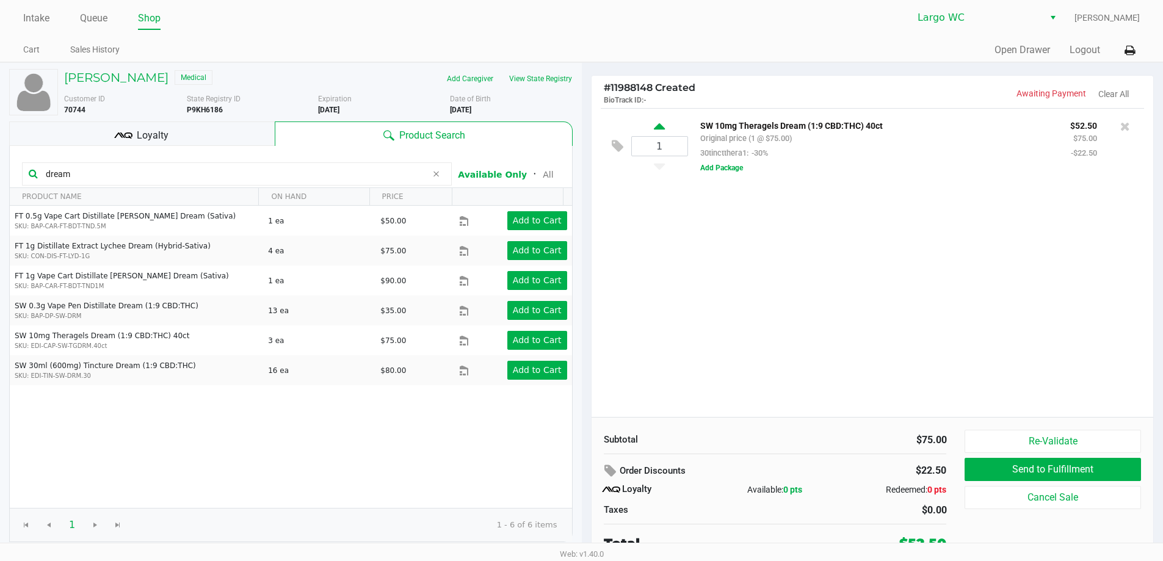
click at [659, 134] on icon at bounding box center [659, 128] width 11 height 15
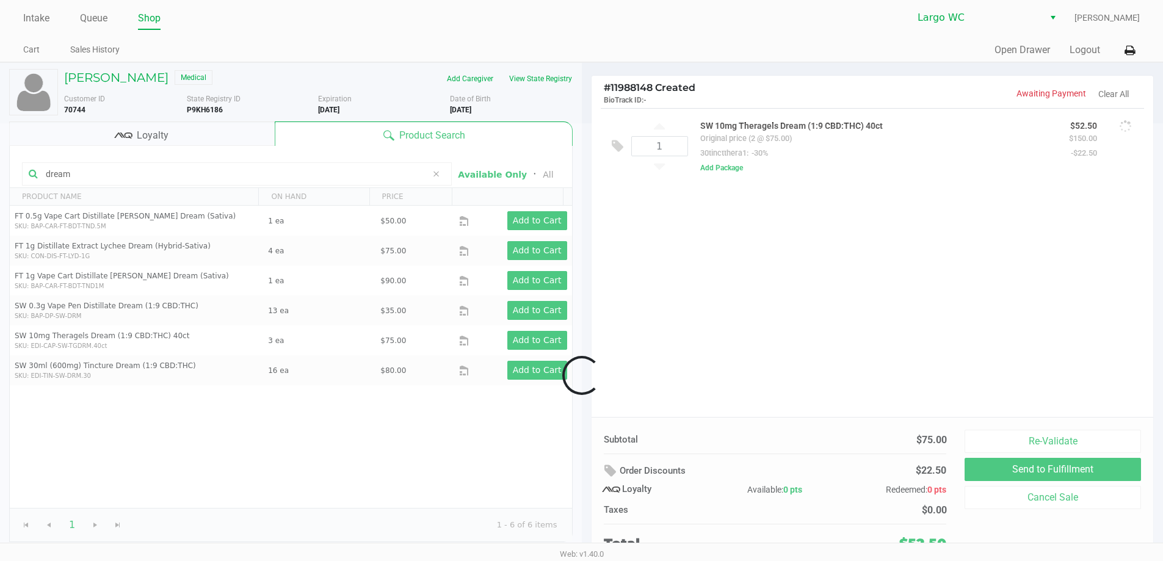
type input "2"
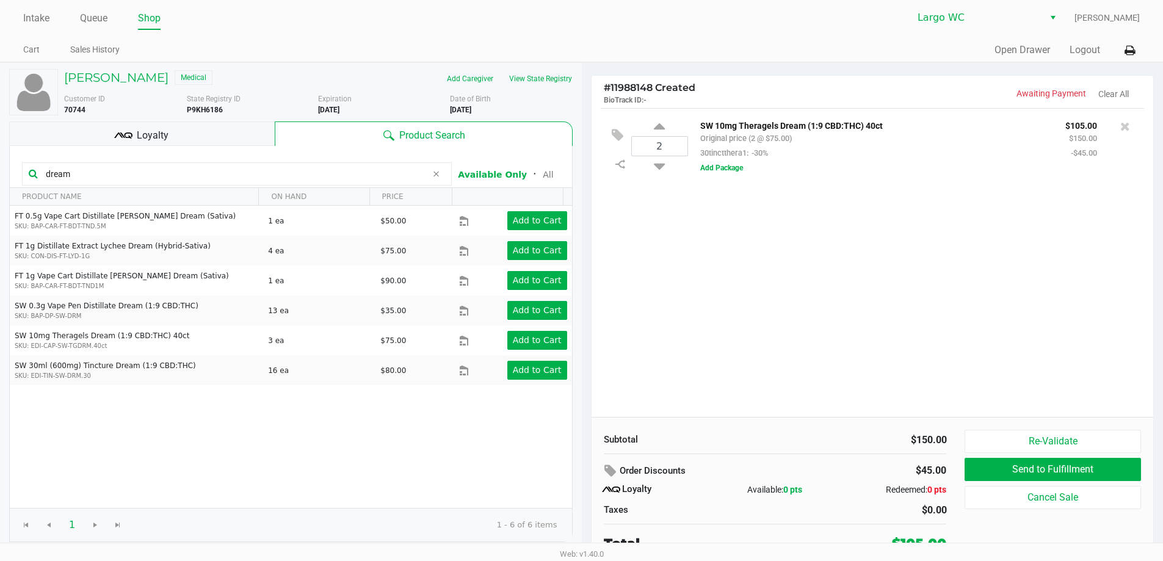
click at [236, 131] on div "Loyalty" at bounding box center [141, 133] width 265 height 24
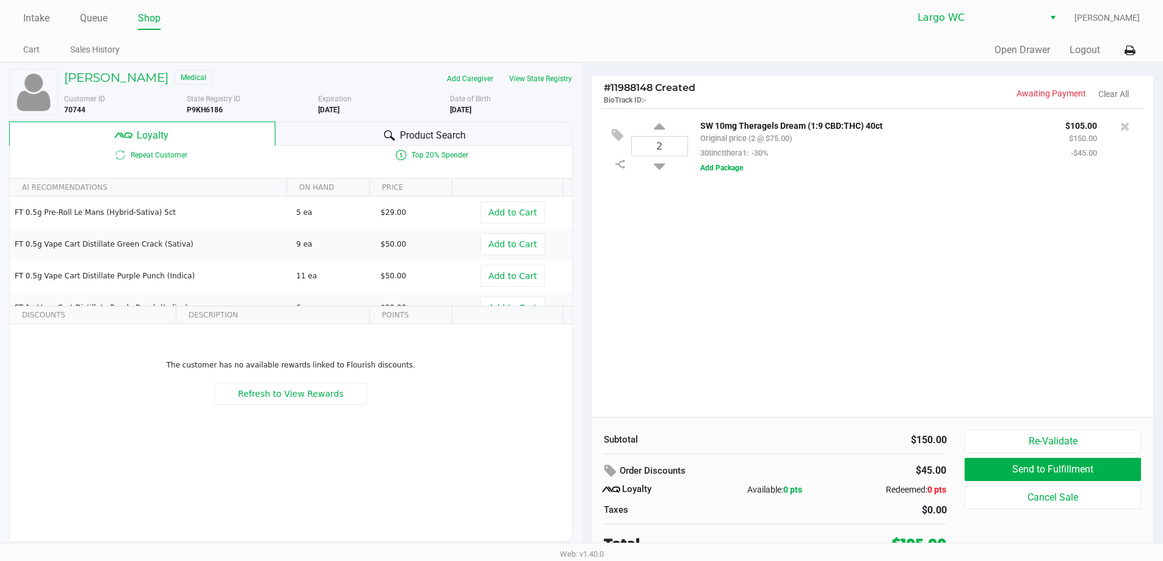
drag, startPoint x: 371, startPoint y: 135, endPoint x: 429, endPoint y: 143, distance: 58.5
click at [371, 135] on div "Product Search" at bounding box center [423, 133] width 297 height 24
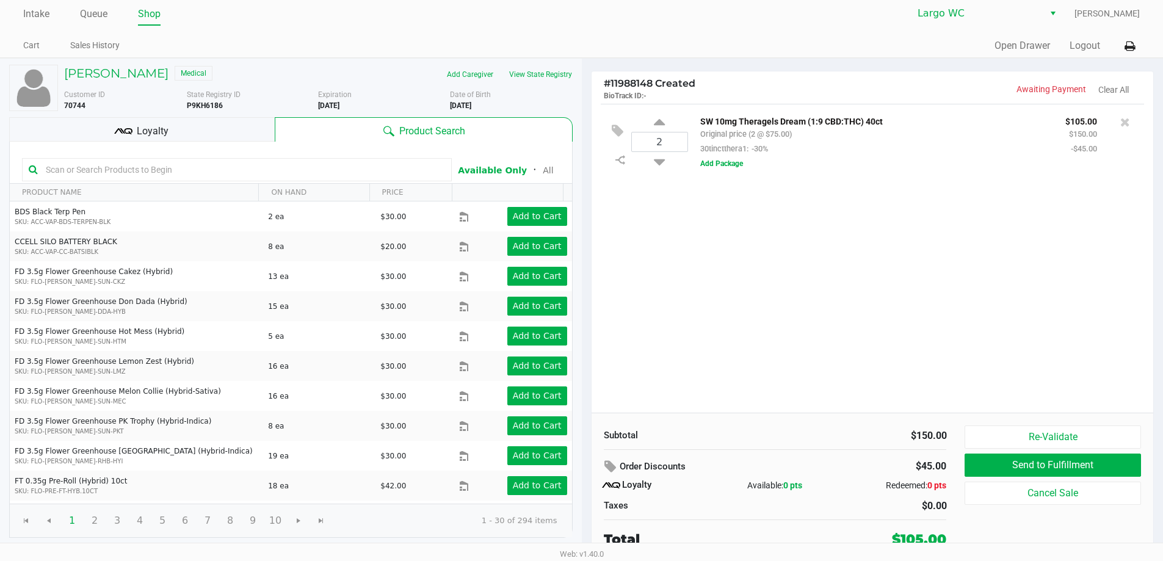
scroll to position [5, 0]
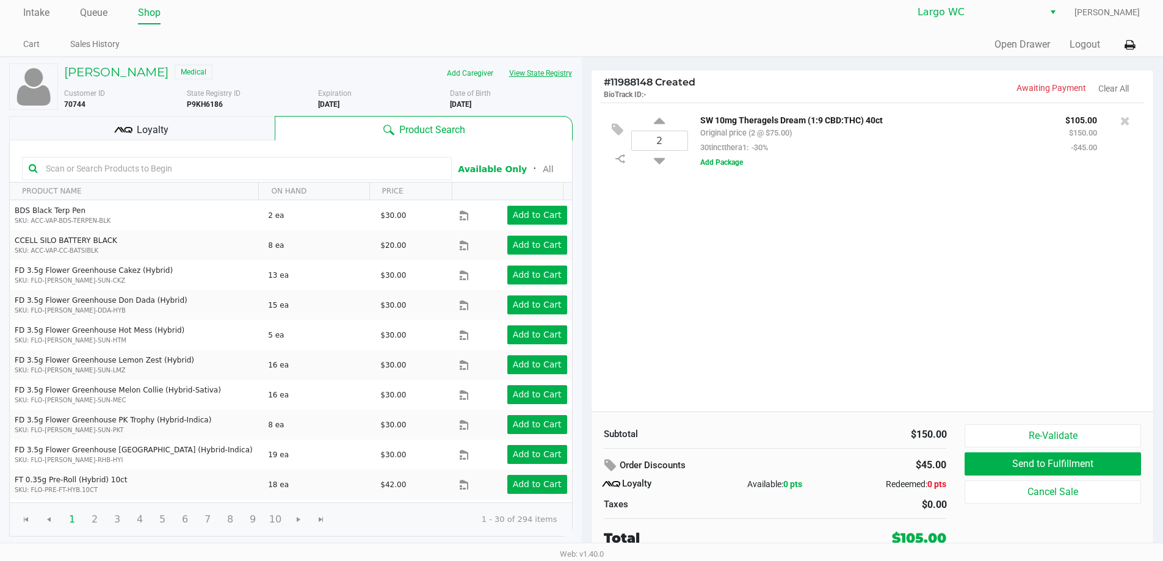
click at [536, 76] on button "View State Registry" at bounding box center [536, 73] width 71 height 20
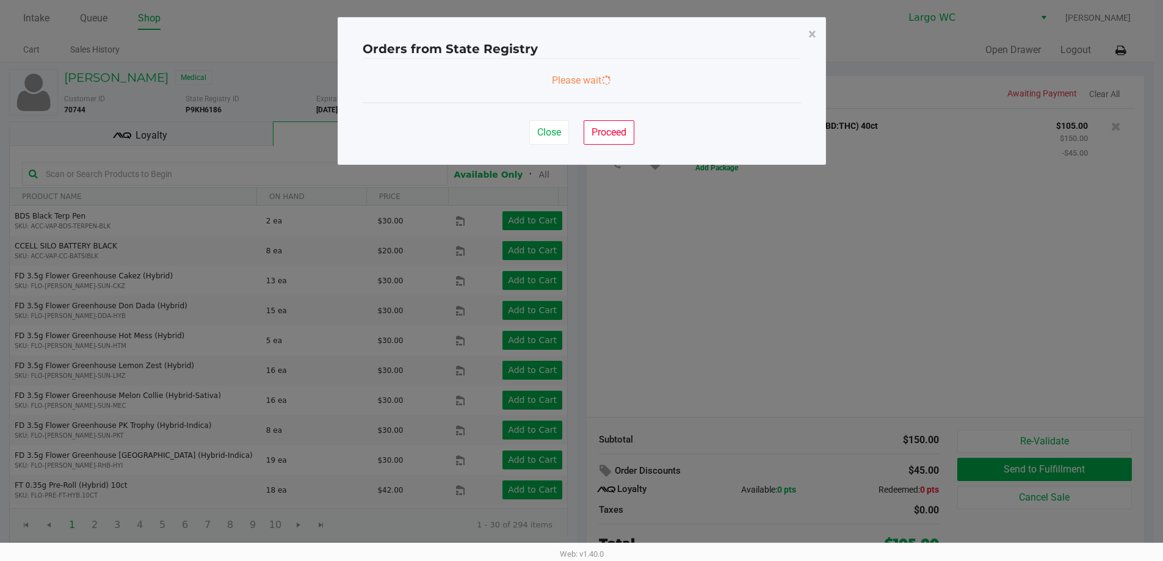
scroll to position [0, 0]
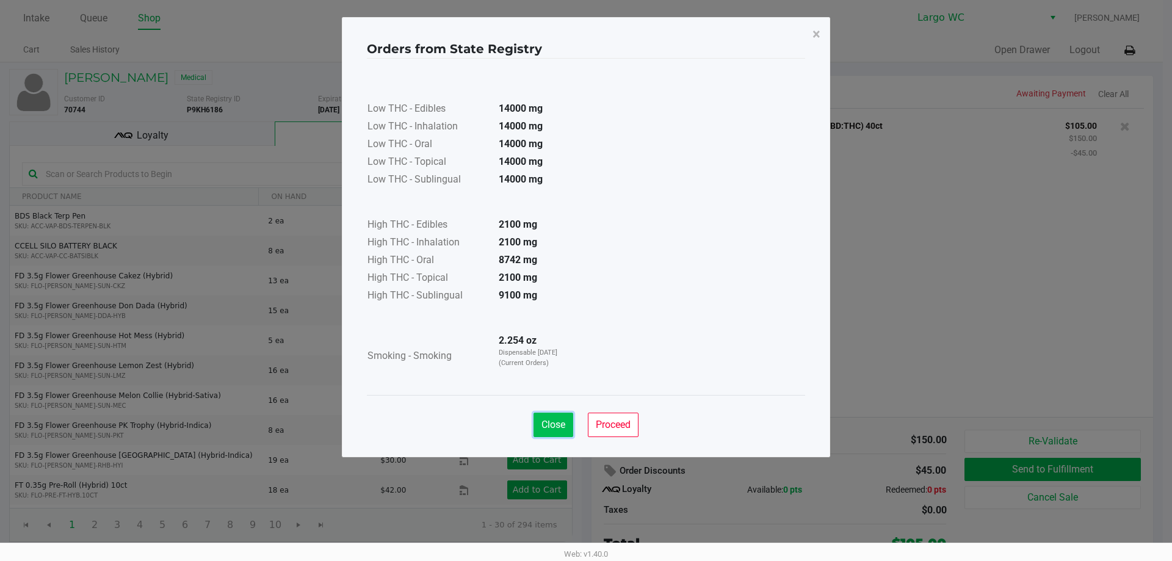
click at [549, 425] on span "Close" at bounding box center [553, 425] width 24 height 12
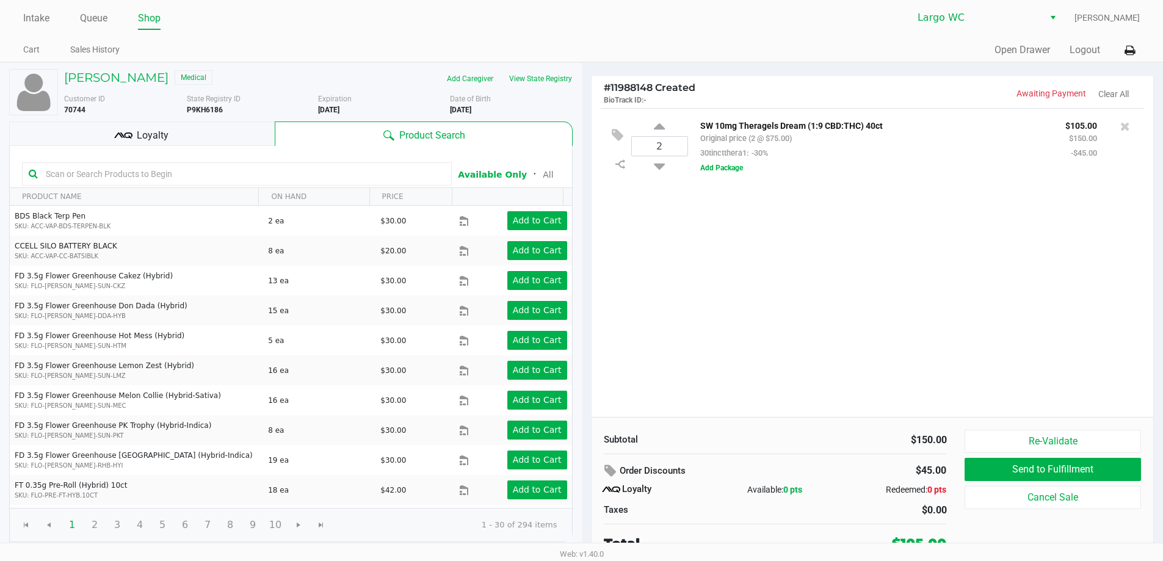
click at [166, 175] on input "text" at bounding box center [243, 174] width 404 height 18
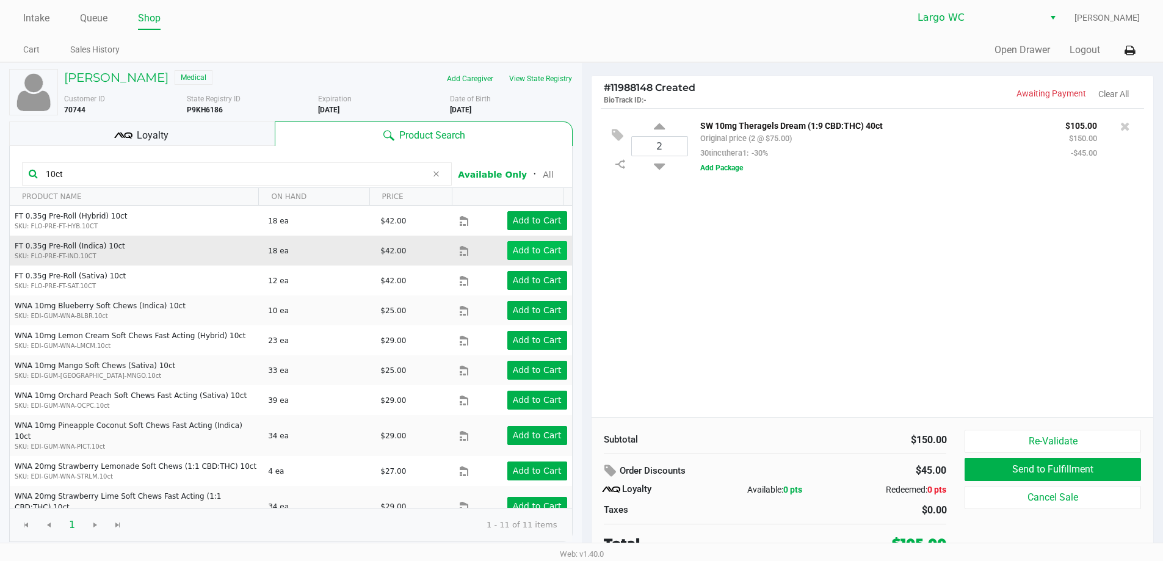
type input "10ct"
click at [518, 249] on app-button-loader "Add to Cart" at bounding box center [537, 250] width 49 height 10
click at [533, 251] on app-button-loader "Add to Cart" at bounding box center [537, 250] width 49 height 10
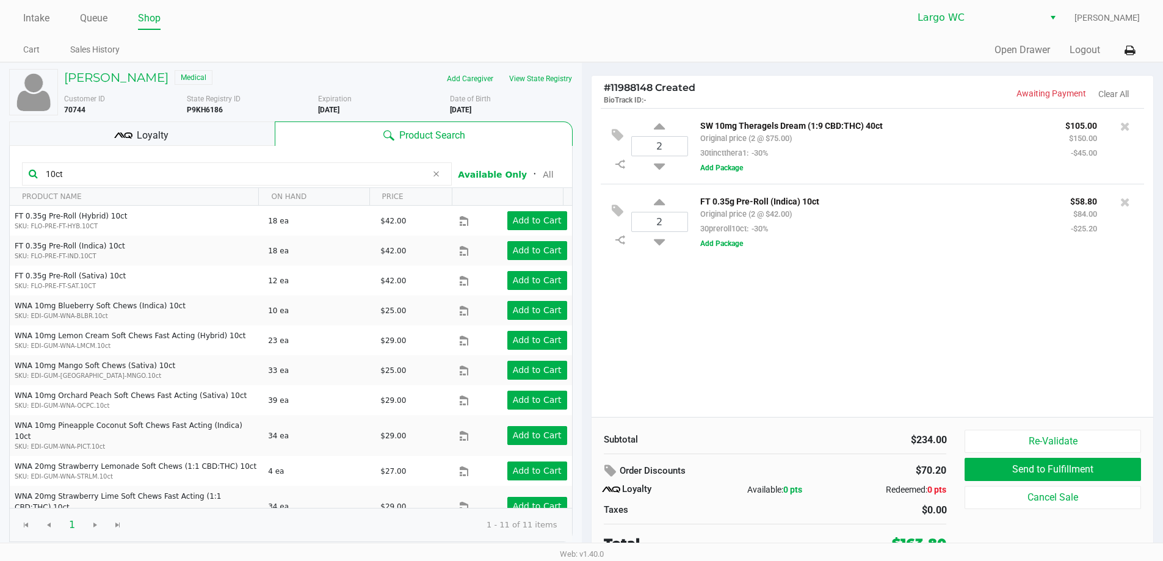
drag, startPoint x: 23, startPoint y: 175, endPoint x: 0, endPoint y: 175, distance: 22.6
click at [0, 175] on div "[PERSON_NAME] Medical Add Caregiver View State Registry Customer ID 70744 State…" at bounding box center [291, 314] width 582 height 503
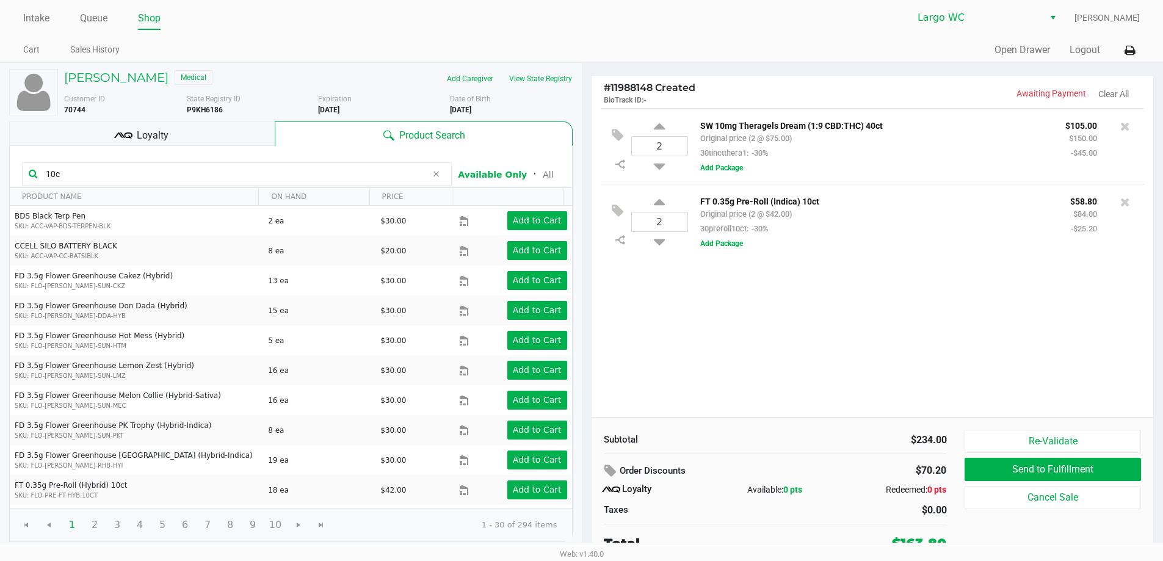
type input "10ct"
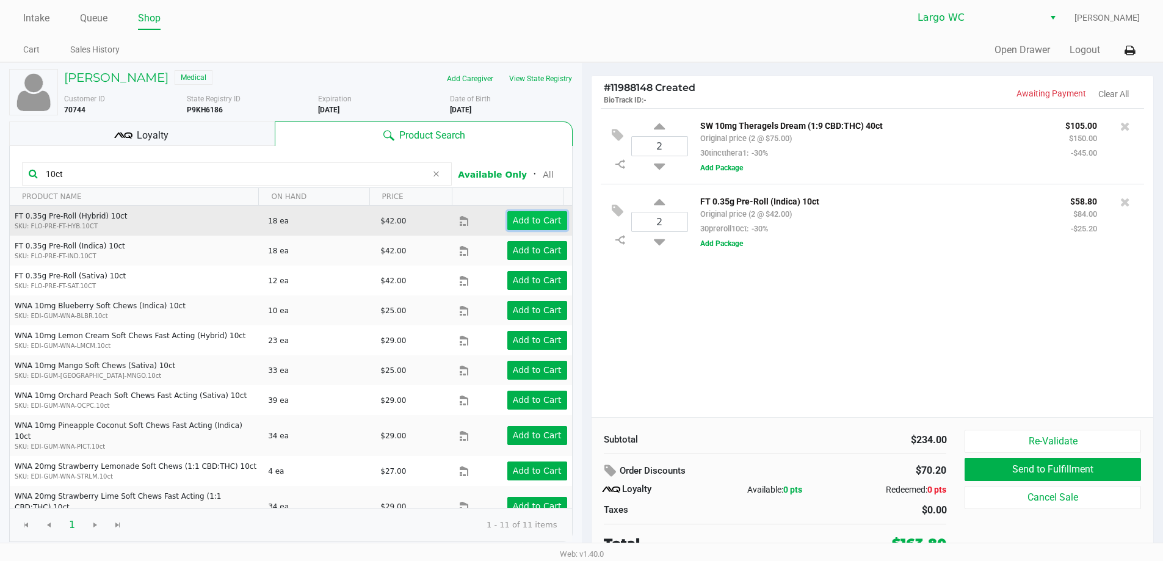
click at [547, 221] on app-button-loader "Add to Cart" at bounding box center [537, 220] width 49 height 10
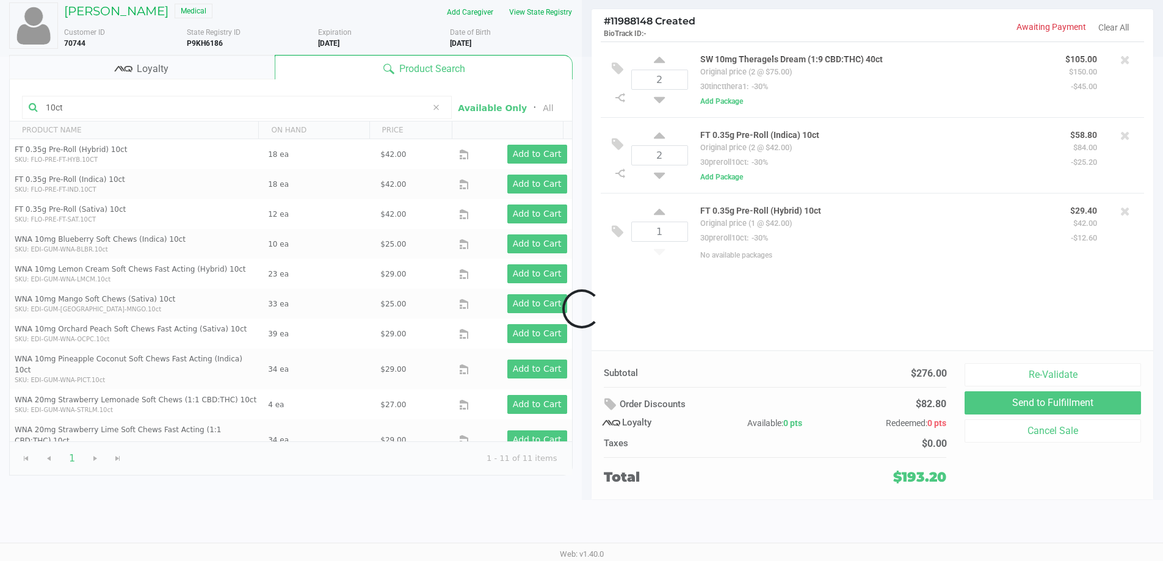
scroll to position [5, 0]
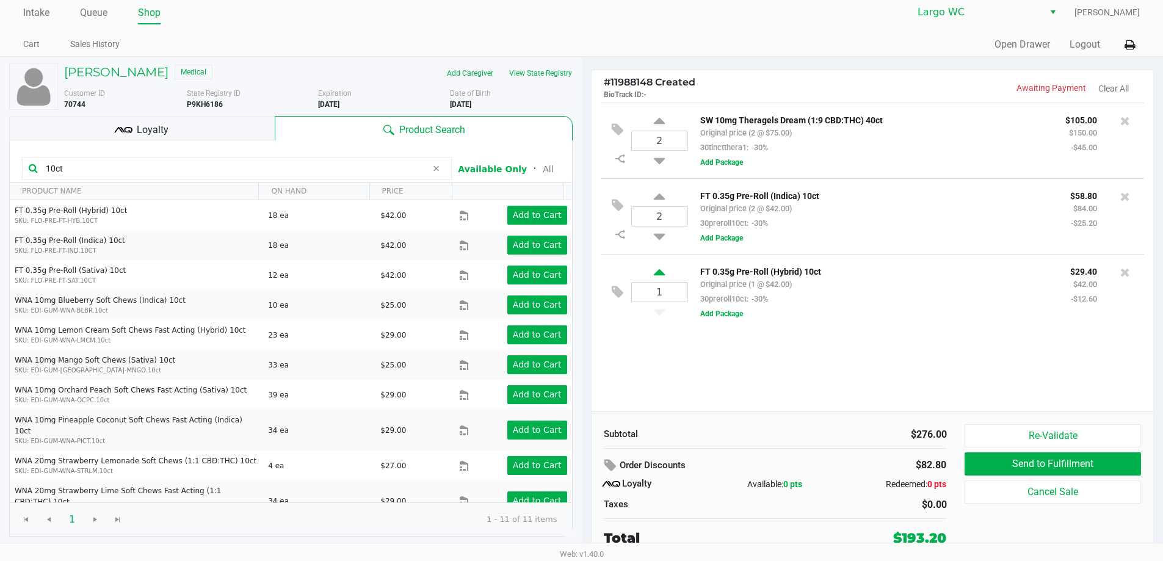
click at [655, 274] on icon at bounding box center [659, 274] width 11 height 15
type input "2"
click at [125, 79] on div "[PERSON_NAME] Medical" at bounding box center [186, 73] width 263 height 20
click at [122, 72] on h5 "[PERSON_NAME]" at bounding box center [116, 72] width 104 height 15
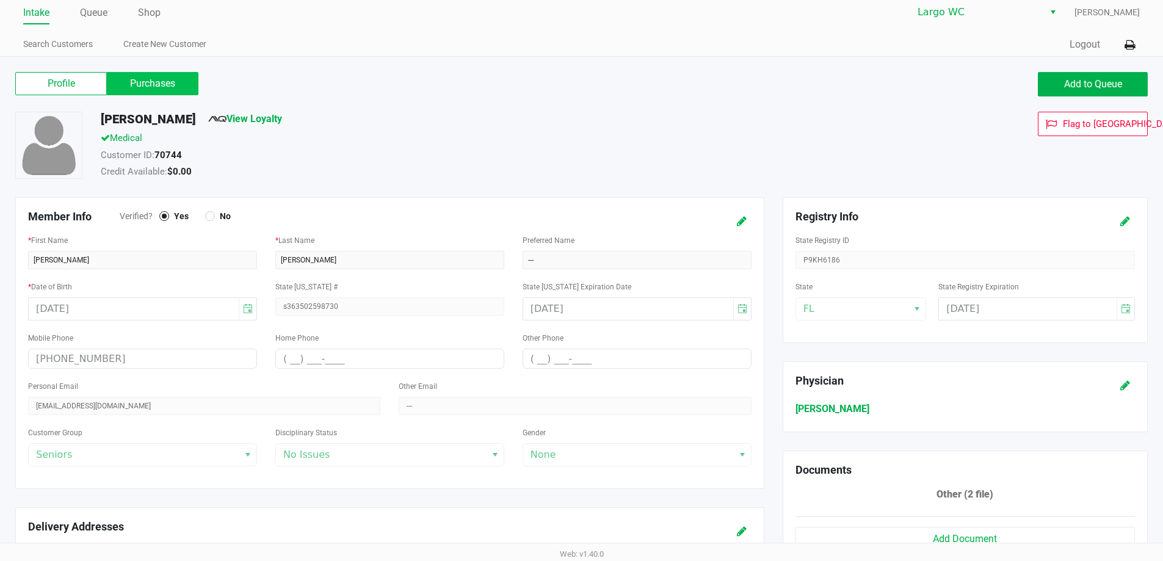
click at [124, 81] on label "Purchases" at bounding box center [153, 83] width 92 height 23
click at [0, 0] on 1 "Purchases" at bounding box center [0, 0] width 0 height 0
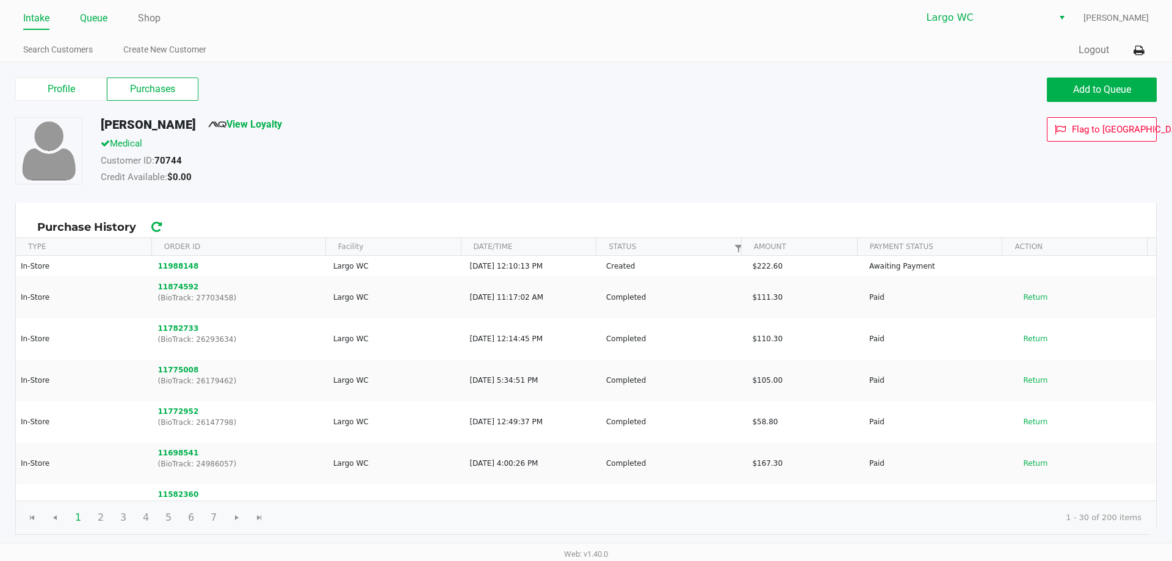
click at [86, 10] on link "Queue" at bounding box center [93, 18] width 27 height 17
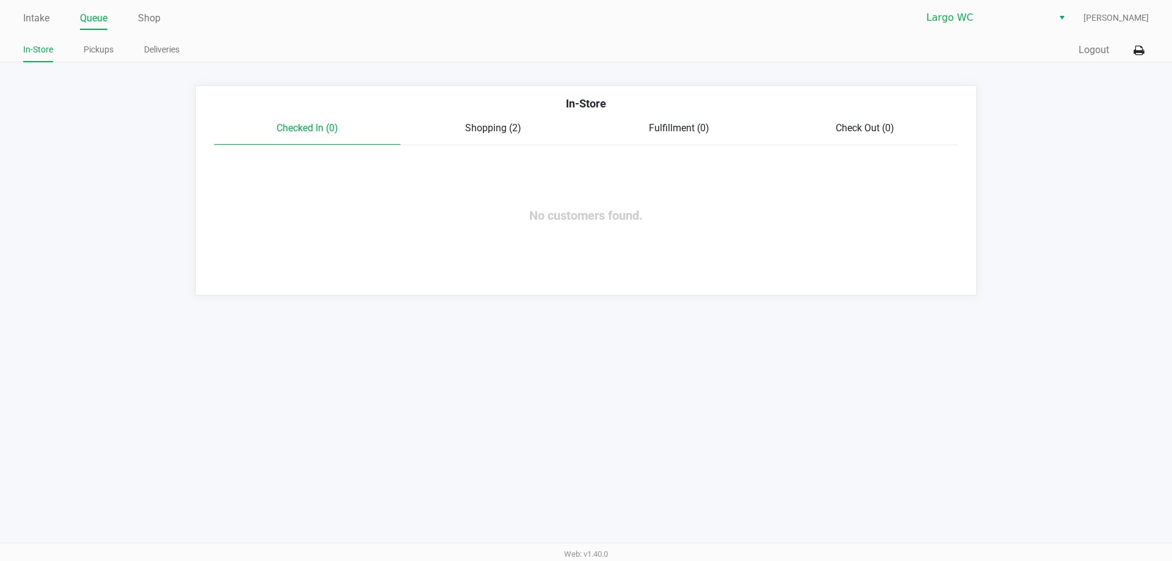
click at [488, 124] on span "Shopping (2)" at bounding box center [493, 128] width 56 height 12
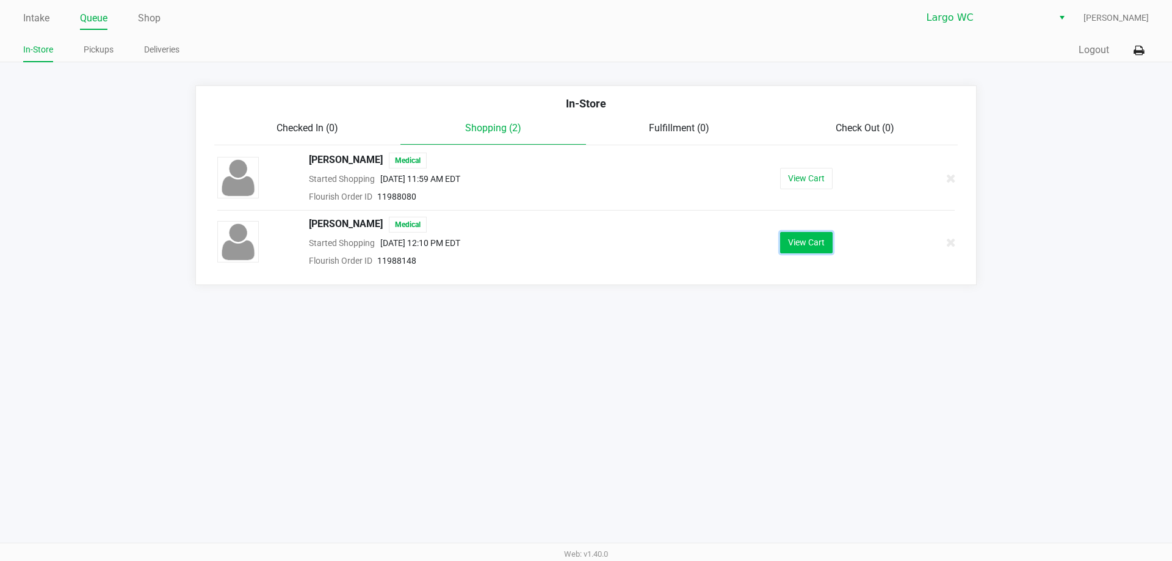
click at [783, 236] on button "View Cart" at bounding box center [806, 242] width 52 height 21
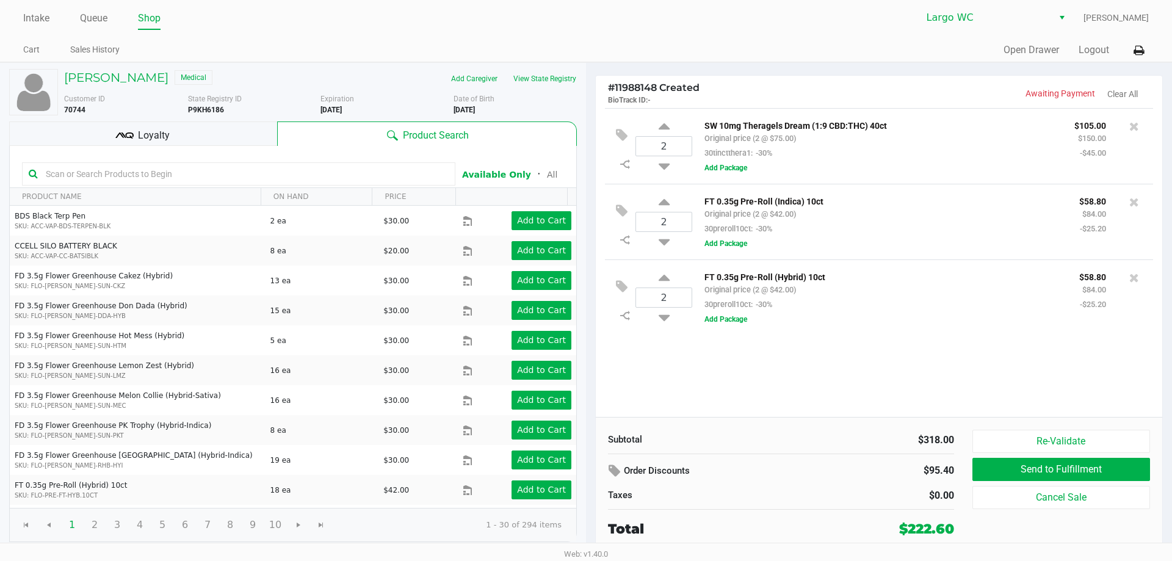
click at [226, 137] on div "Loyalty" at bounding box center [143, 133] width 268 height 24
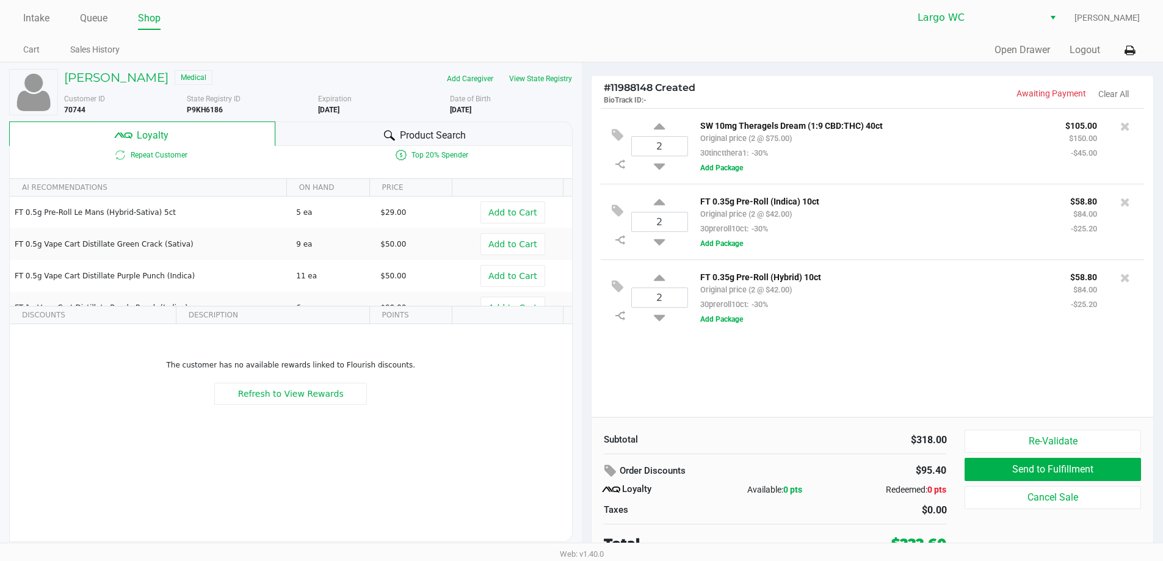
drag, startPoint x: 380, startPoint y: 124, endPoint x: 446, endPoint y: 142, distance: 69.0
click at [381, 123] on div "Product Search" at bounding box center [423, 133] width 297 height 24
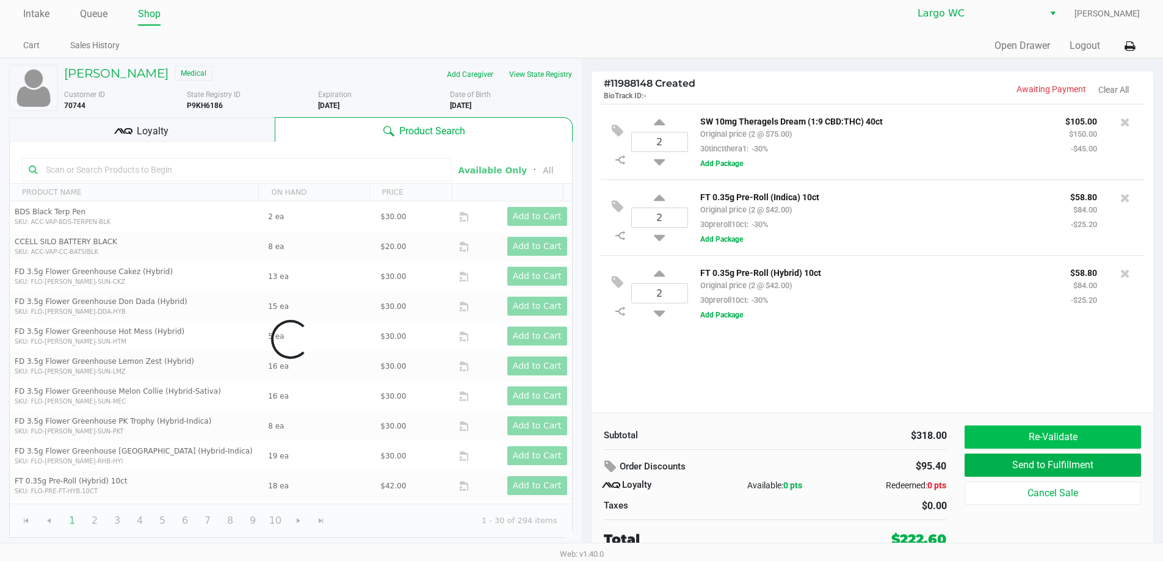
scroll to position [5, 0]
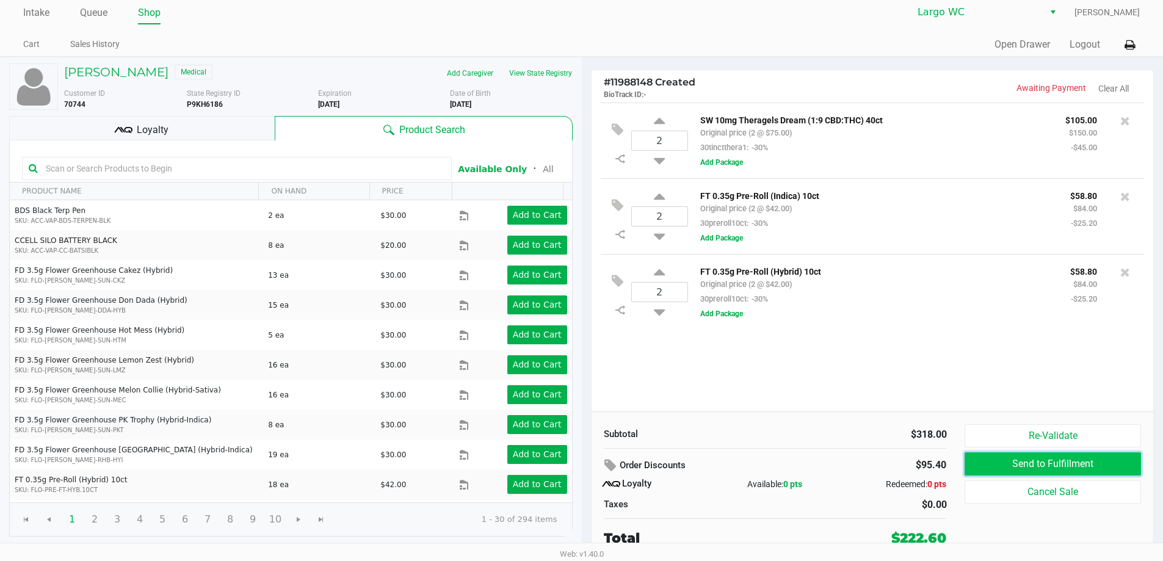
click at [1014, 463] on button "Send to Fulfillment" at bounding box center [1052, 463] width 176 height 23
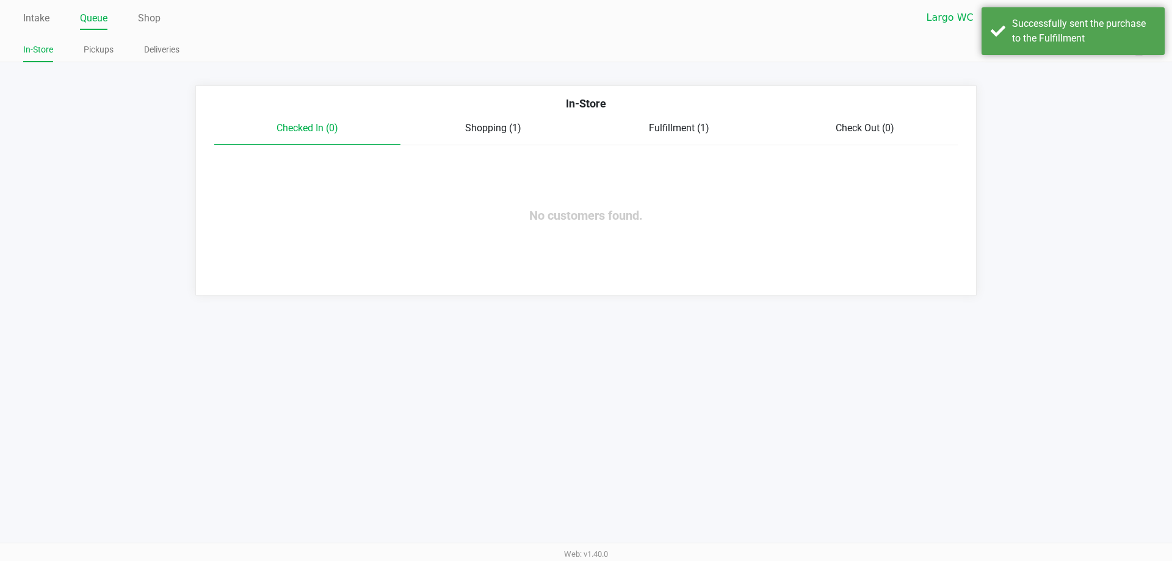
click at [513, 124] on span "Shopping (1)" at bounding box center [493, 128] width 56 height 12
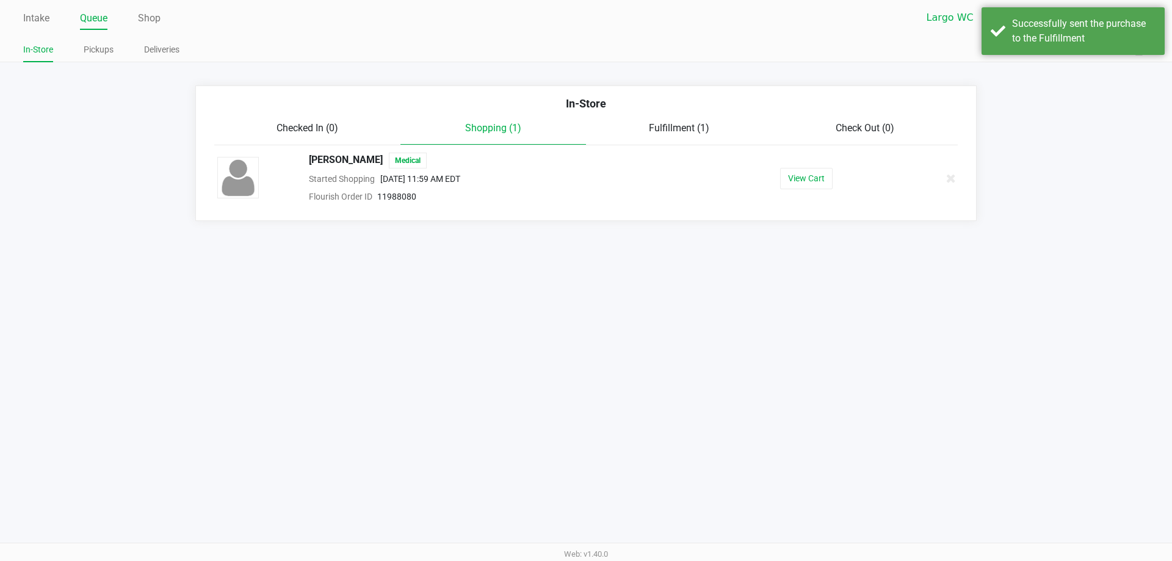
click at [945, 173] on div at bounding box center [932, 178] width 63 height 31
click at [947, 179] on icon at bounding box center [951, 178] width 10 height 9
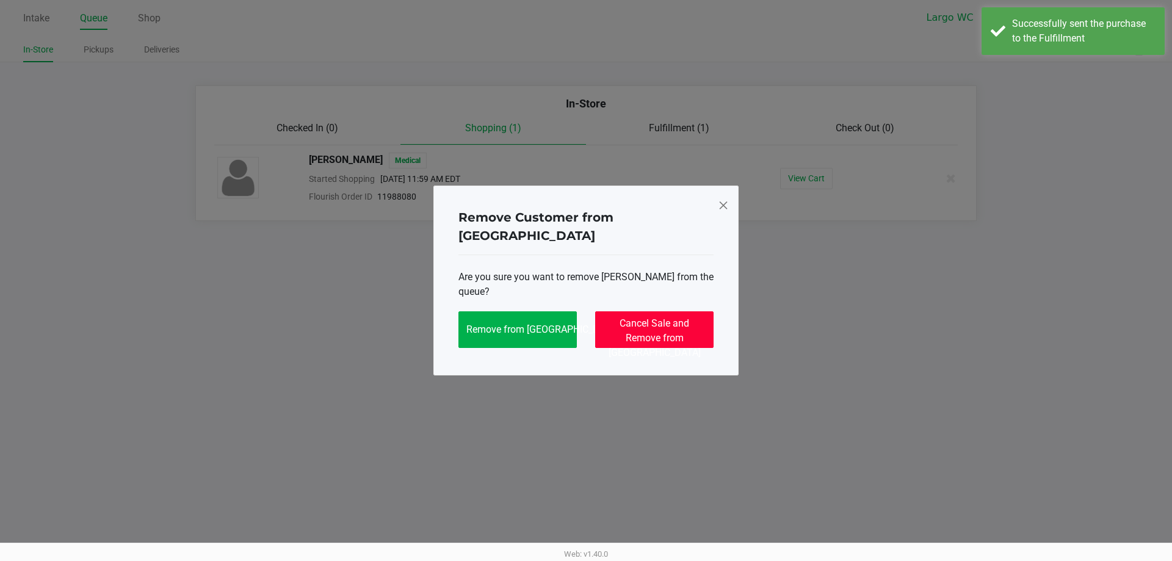
click at [647, 324] on span "Cancel Sale and Remove from [GEOGRAPHIC_DATA]" at bounding box center [654, 337] width 92 height 41
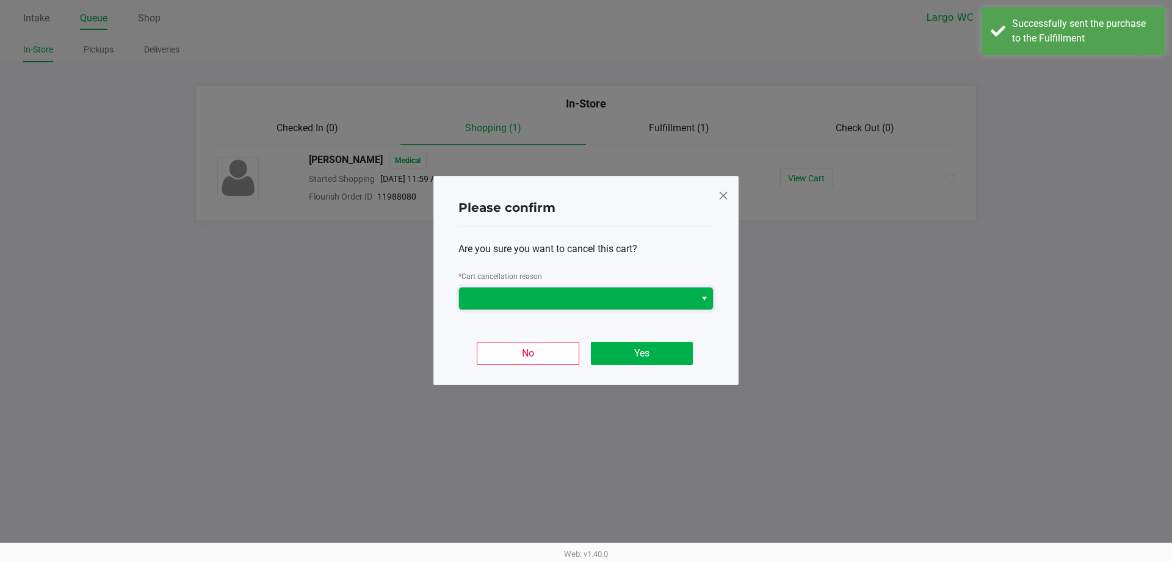
click at [527, 294] on span at bounding box center [577, 298] width 222 height 15
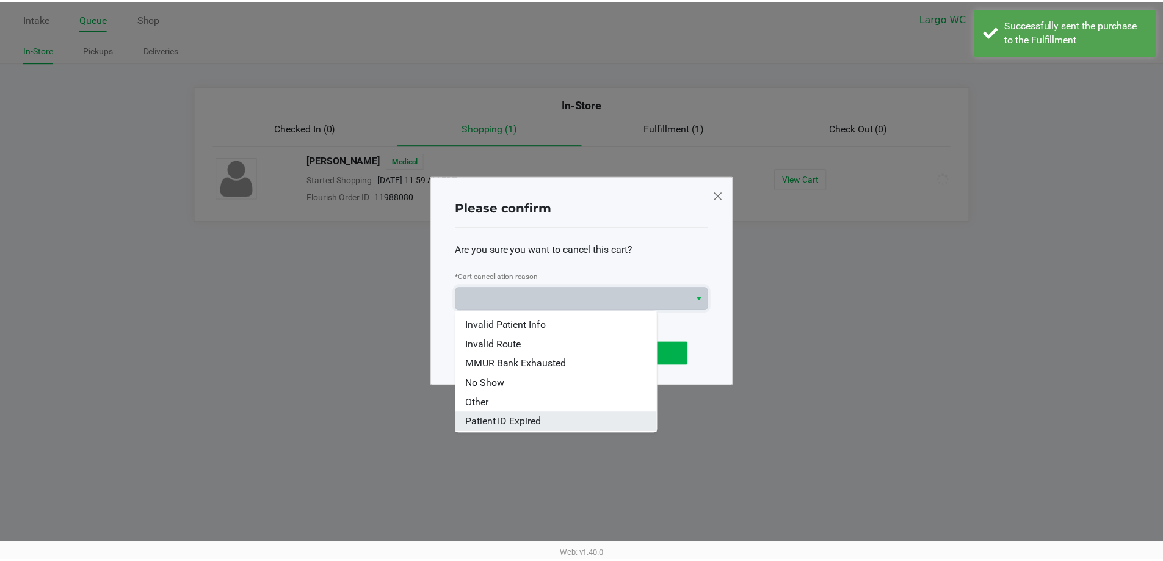
scroll to position [54, 0]
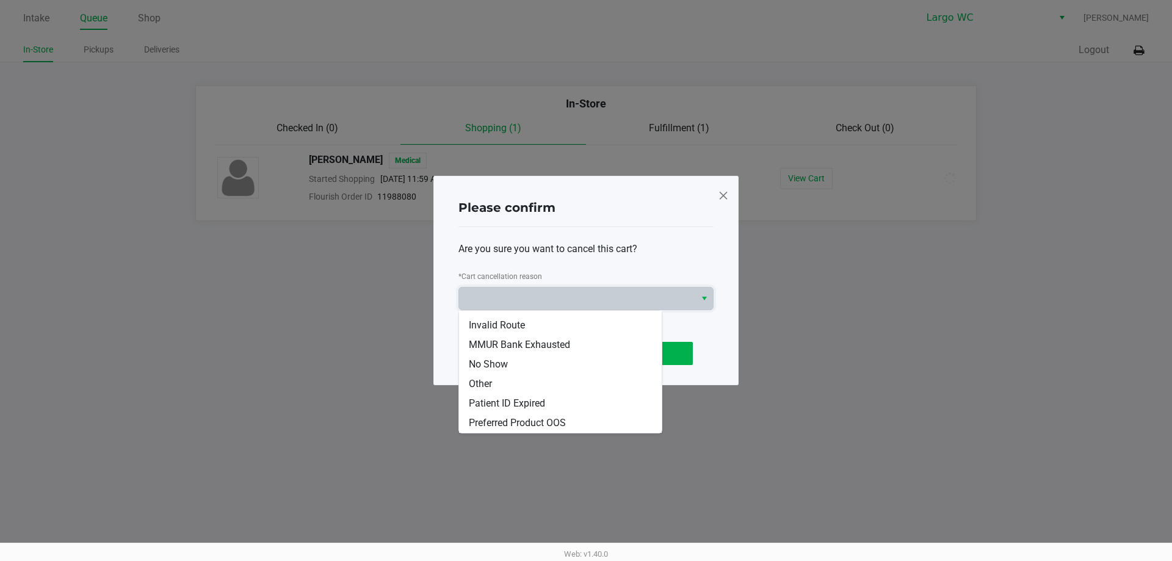
click at [571, 397] on li "Patient ID Expired" at bounding box center [560, 404] width 203 height 20
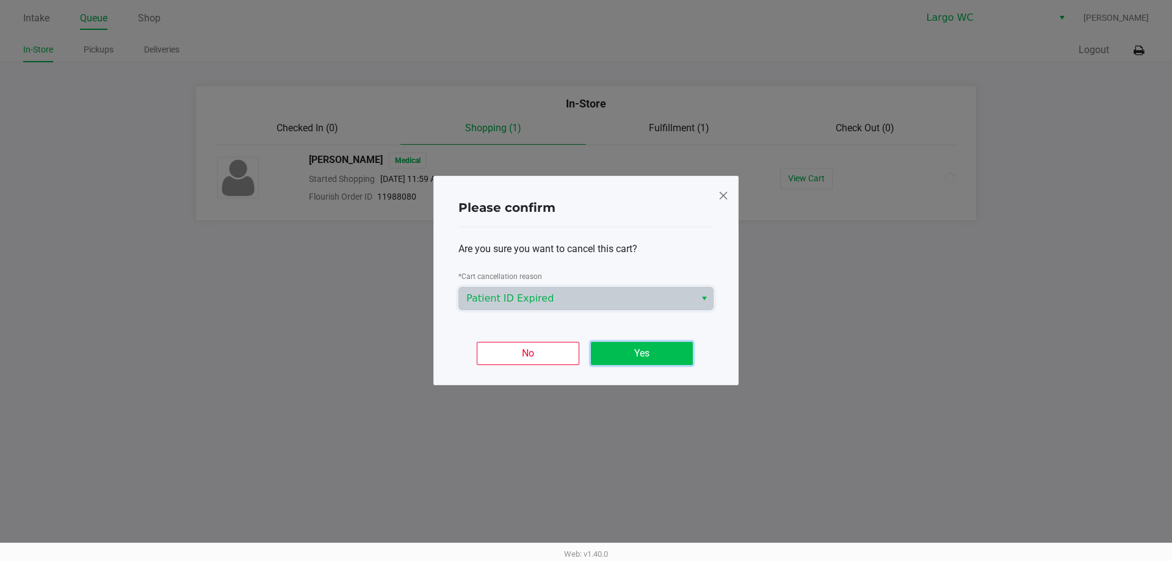
click at [635, 356] on button "Yes" at bounding box center [642, 353] width 102 height 23
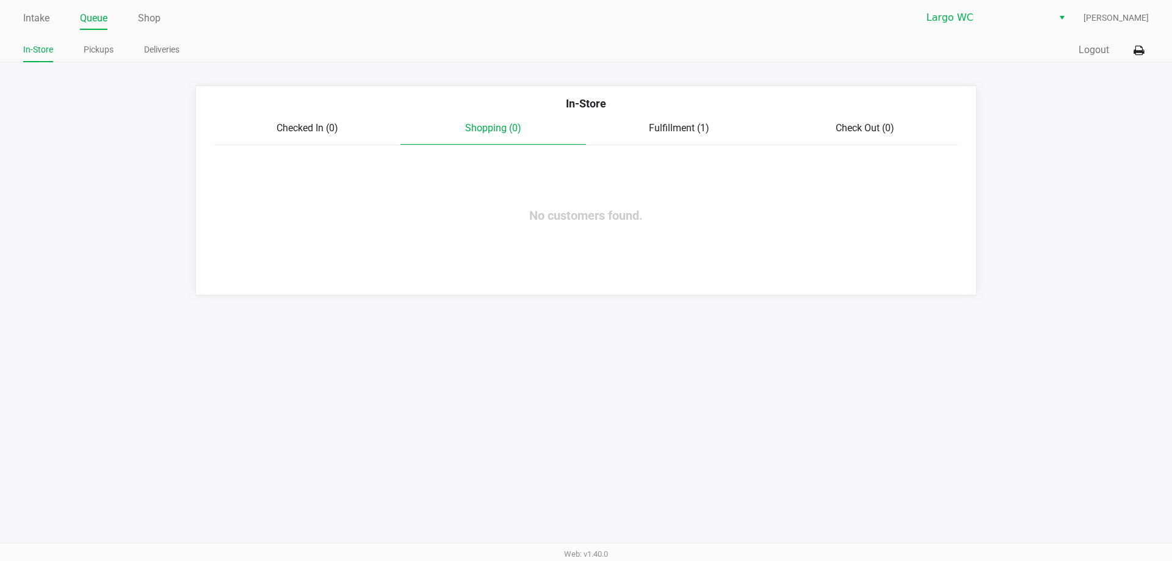
click at [671, 143] on div "Checked In (0) Shopping (0) Fulfillment (1) Check Out (0)" at bounding box center [585, 133] width 743 height 24
click at [94, 51] on link "Pickups" at bounding box center [99, 49] width 30 height 15
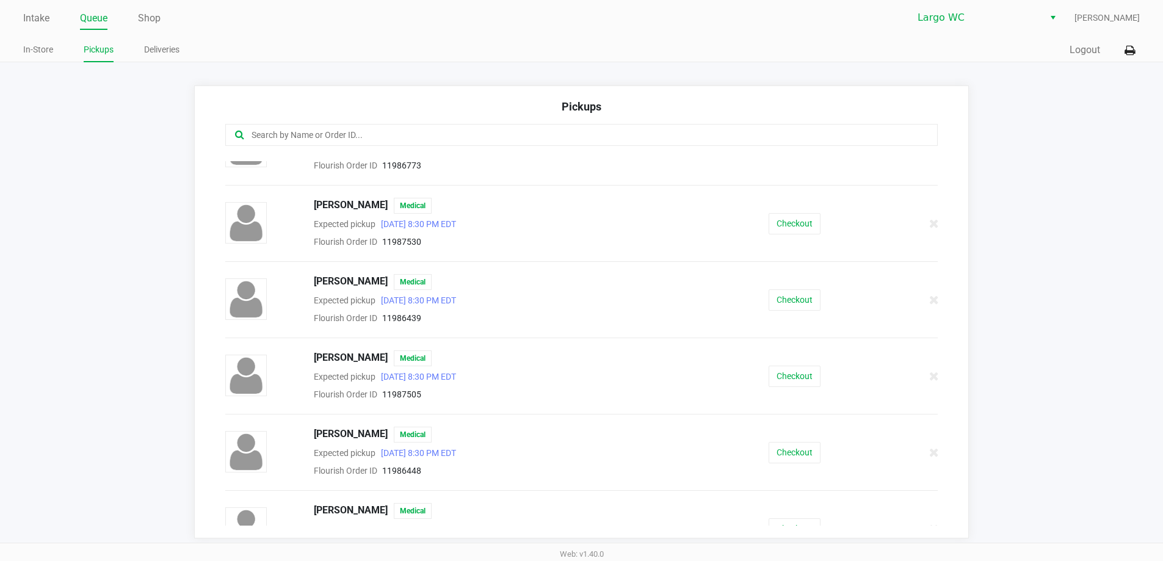
scroll to position [671, 0]
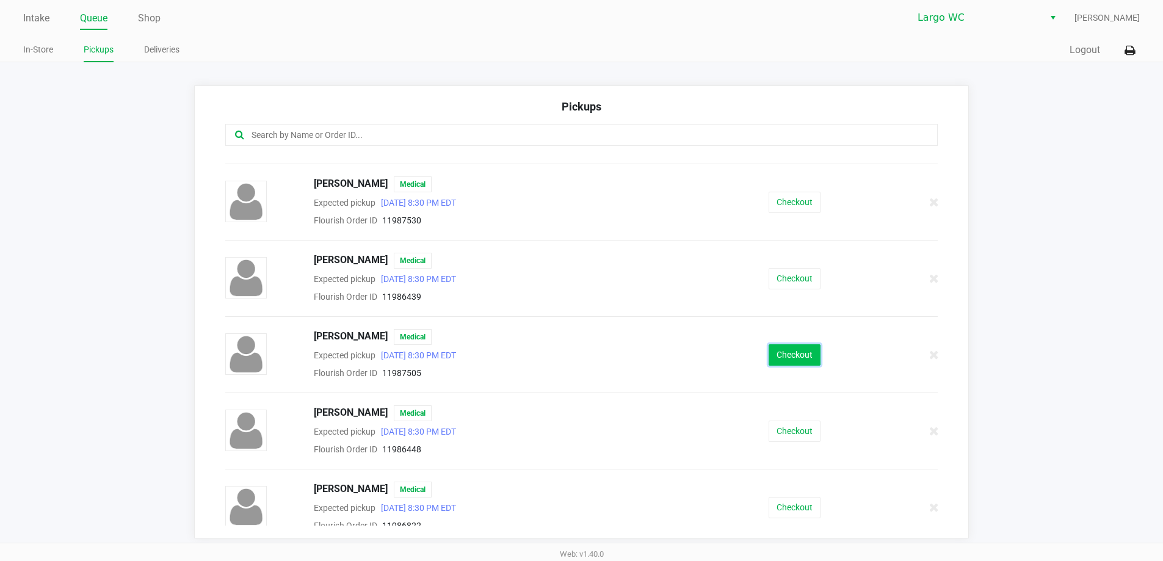
click at [786, 353] on button "Checkout" at bounding box center [794, 354] width 52 height 21
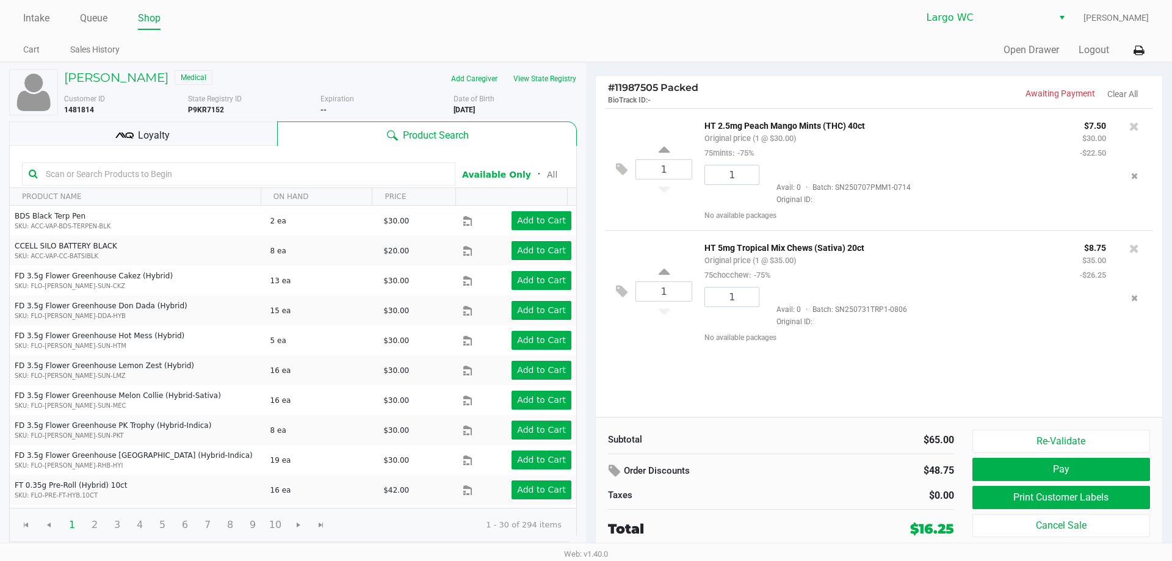
click at [225, 136] on div "Loyalty" at bounding box center [143, 133] width 268 height 24
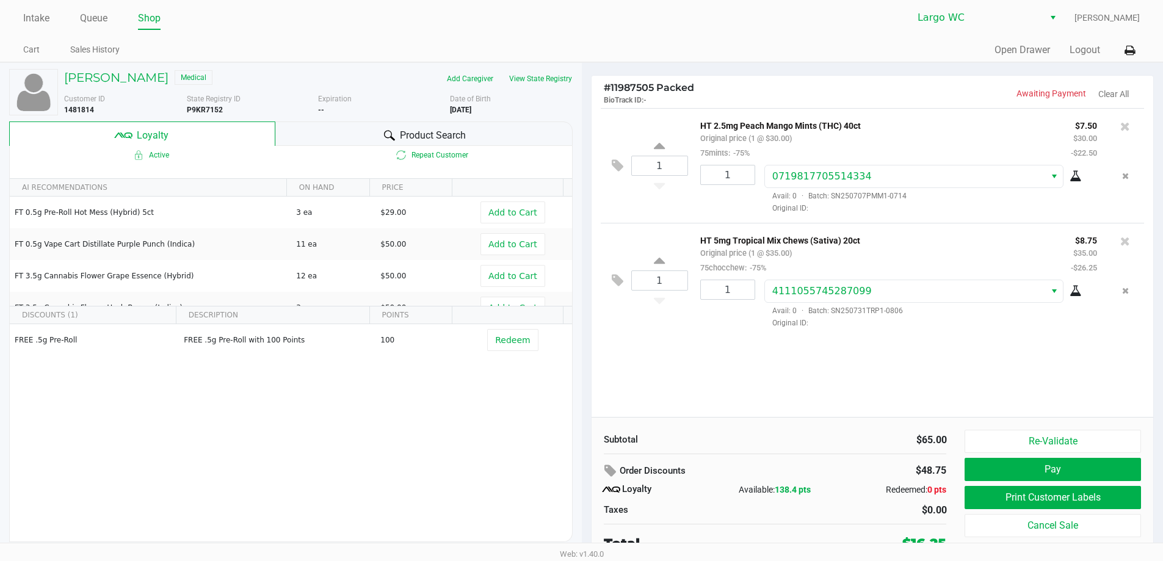
click at [417, 139] on span "Product Search" at bounding box center [433, 135] width 66 height 15
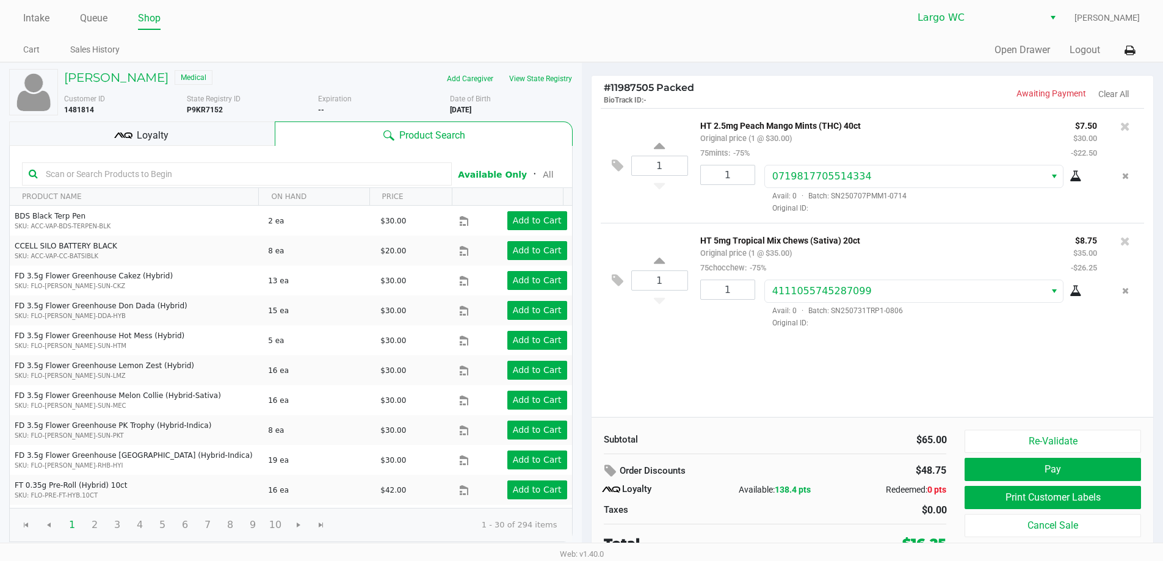
click at [312, 178] on input "text" at bounding box center [243, 174] width 404 height 18
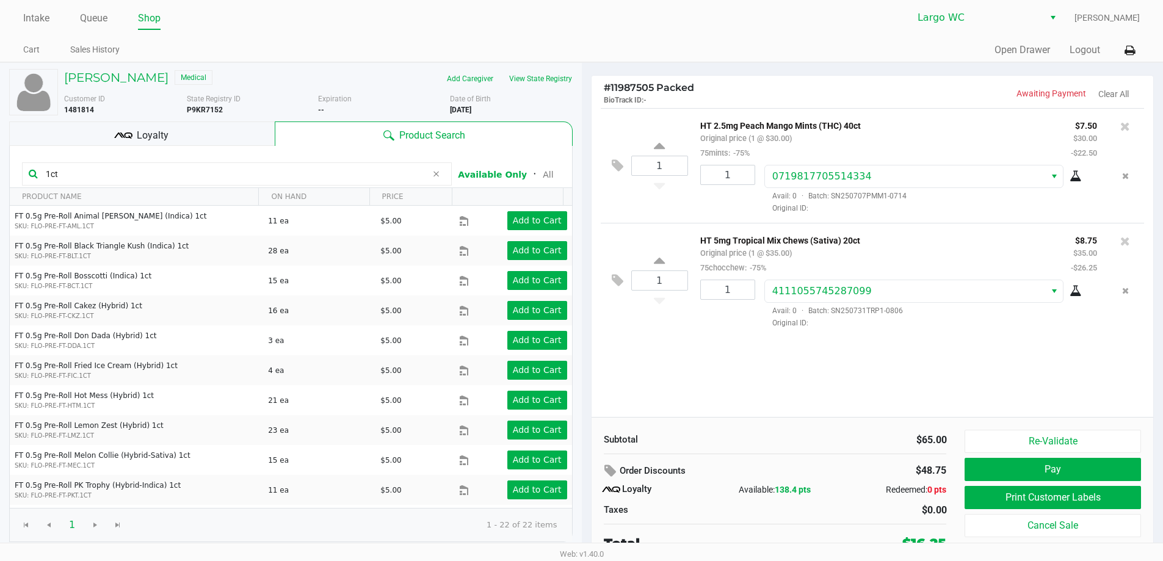
type input "1ct"
drag, startPoint x: 1053, startPoint y: 342, endPoint x: 886, endPoint y: 339, distance: 167.9
click at [1053, 342] on div "1 HT 2.5mg Peach Mango Mints (THC) 40ct Original price (1 @ $30.00) 75mints: -7…" at bounding box center [872, 262] width 562 height 309
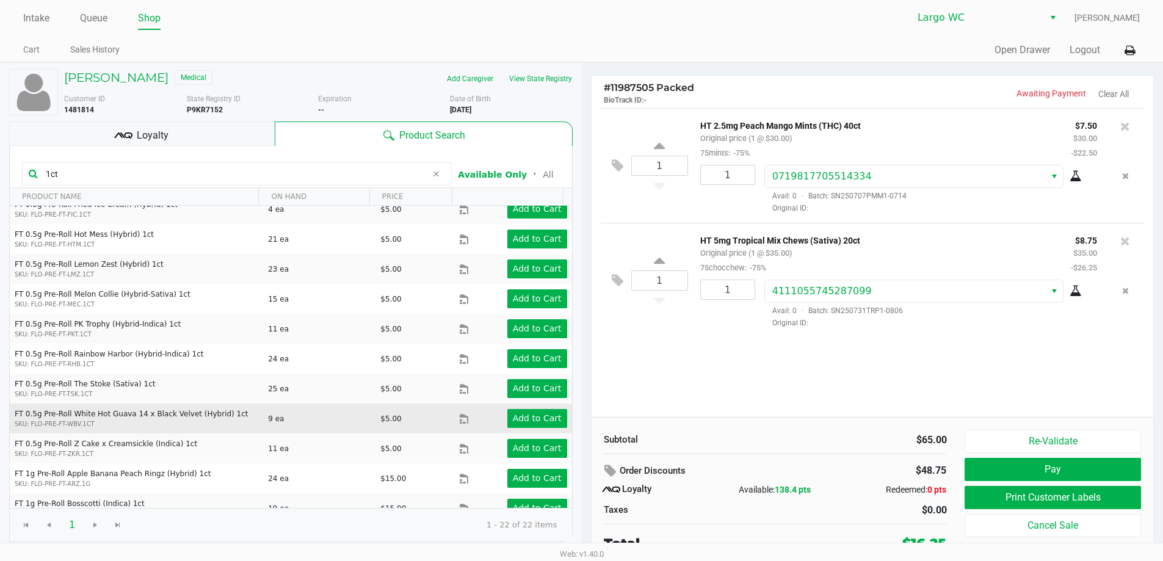
scroll to position [183, 0]
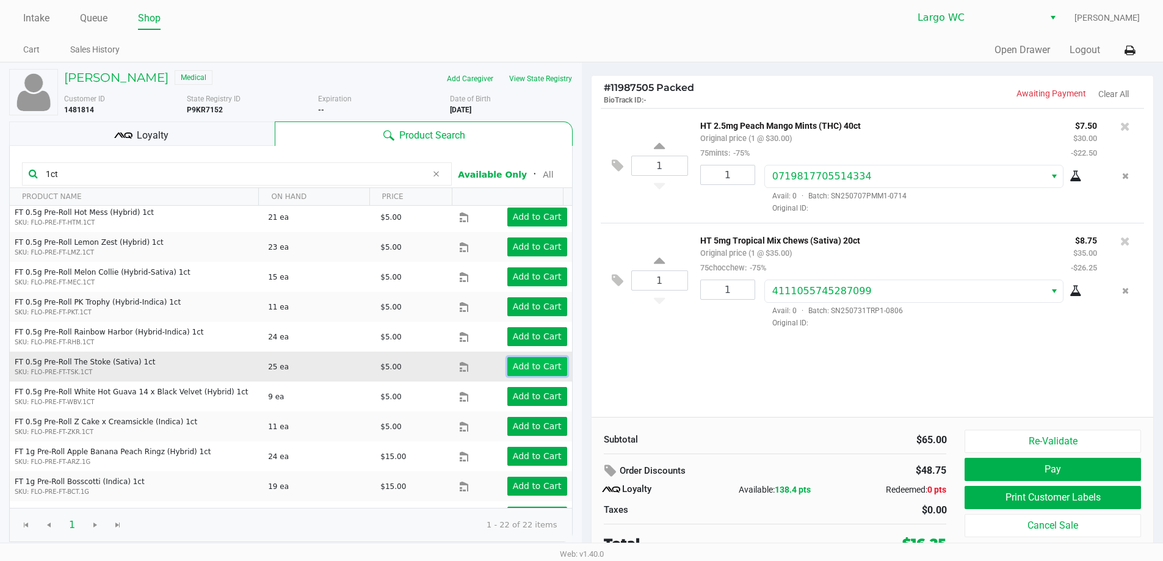
click at [525, 363] on app-button-loader "Add to Cart" at bounding box center [537, 366] width 49 height 10
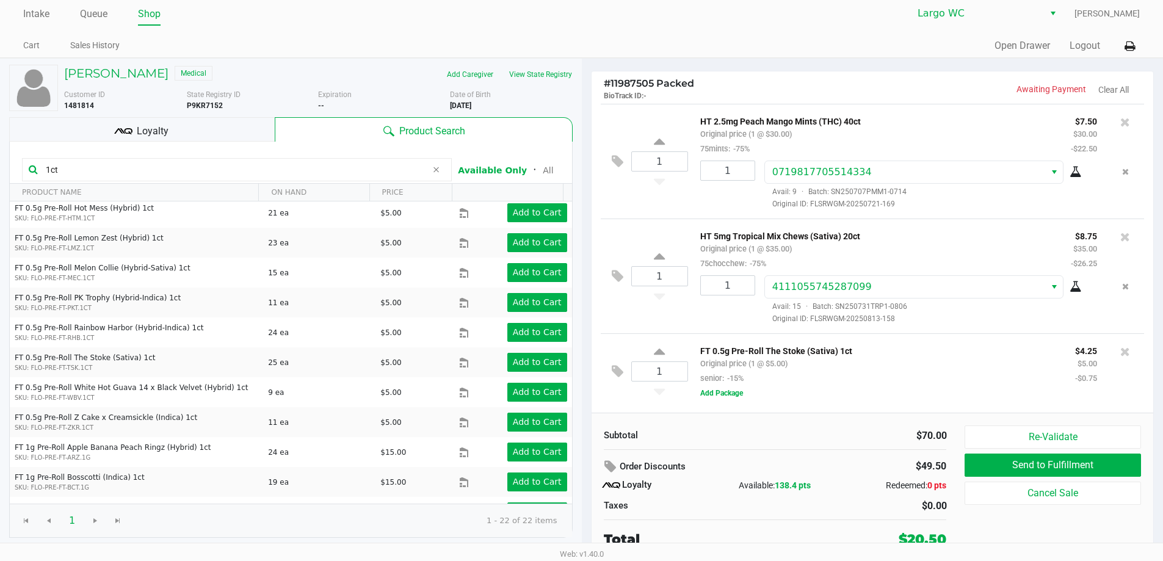
scroll to position [5, 0]
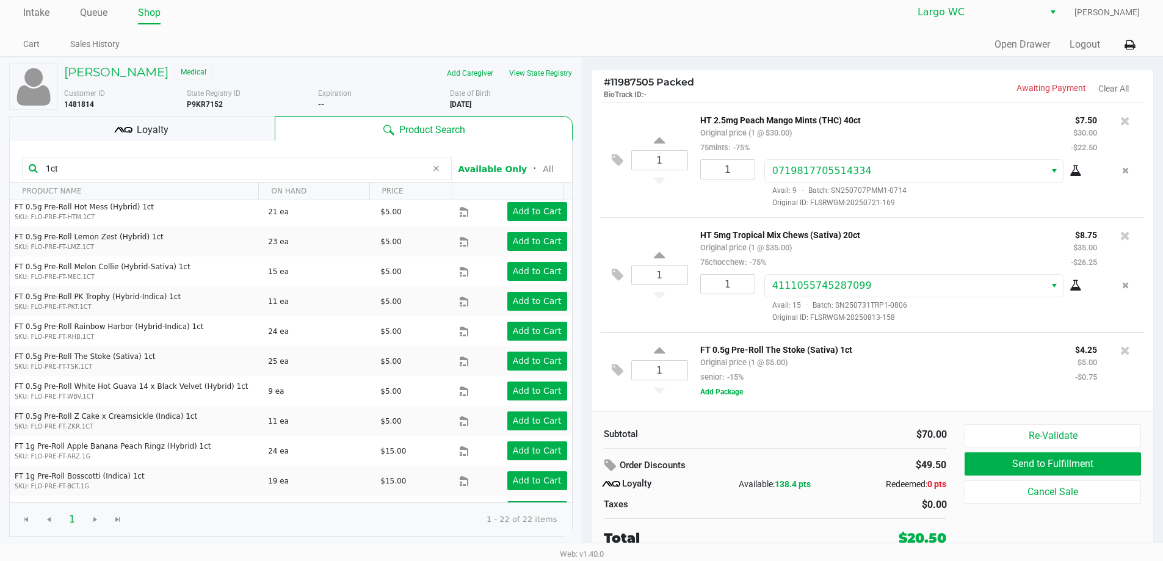
click at [234, 118] on div "Loyalty" at bounding box center [141, 128] width 265 height 24
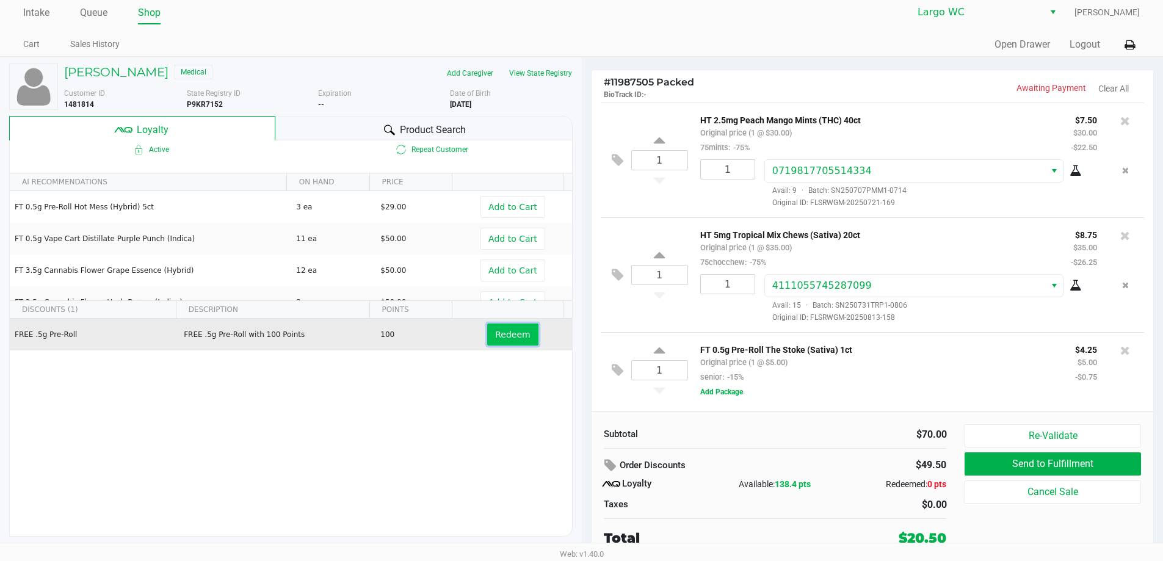
click at [504, 332] on span "Redeem" at bounding box center [512, 335] width 35 height 10
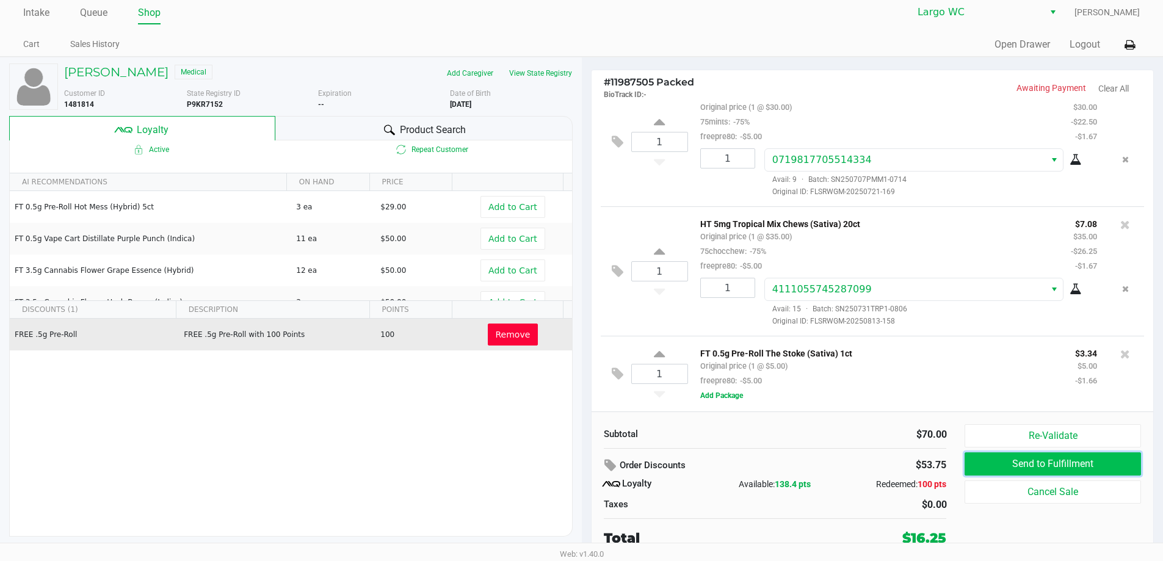
click at [1005, 466] on button "Send to Fulfillment" at bounding box center [1052, 463] width 176 height 23
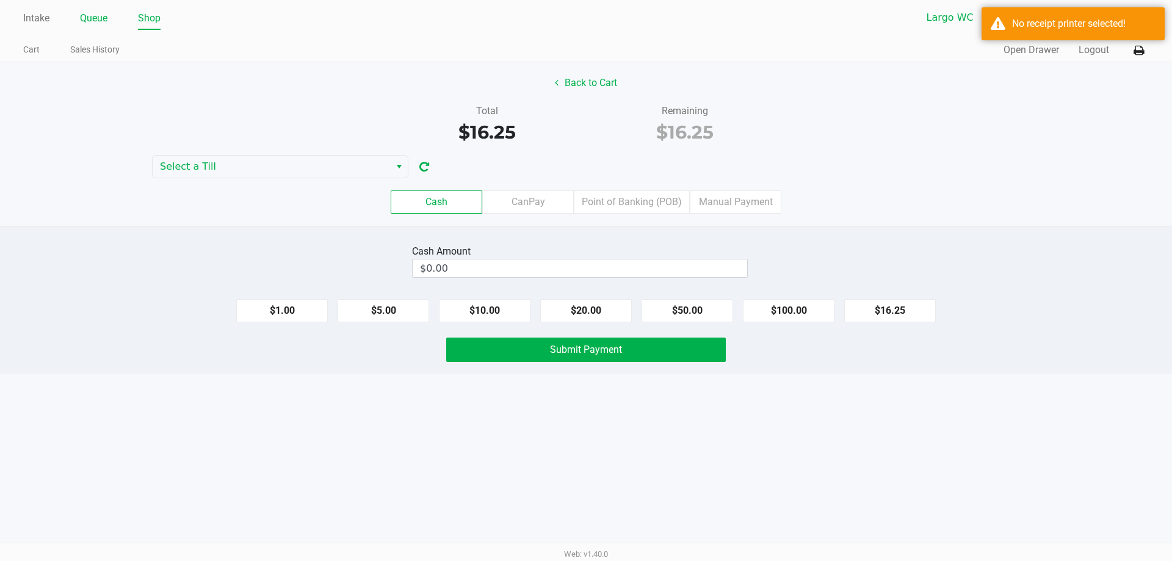
click at [90, 12] on link "Queue" at bounding box center [93, 18] width 27 height 17
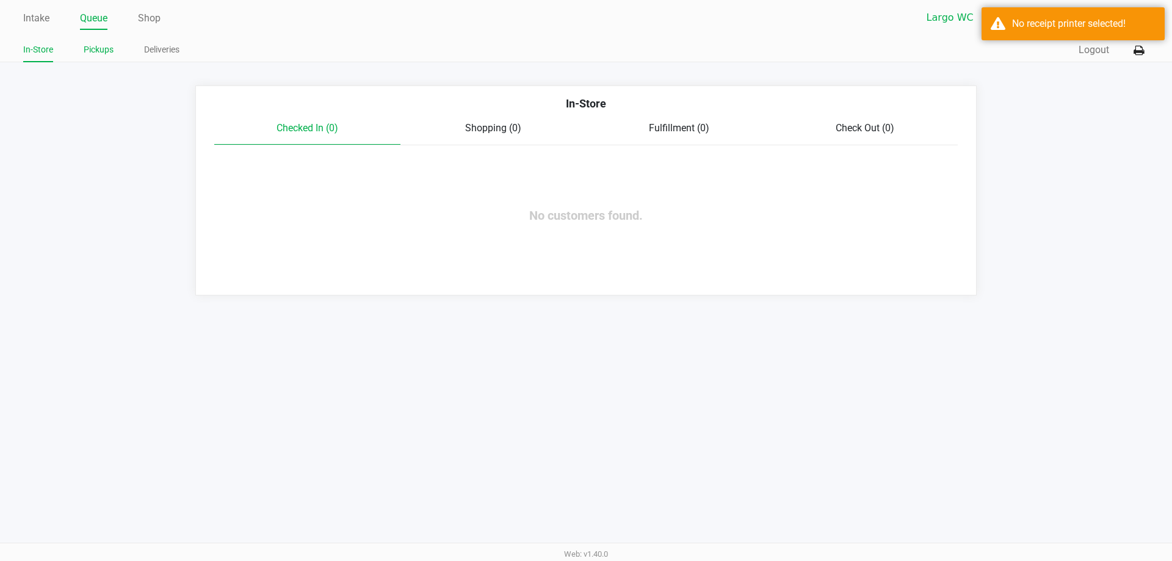
click at [99, 54] on link "Pickups" at bounding box center [99, 49] width 30 height 15
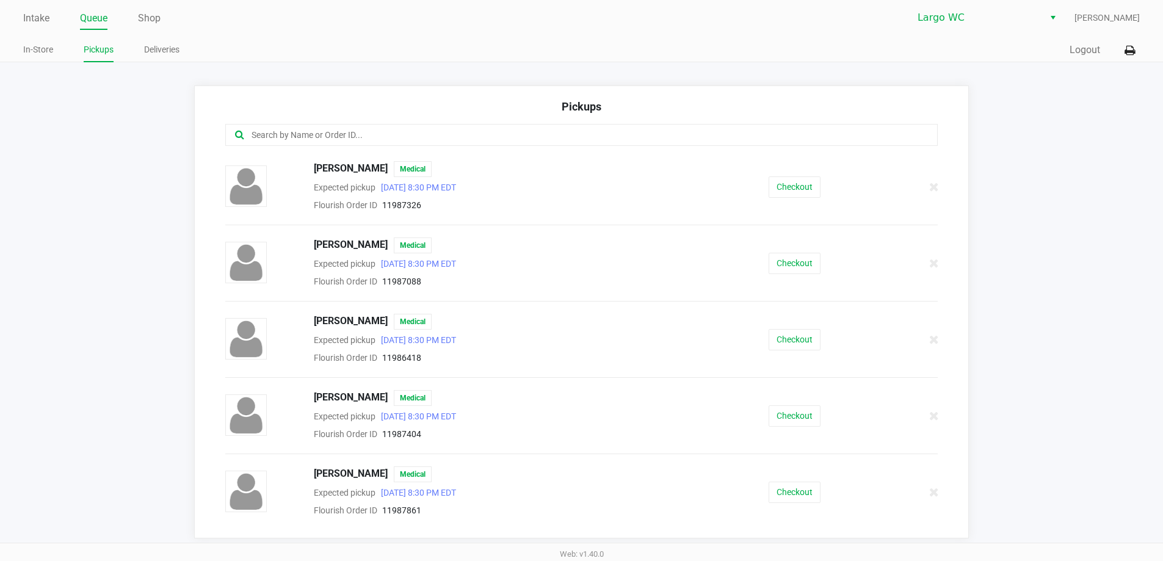
click at [801, 173] on div "[PERSON_NAME] Medical Expected pickup [DATE] 8:30 PM EDT Flourish Order ID 1198…" at bounding box center [581, 186] width 731 height 51
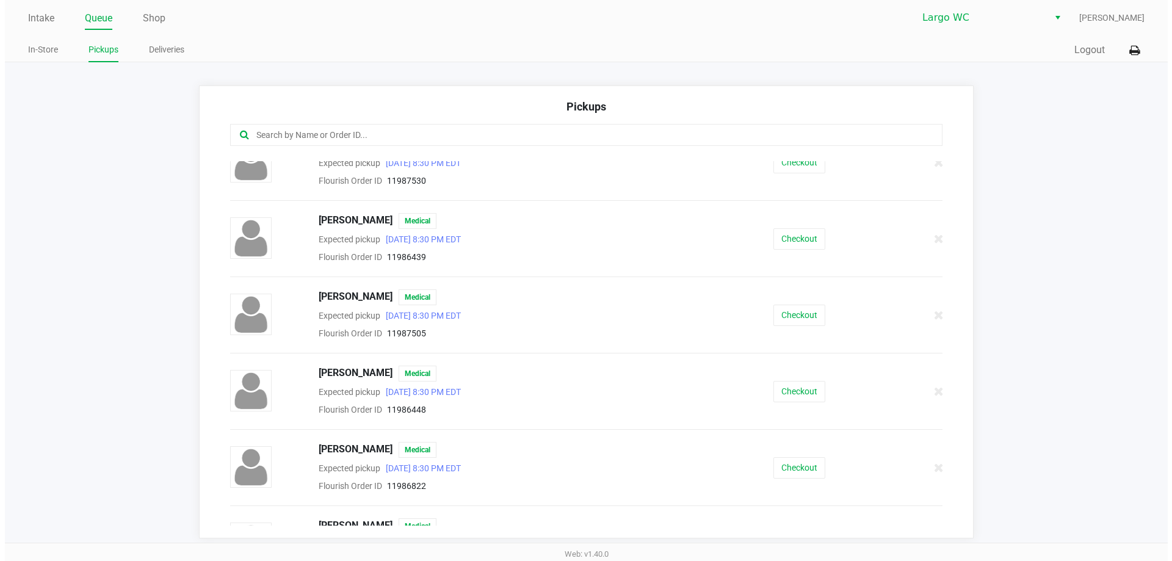
scroll to position [793, 0]
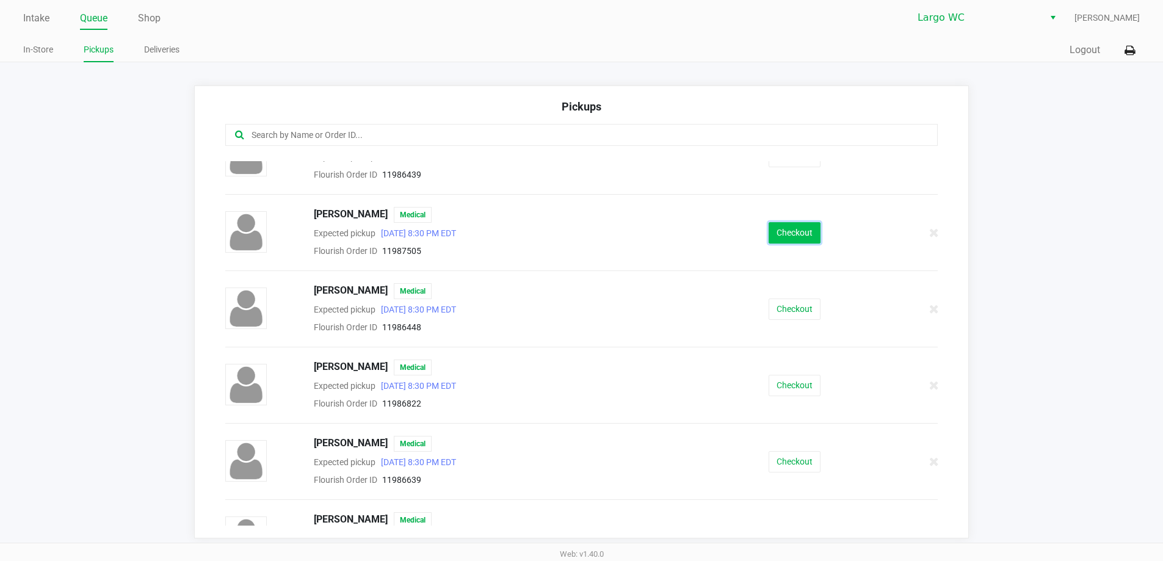
click at [794, 232] on button "Checkout" at bounding box center [794, 232] width 52 height 21
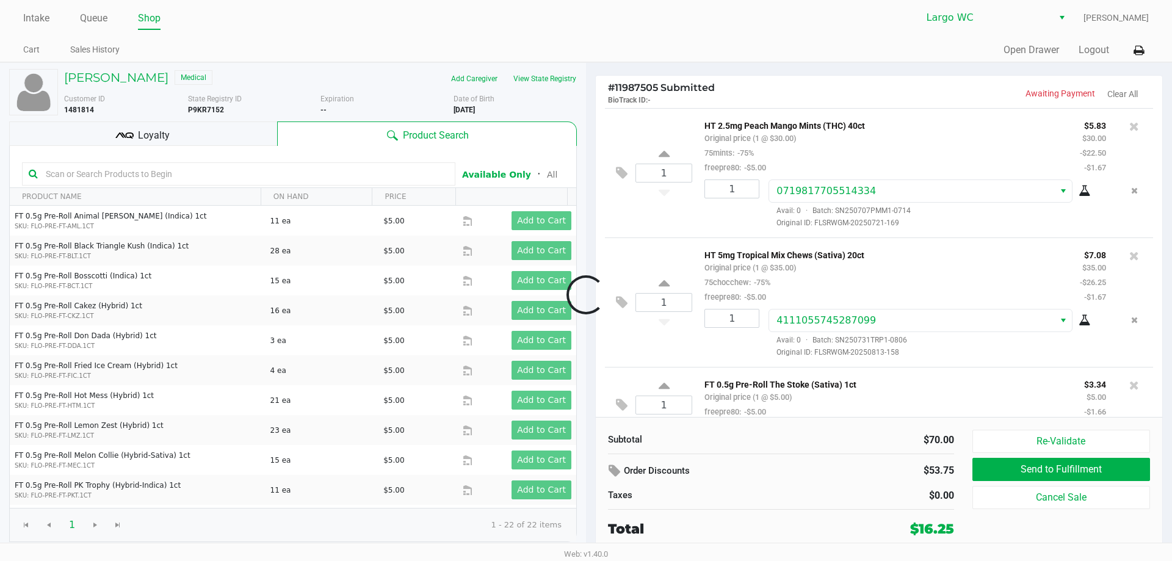
scroll to position [27, 0]
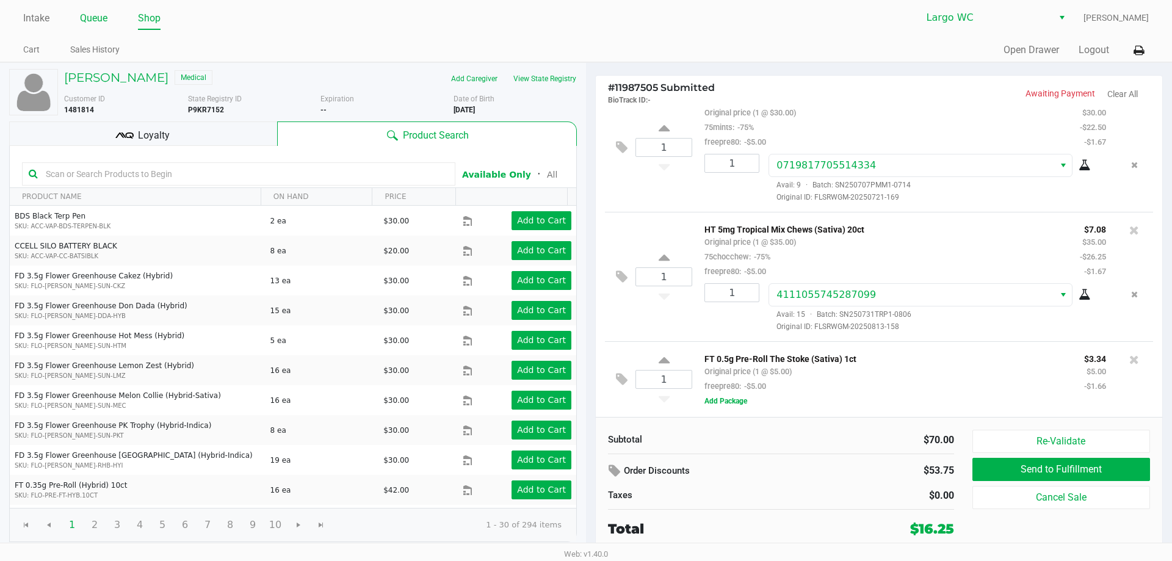
click at [98, 27] on li "Queue" at bounding box center [93, 19] width 27 height 21
click at [101, 17] on link "Queue" at bounding box center [93, 18] width 27 height 17
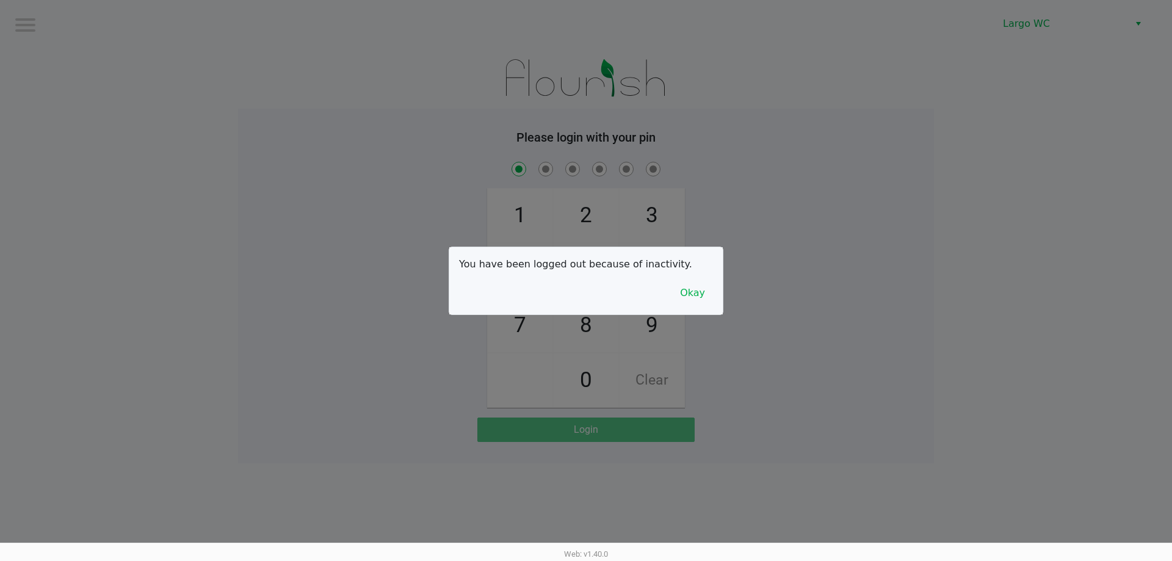
checkbox input "true"
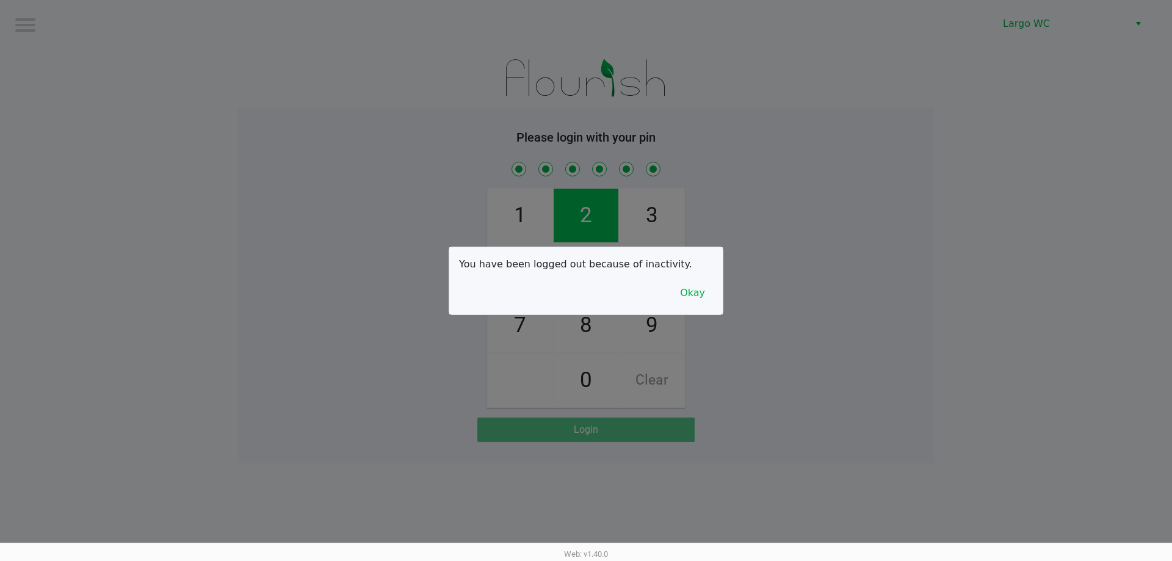
checkbox input "true"
